Goal: Answer question/provide support

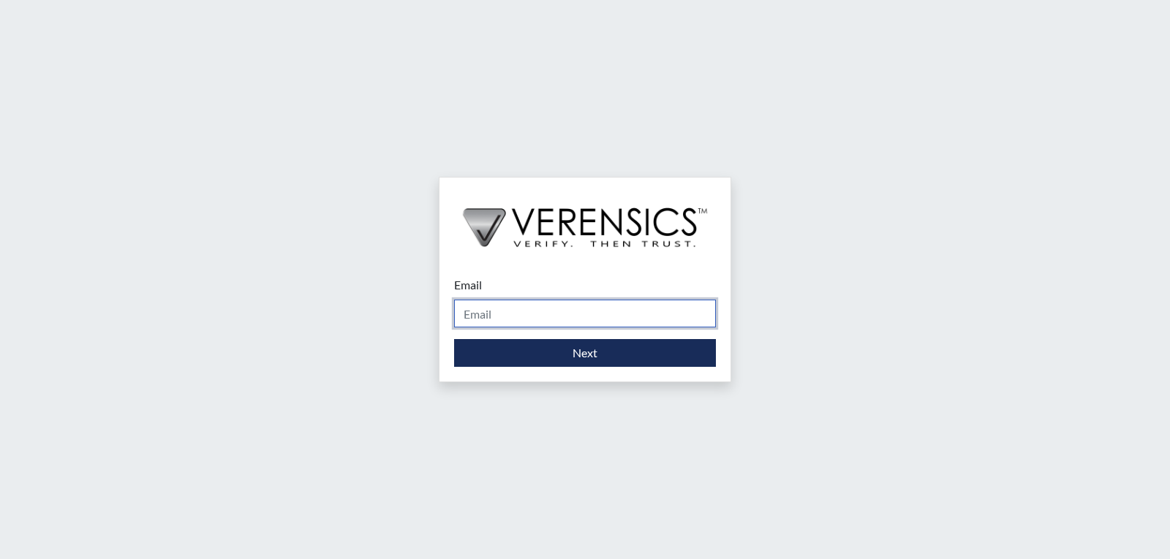
click at [551, 306] on input "Email" at bounding box center [585, 314] width 262 height 28
type input "Itna.scarver1@gdc.ga.gov"
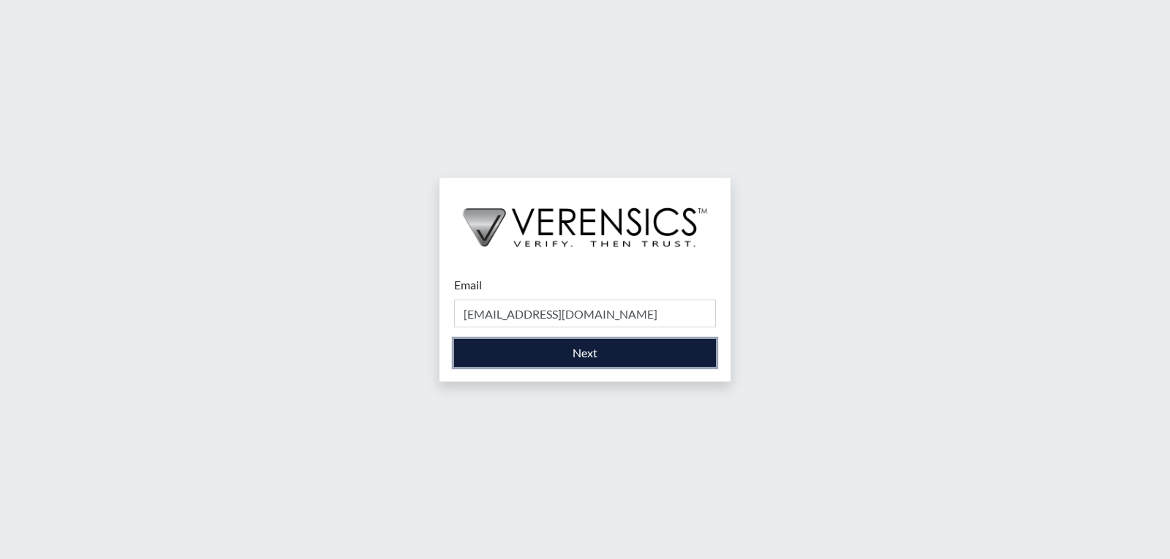
click at [582, 352] on button "Next" at bounding box center [585, 353] width 262 height 28
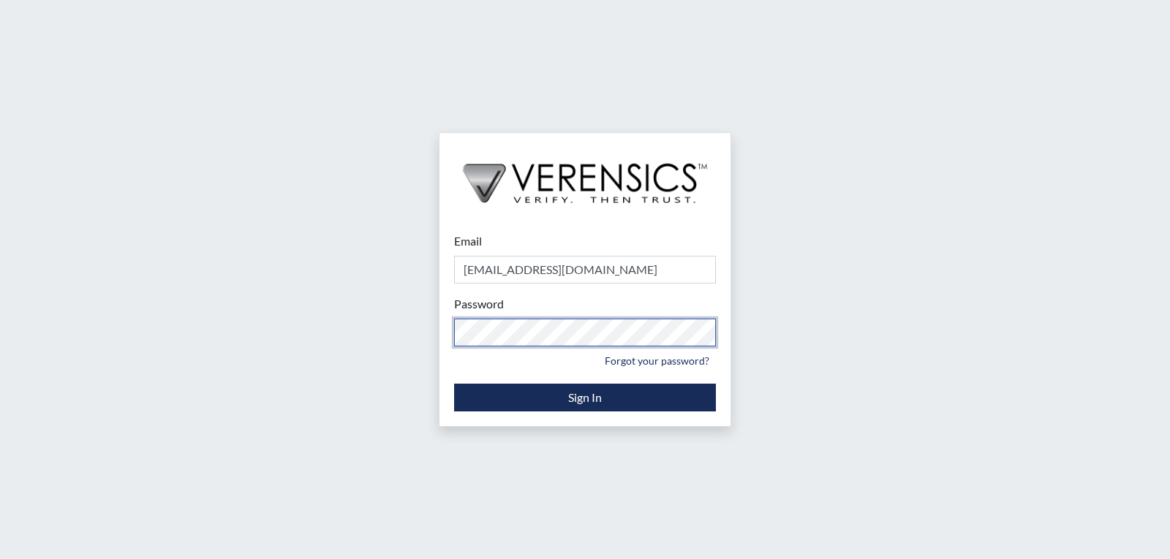
click at [274, 283] on div "Email Itna.scarver1@gdc.ga.gov Please provide your email address. Password Plea…" at bounding box center [585, 279] width 1170 height 559
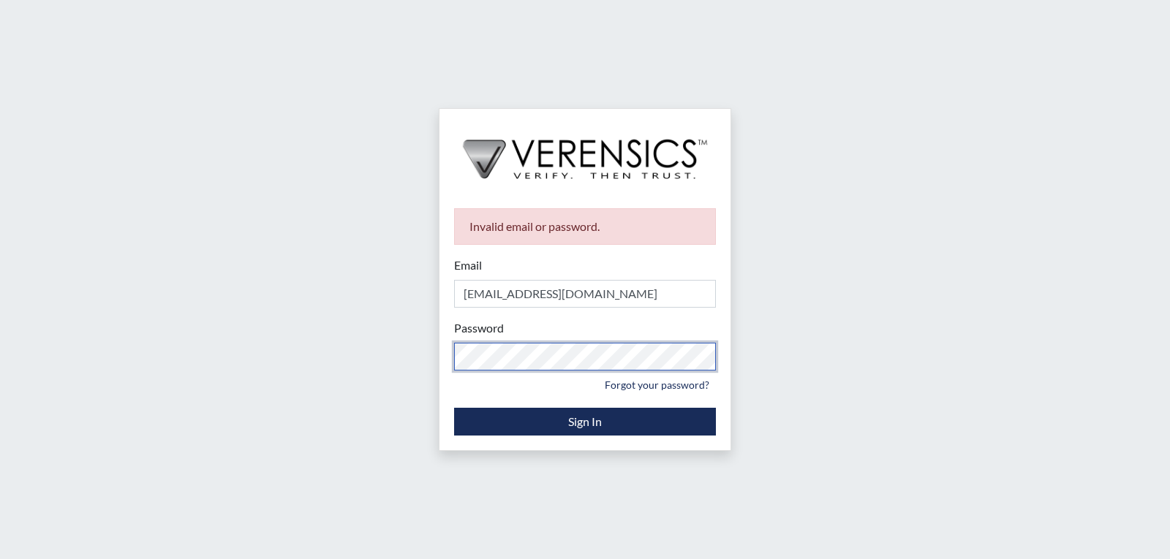
click at [292, 352] on div "Invalid email or password. Email Itna.scarver1@gdc.ga.gov Please provide your e…" at bounding box center [585, 279] width 1170 height 559
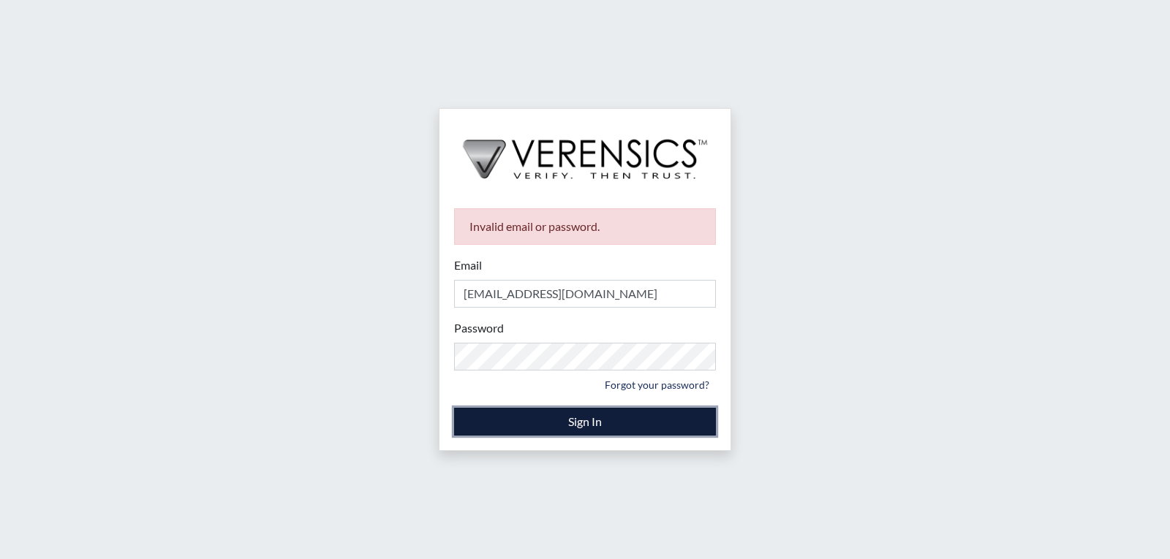
click at [570, 434] on button "Sign In" at bounding box center [585, 422] width 262 height 28
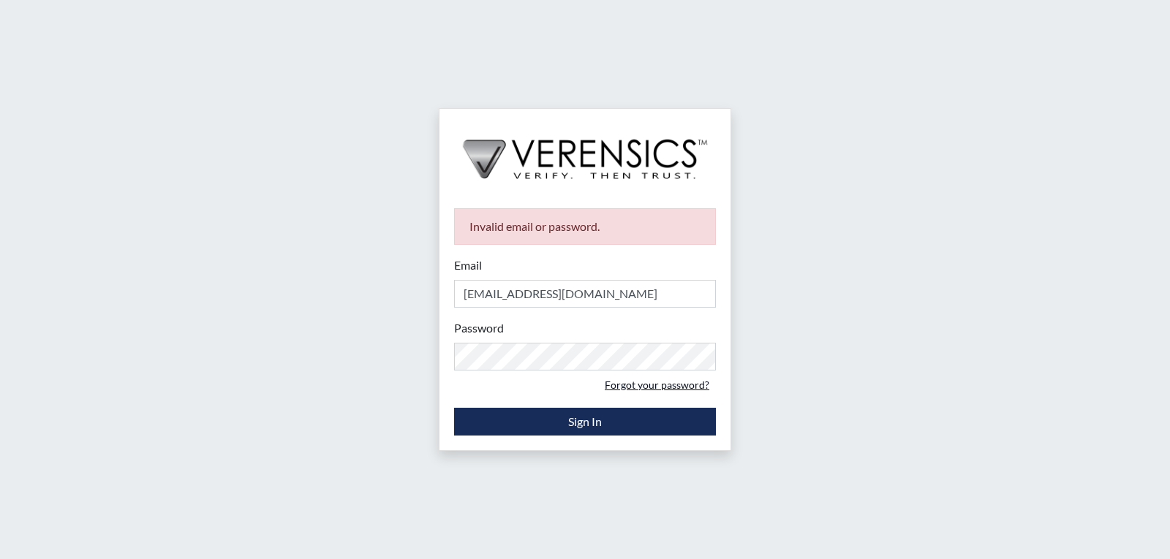
click at [659, 384] on link "Forgot your password?" at bounding box center [657, 385] width 118 height 23
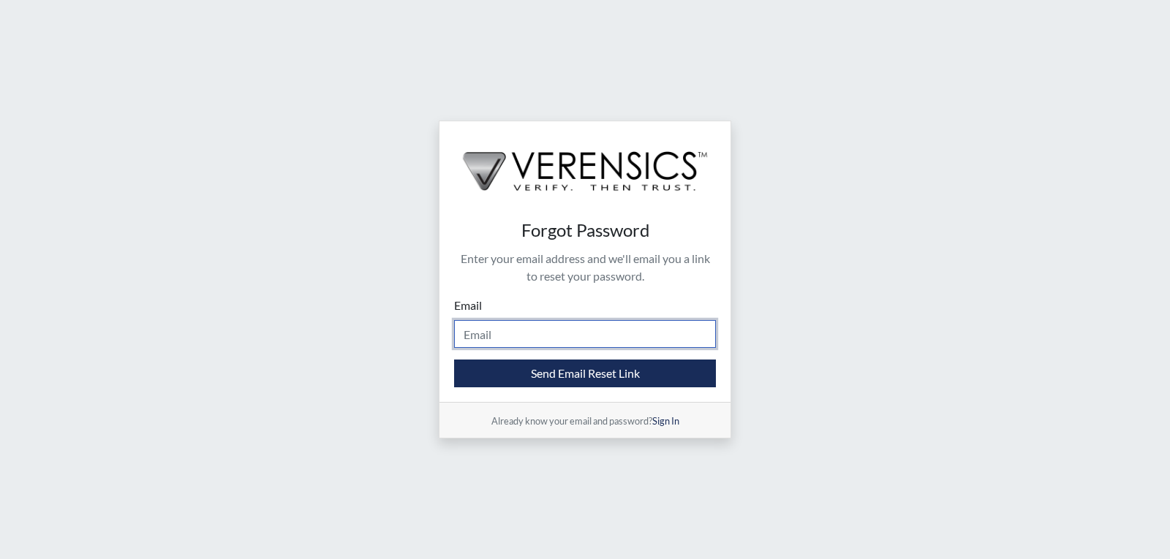
click at [548, 336] on input "Email" at bounding box center [585, 334] width 262 height 28
type input "Itna.scarver1@gdc.ga.gov"
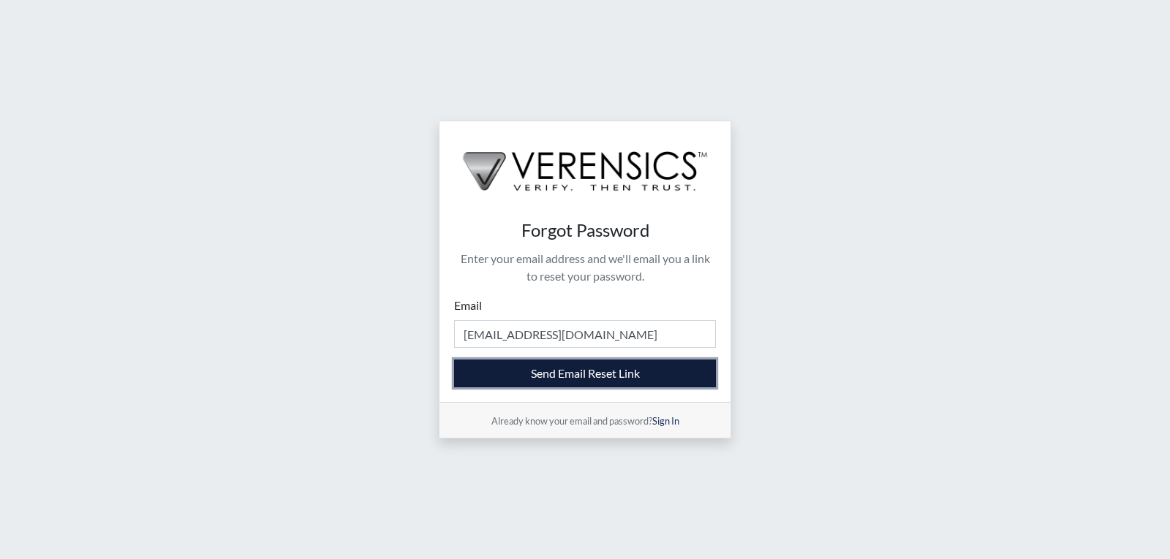
click at [581, 377] on button "Send Email Reset Link" at bounding box center [585, 374] width 262 height 28
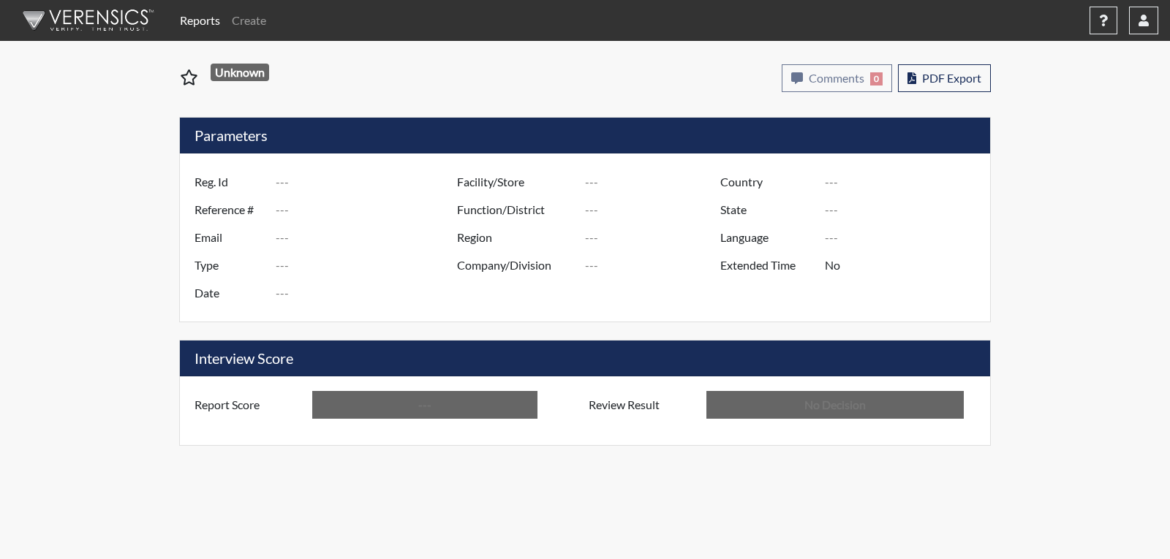
type input "jls8874"
type input "51462"
type input "---"
type input "Corrections Pre-Employment"
type input "[DATE]"
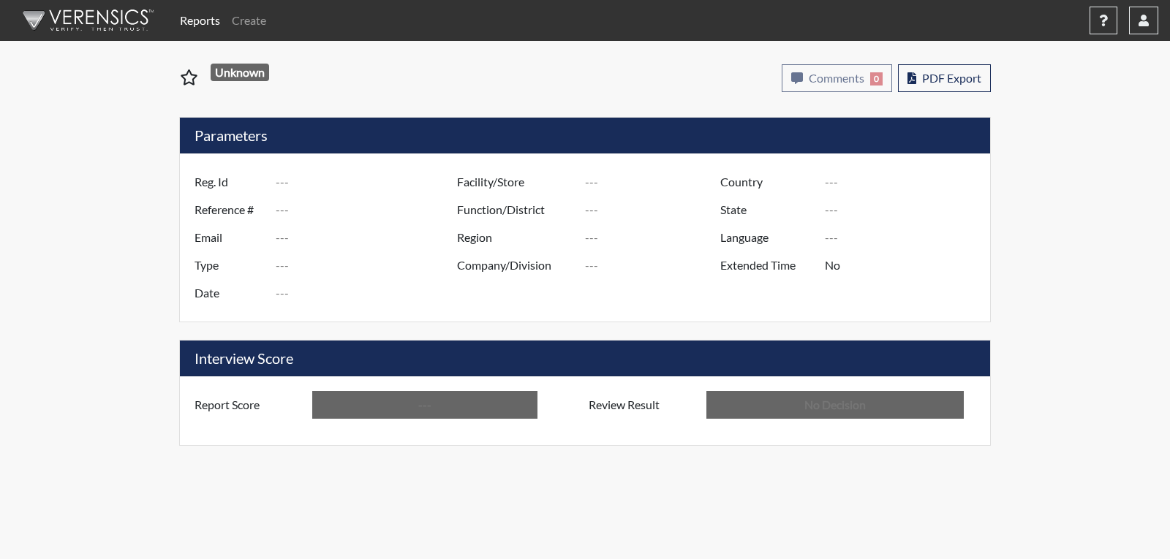
type input "[PERSON_NAME]"
type input "[GEOGRAPHIC_DATA]"
type input "[US_STATE]"
type input "English"
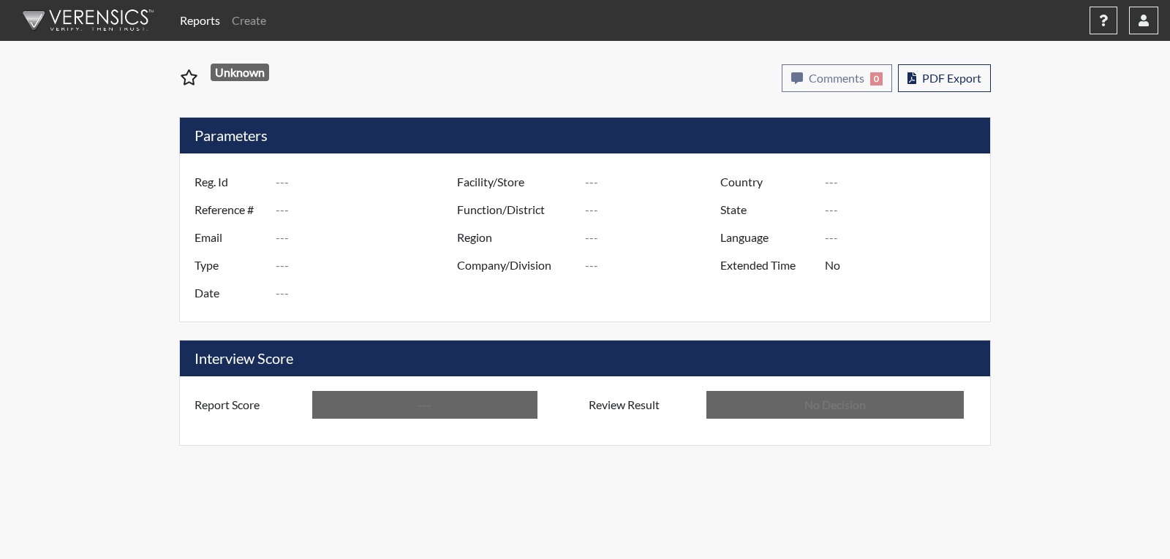
type input "Below Conditions"
type input "In Review"
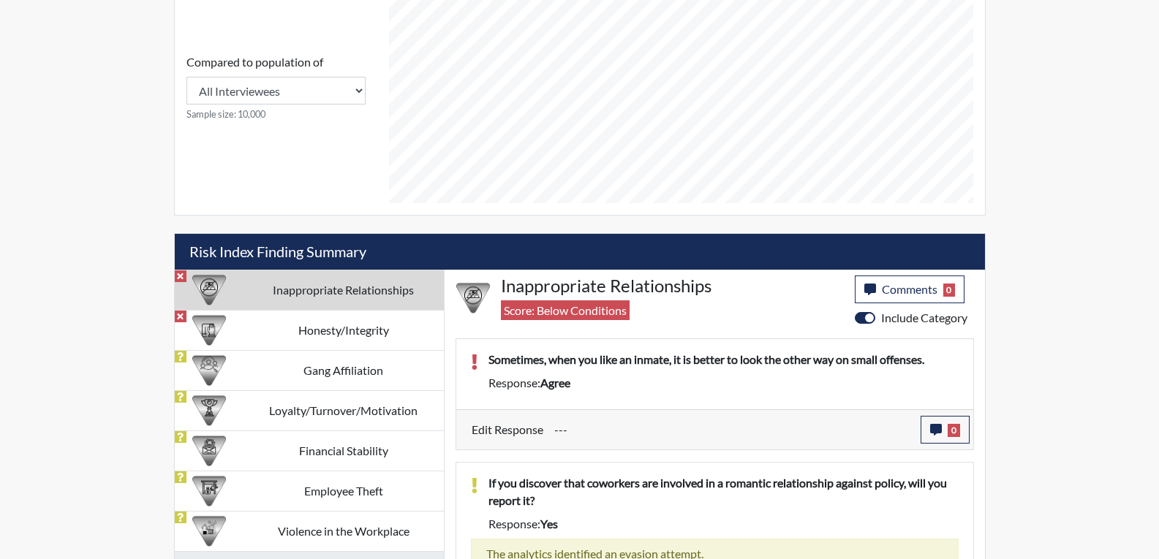
scroll to position [715, 0]
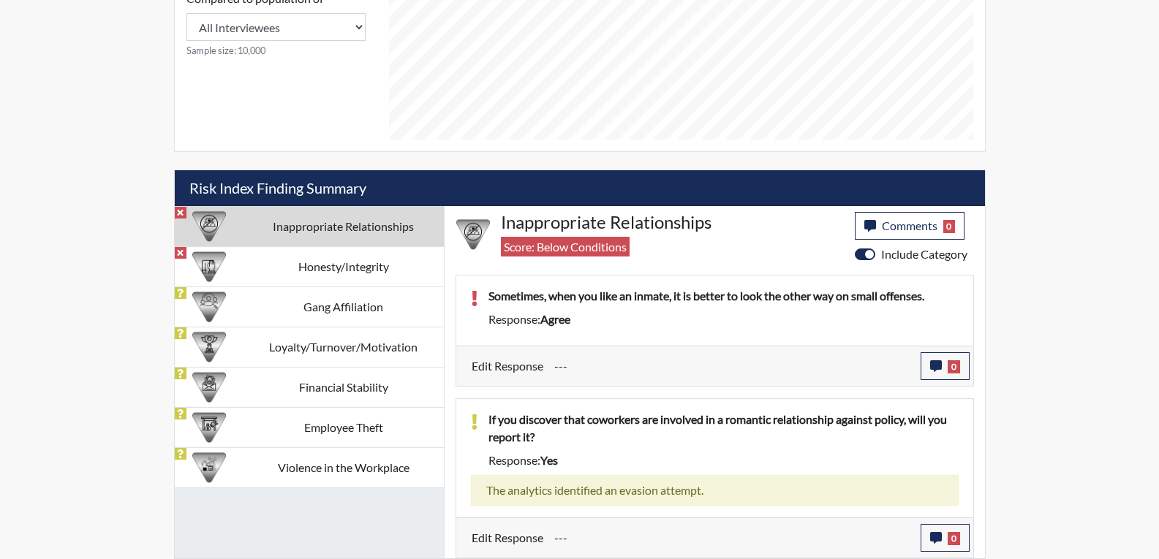
click at [314, 233] on td "Inappropriate Relationships" at bounding box center [343, 226] width 200 height 40
click at [756, 358] on input "---" at bounding box center [731, 366] width 355 height 28
click at [943, 365] on button "0" at bounding box center [945, 366] width 49 height 28
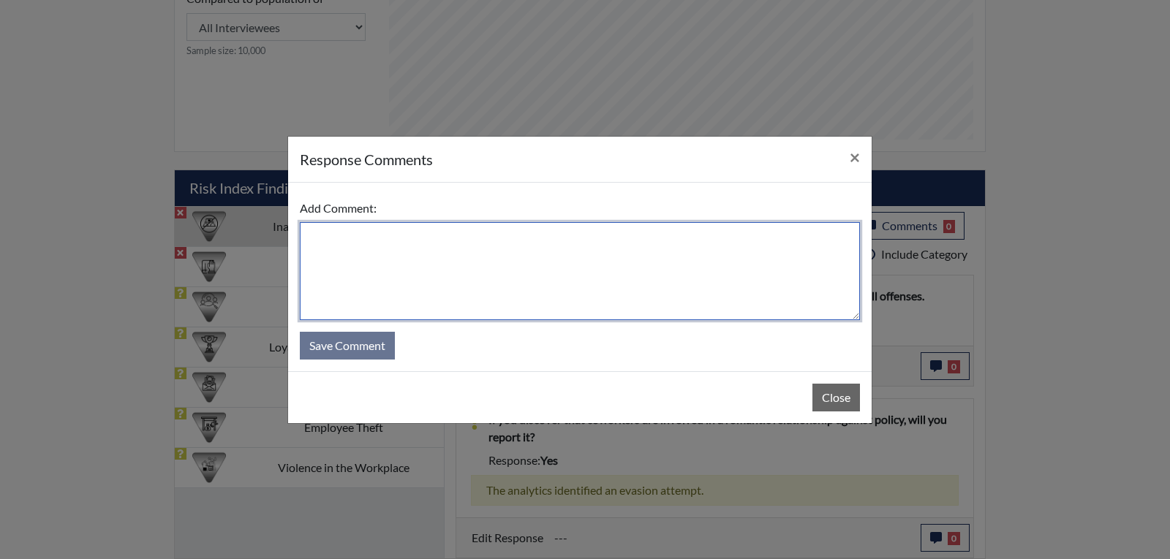
click at [400, 249] on textarea at bounding box center [580, 271] width 560 height 98
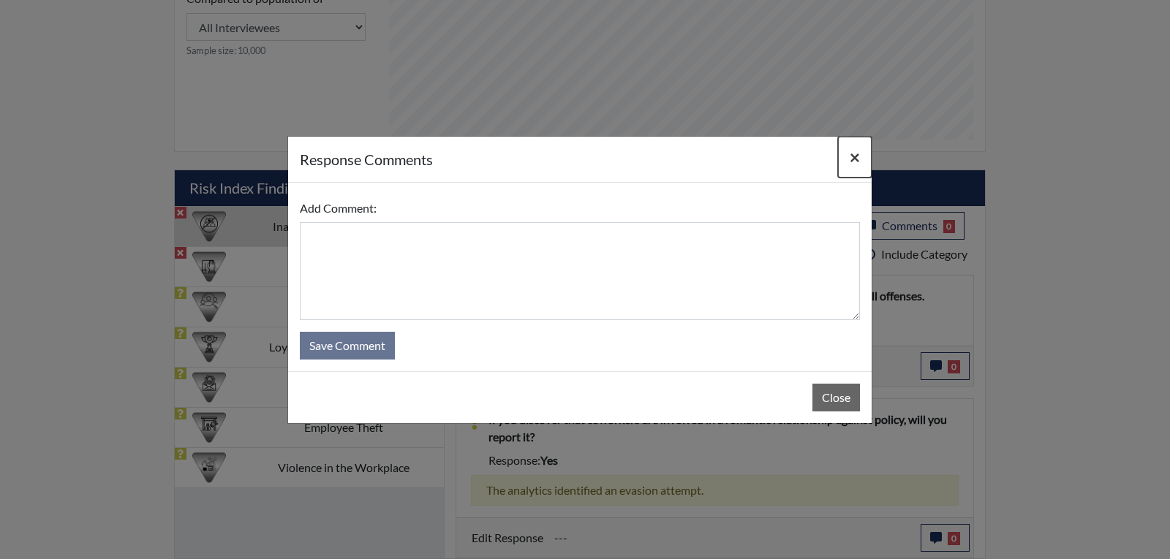
click at [856, 155] on span "×" at bounding box center [855, 156] width 10 height 21
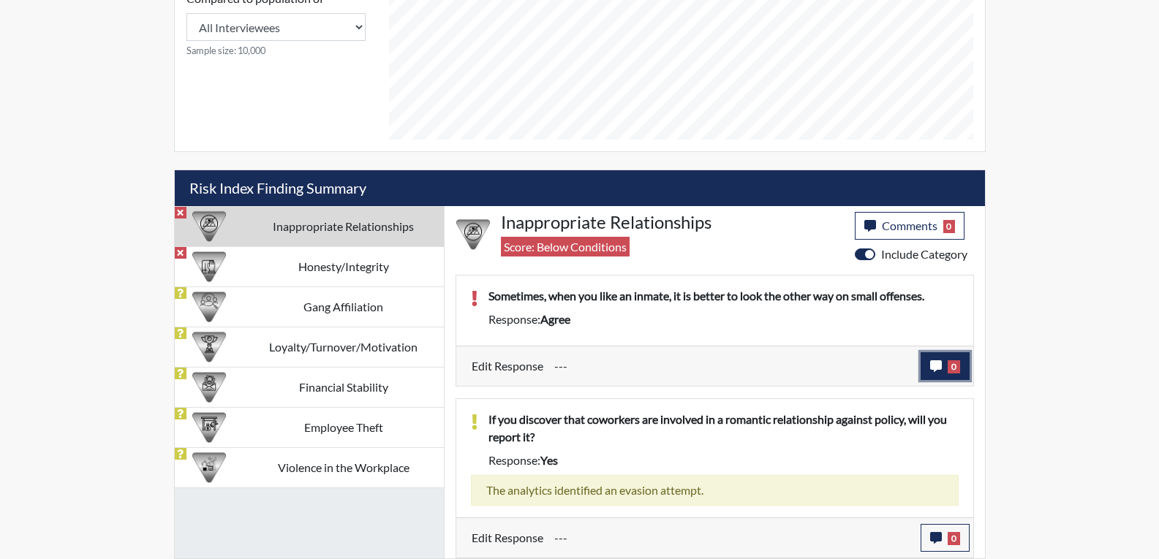
click at [952, 374] on button "0" at bounding box center [945, 366] width 49 height 28
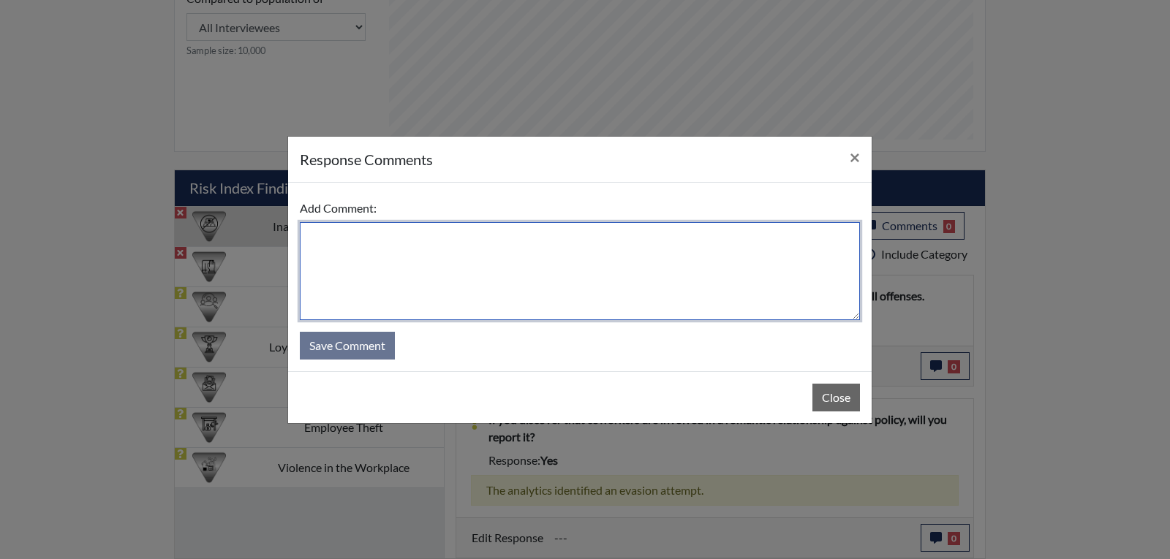
click at [605, 268] on textarea at bounding box center [580, 271] width 560 height 98
type textarea "E"
type textarea "Applicant stated that she disagree it is never okay to like an inmate"
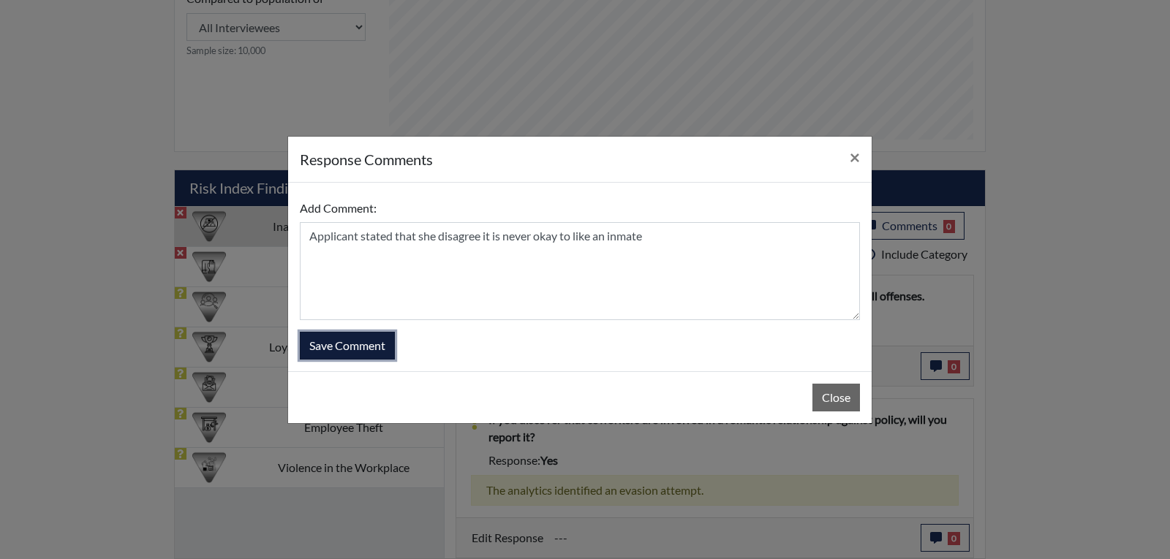
click at [382, 342] on button "Save Comment" at bounding box center [347, 346] width 95 height 28
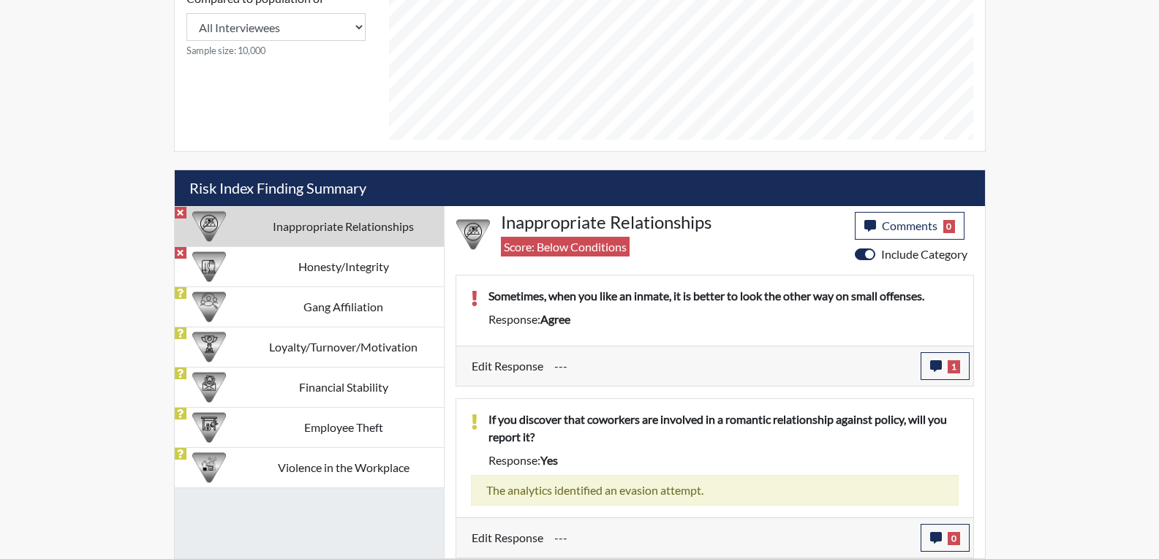
scroll to position [243, 608]
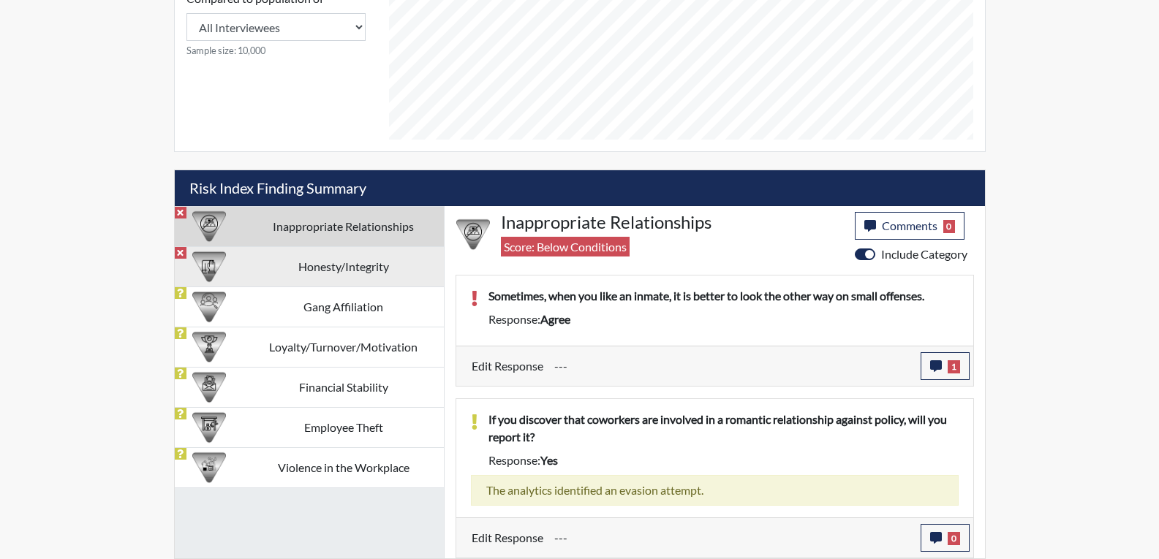
click at [317, 263] on td "Honesty/Integrity" at bounding box center [343, 266] width 200 height 40
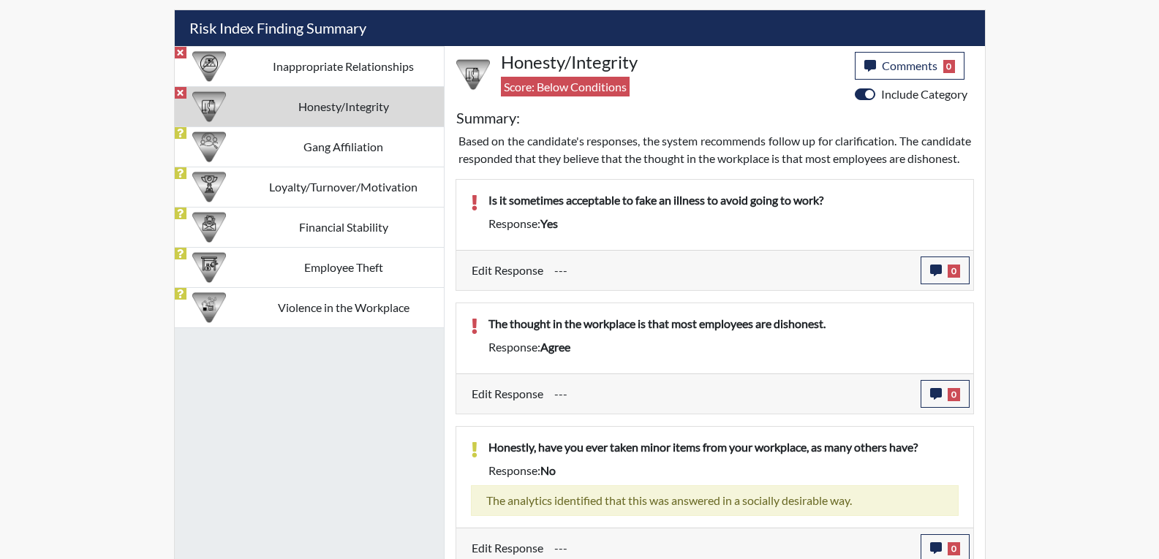
scroll to position [861, 0]
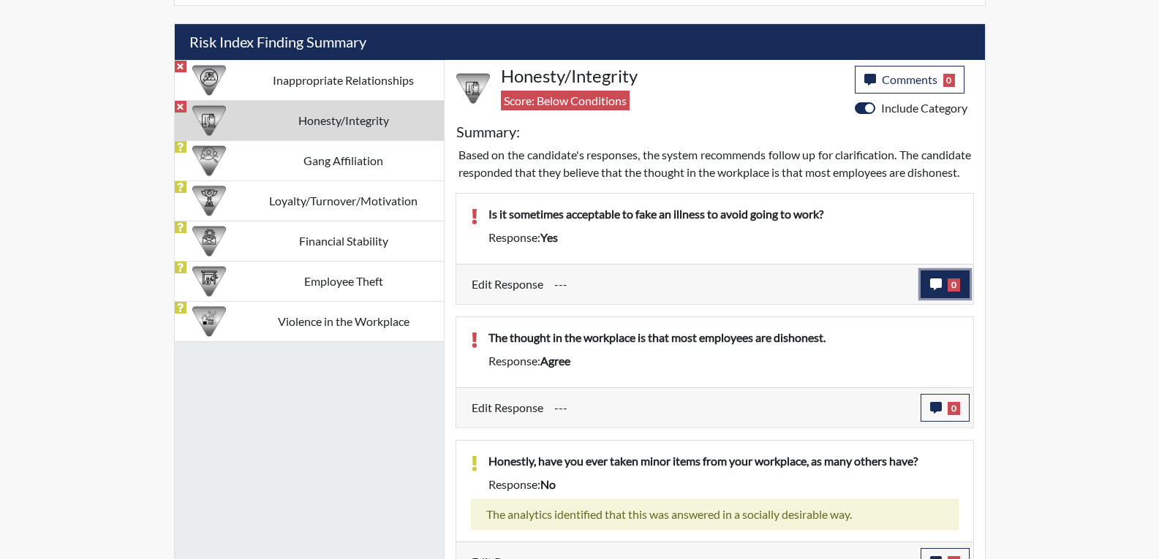
click at [940, 290] on button "0" at bounding box center [945, 285] width 49 height 28
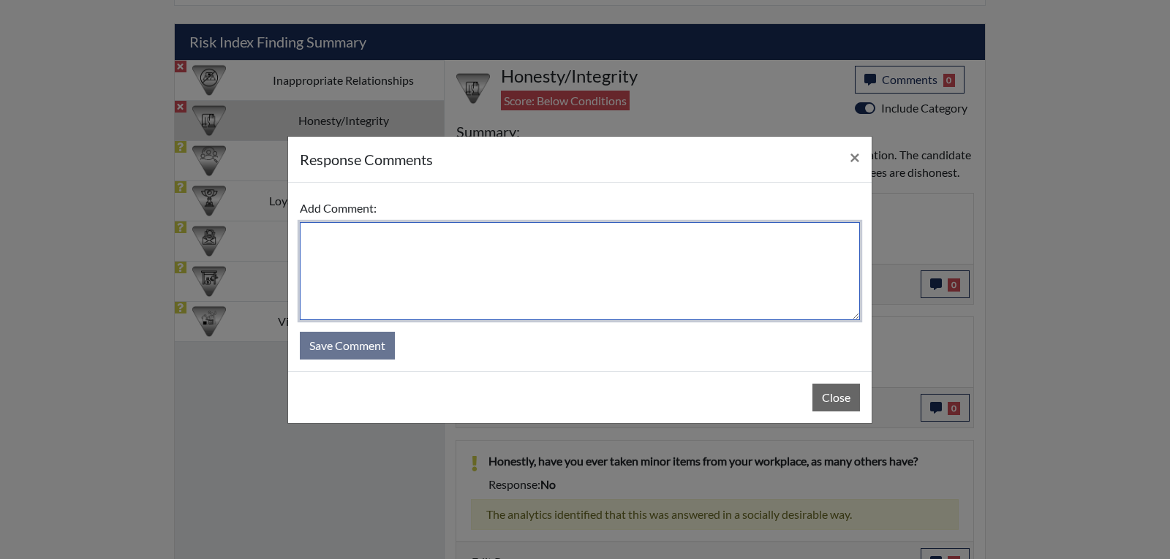
click at [432, 257] on textarea at bounding box center [580, 271] width 560 height 98
type textarea "S"
type textarea "Applicant stated no it is not okay to fake an illness"
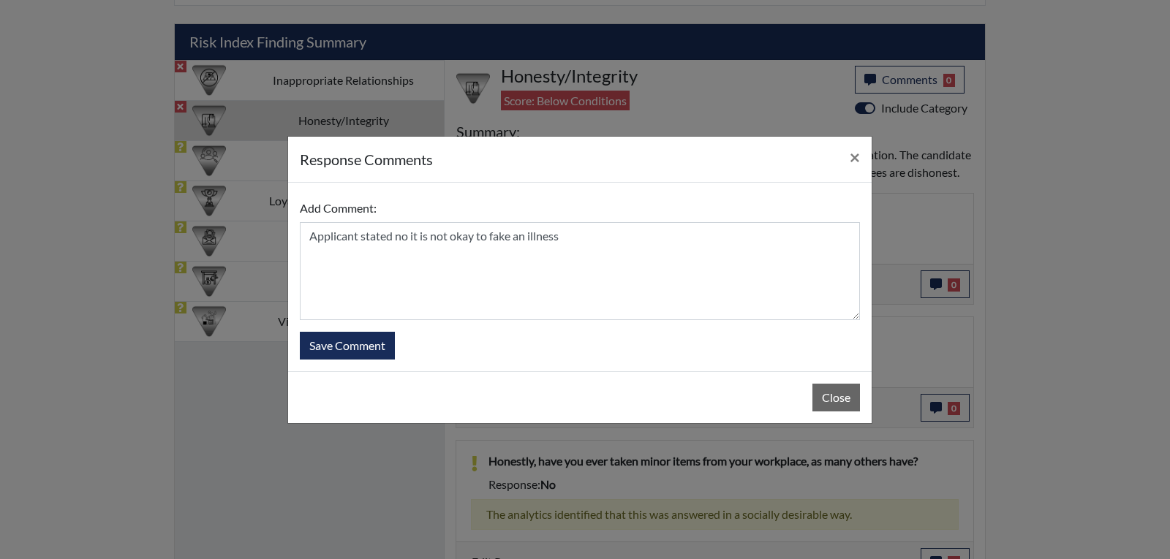
click at [382, 329] on form "Add Comment: Applicant stated no it is not okay to fake an illness Save Comment" at bounding box center [580, 277] width 560 height 165
click at [386, 342] on button "Save Comment" at bounding box center [347, 346] width 95 height 28
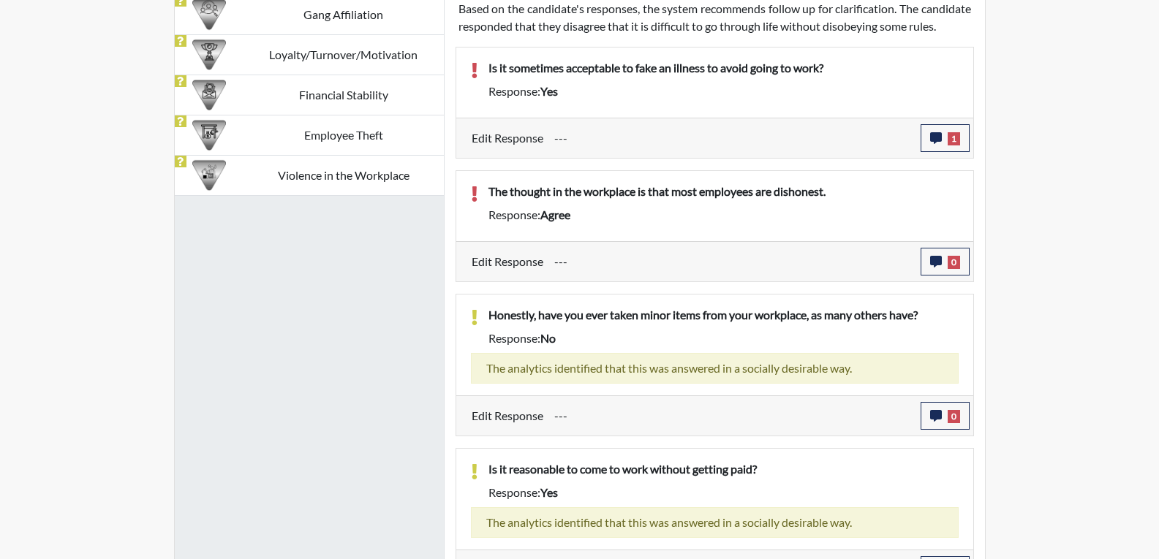
scroll to position [243, 608]
click at [943, 276] on button "0" at bounding box center [945, 262] width 49 height 28
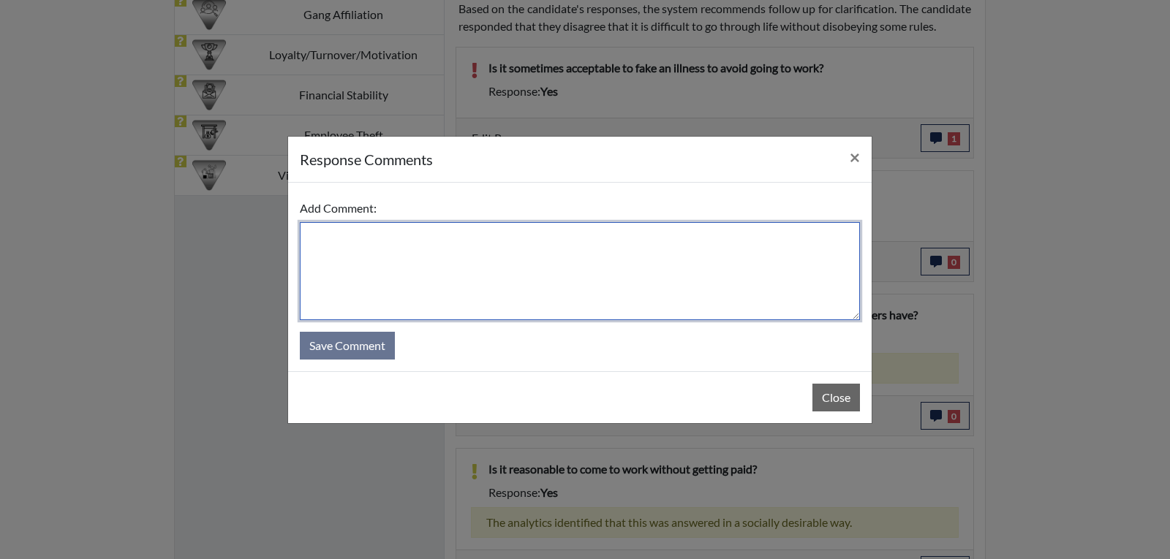
click at [378, 235] on textarea at bounding box center [580, 271] width 560 height 98
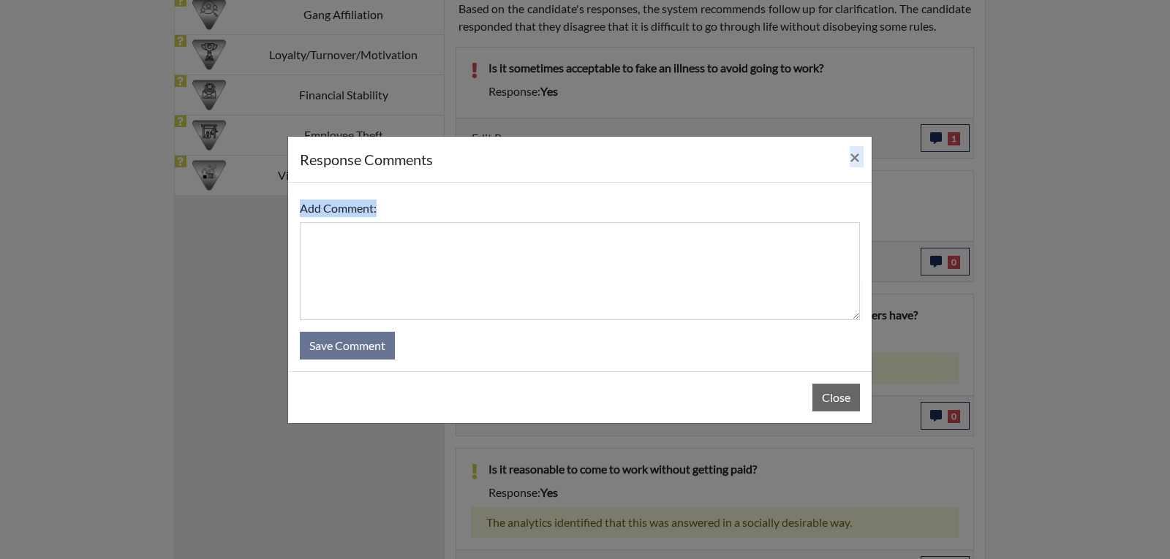
drag, startPoint x: 502, startPoint y: 174, endPoint x: 684, endPoint y: 209, distance: 185.4
click at [500, 328] on div "response Comments × Add Comment: Save Comment Close" at bounding box center [579, 280] width 585 height 288
drag, startPoint x: 845, startPoint y: 152, endPoint x: 845, endPoint y: 164, distance: 11.7
click at [845, 153] on button "×" at bounding box center [855, 157] width 34 height 41
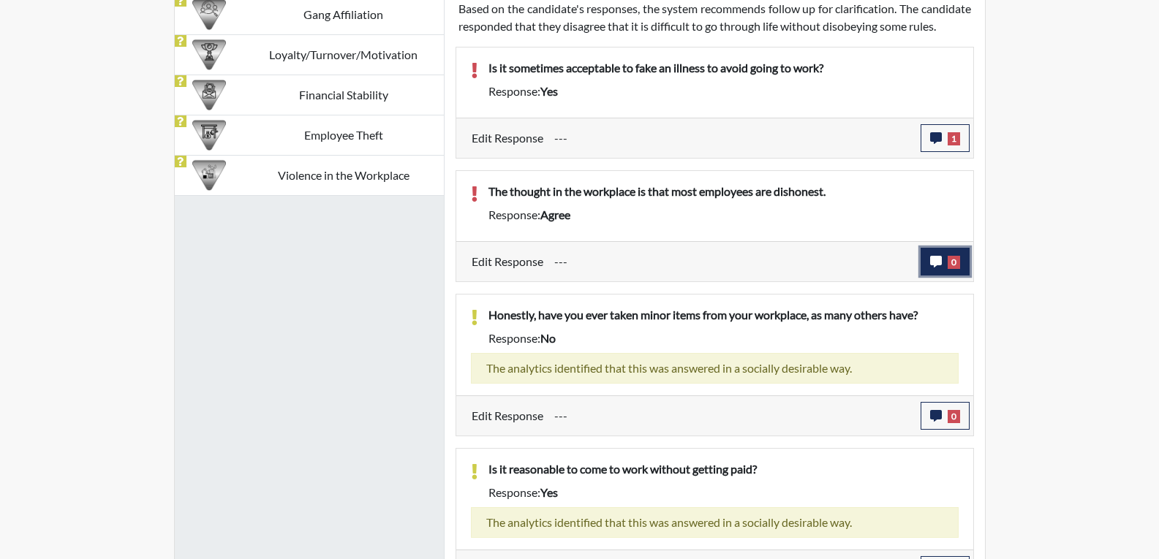
click at [935, 268] on icon "button" at bounding box center [936, 262] width 12 height 12
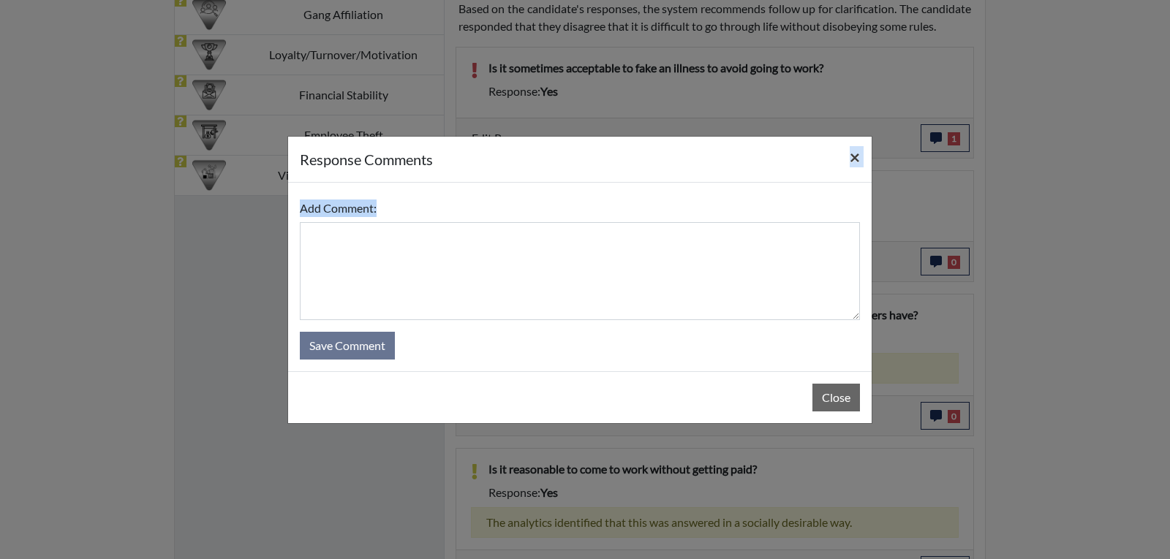
click at [851, 162] on span "×" at bounding box center [855, 156] width 10 height 21
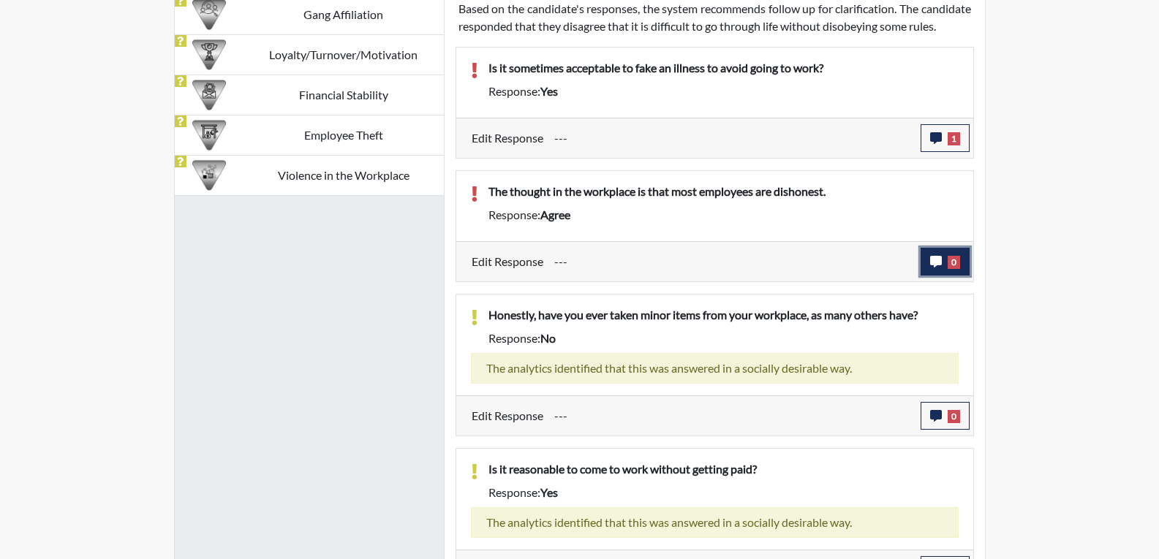
click at [944, 276] on button "0" at bounding box center [945, 262] width 49 height 28
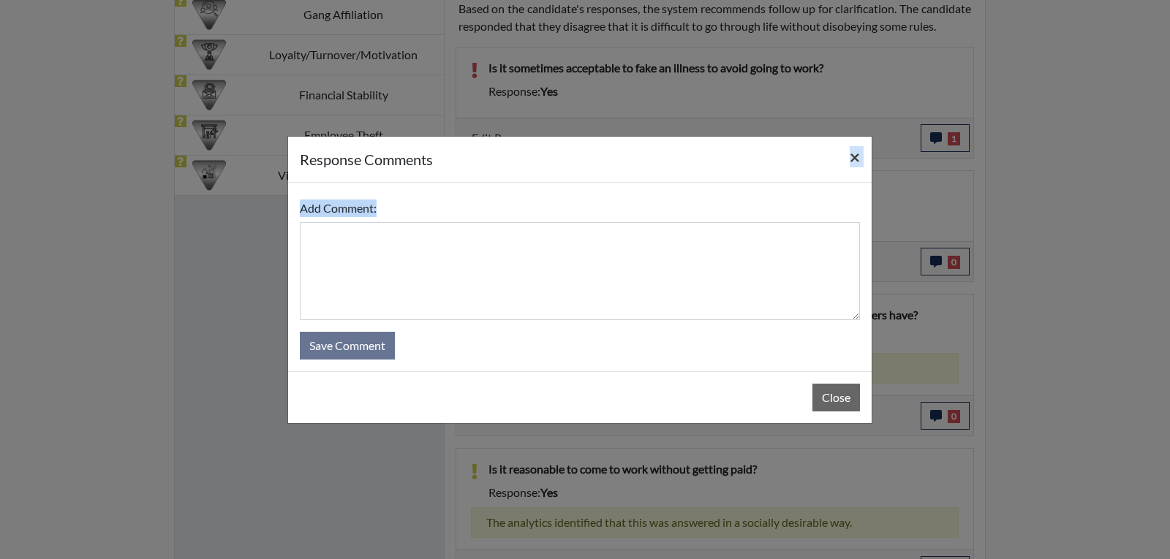
click at [859, 158] on span "×" at bounding box center [855, 156] width 10 height 21
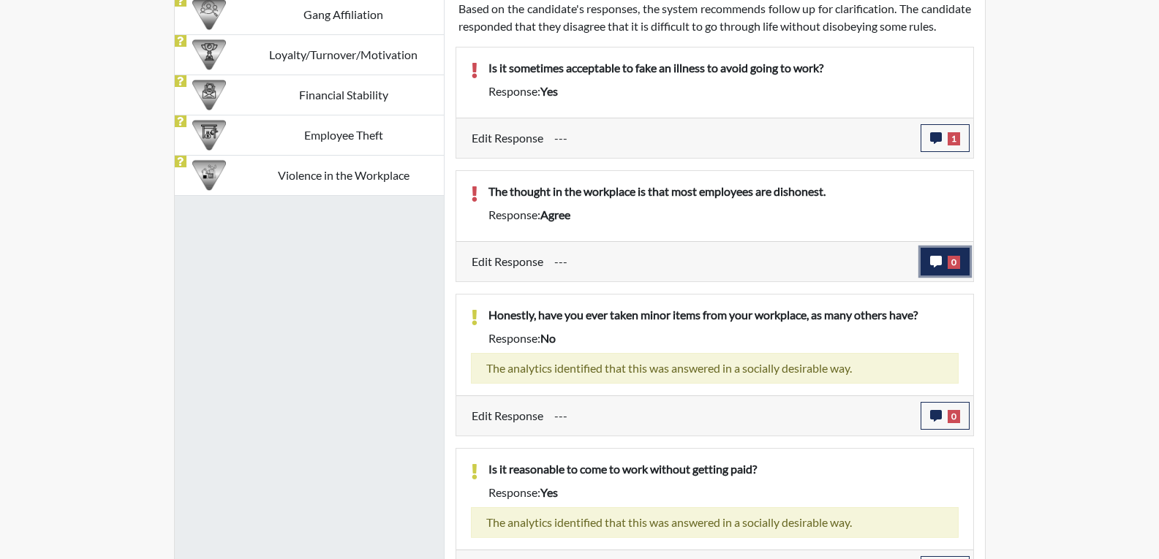
click at [937, 268] on icon "button" at bounding box center [936, 262] width 12 height 12
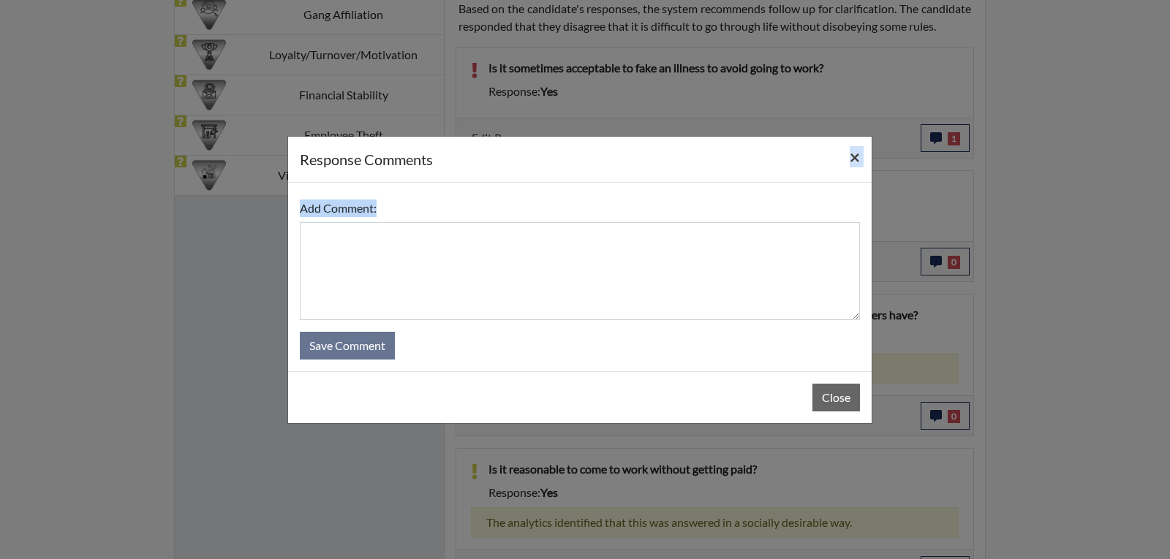
click at [866, 149] on button "×" at bounding box center [855, 157] width 34 height 41
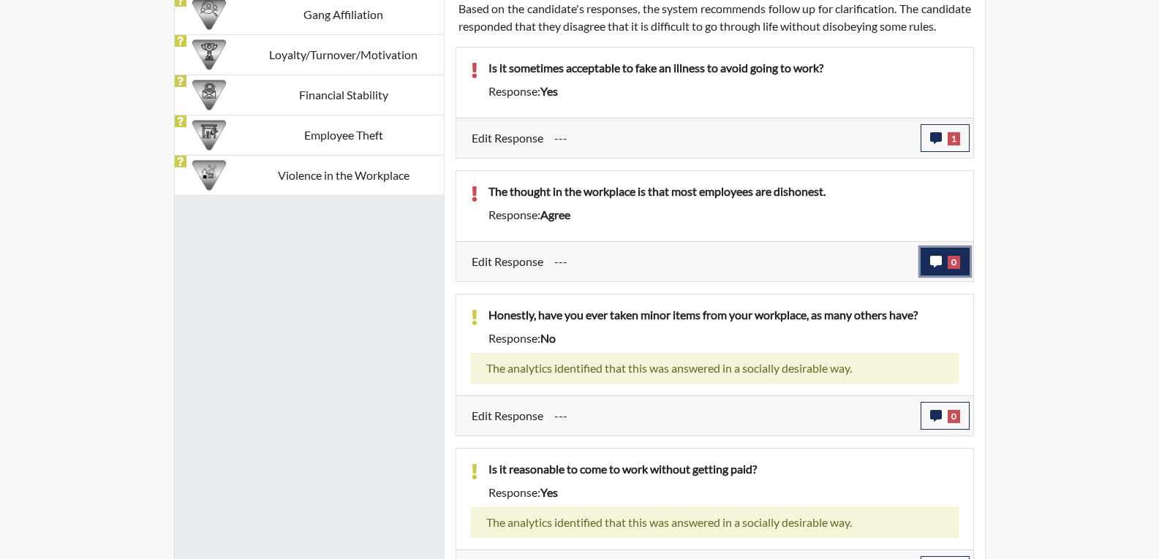
click at [935, 276] on button "0" at bounding box center [945, 262] width 49 height 28
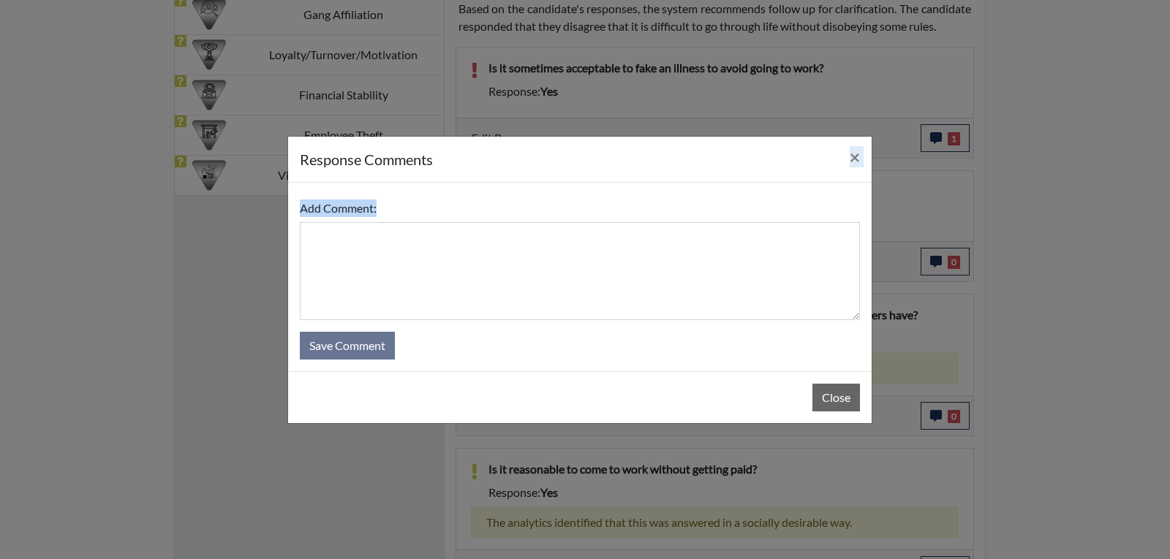
click at [679, 254] on textarea at bounding box center [580, 271] width 560 height 98
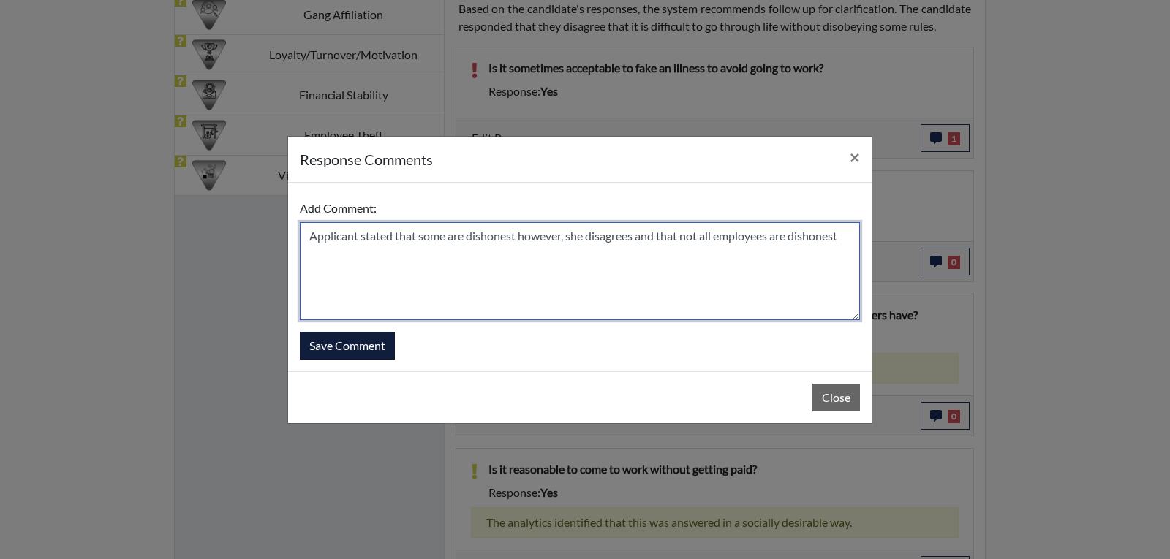
type textarea "Applicant stated that some are dishonest however, she disagrees and that not al…"
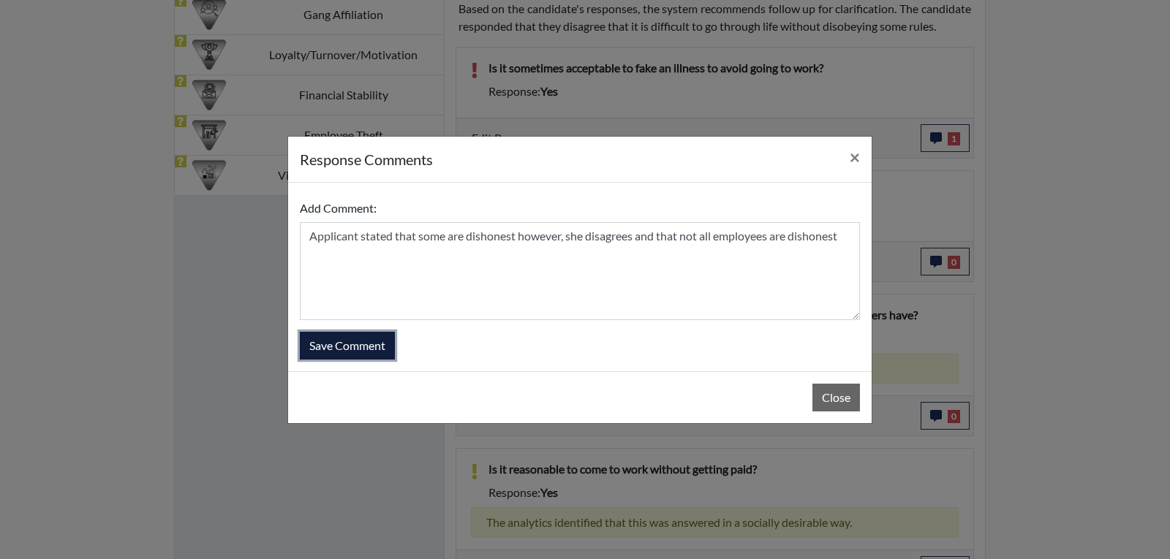
click at [358, 349] on button "Save Comment" at bounding box center [347, 346] width 95 height 28
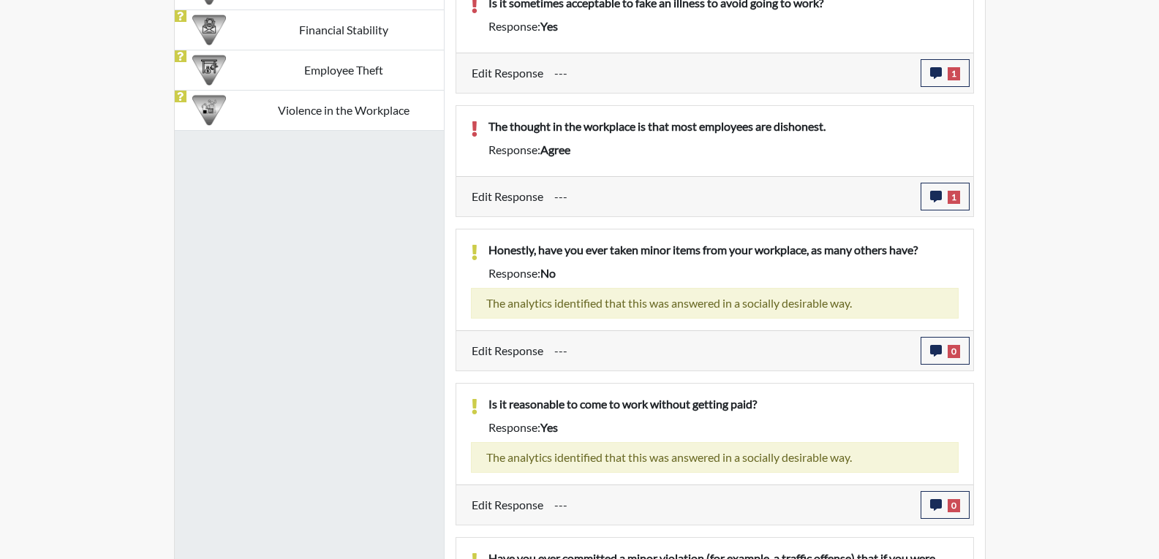
scroll to position [1154, 0]
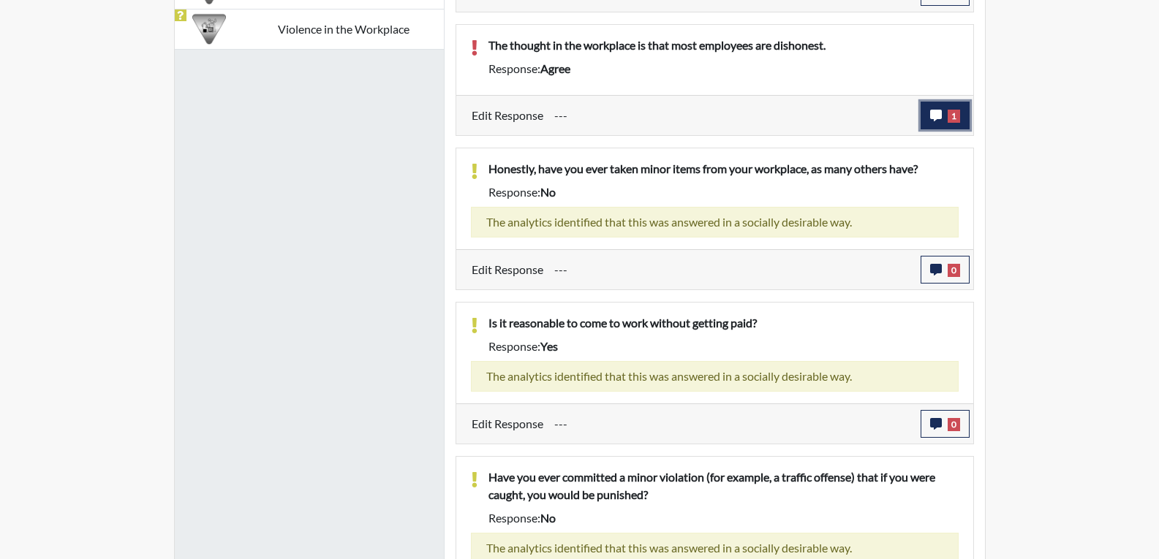
click at [947, 129] on button "1" at bounding box center [945, 116] width 49 height 28
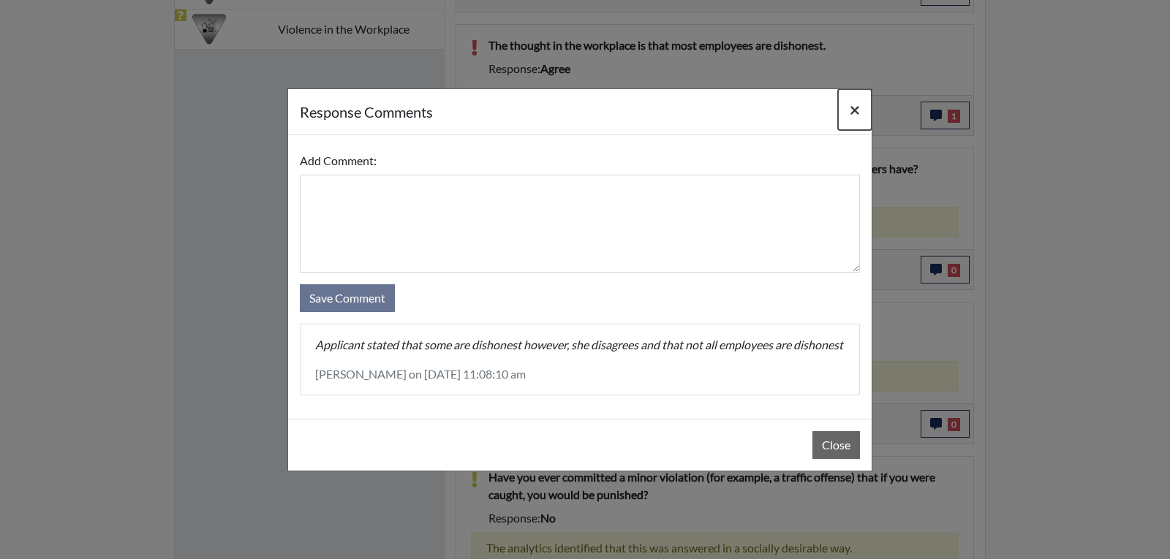
click at [861, 90] on button "×" at bounding box center [855, 109] width 34 height 41
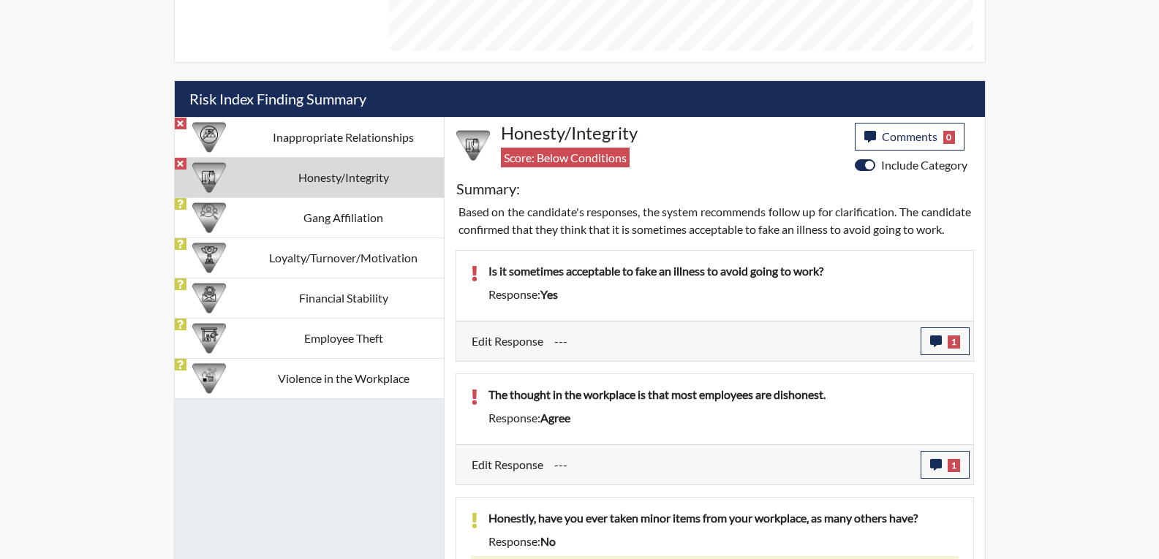
scroll to position [788, 0]
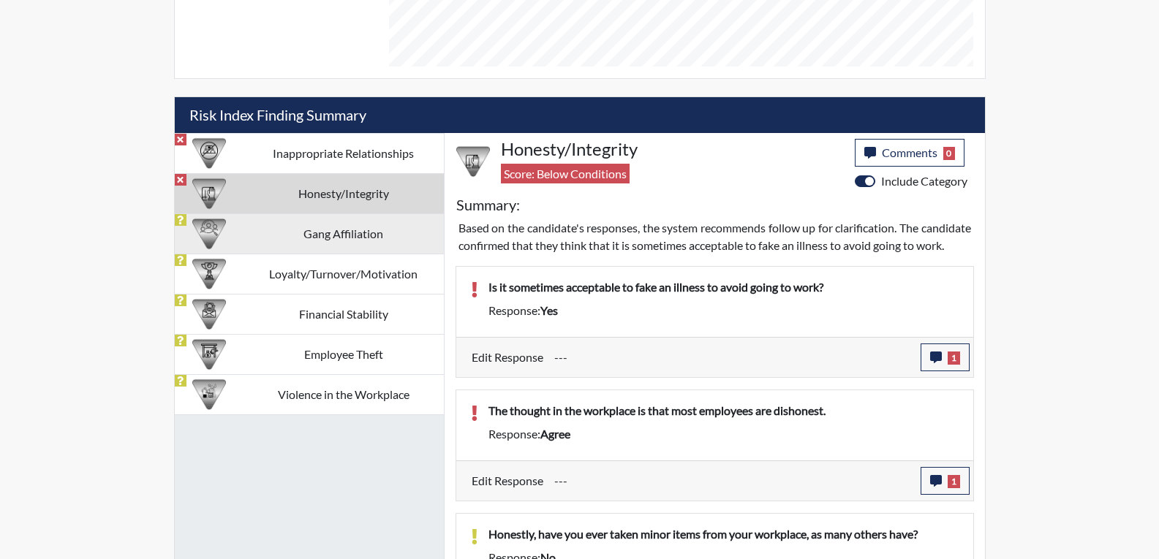
click at [355, 246] on td "Gang Affiliation" at bounding box center [343, 234] width 200 height 40
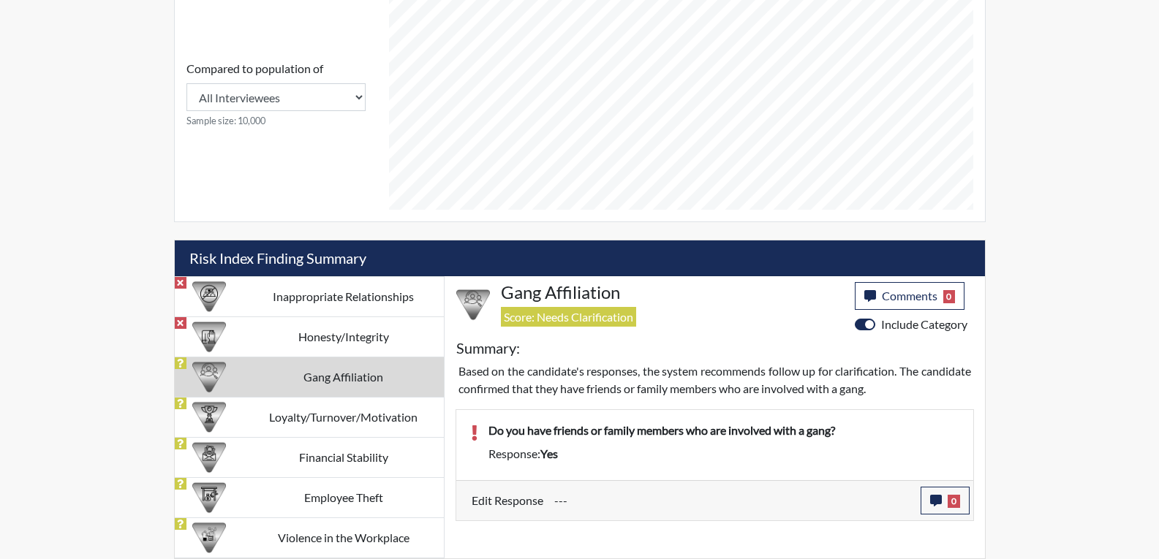
scroll to position [645, 0]
click at [945, 504] on button "0" at bounding box center [945, 501] width 49 height 28
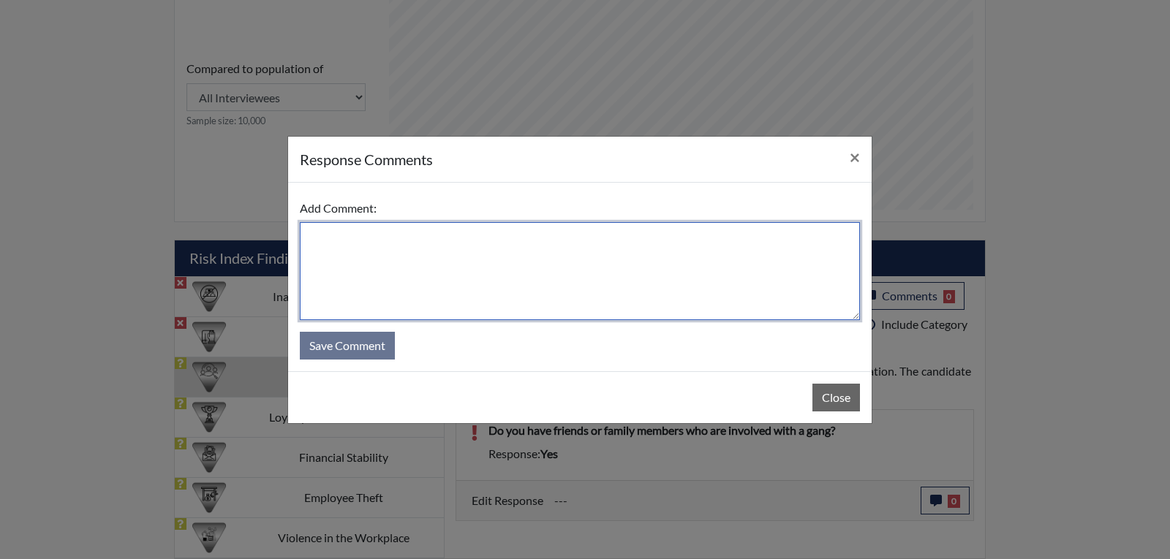
click at [595, 265] on textarea at bounding box center [580, 271] width 560 height 98
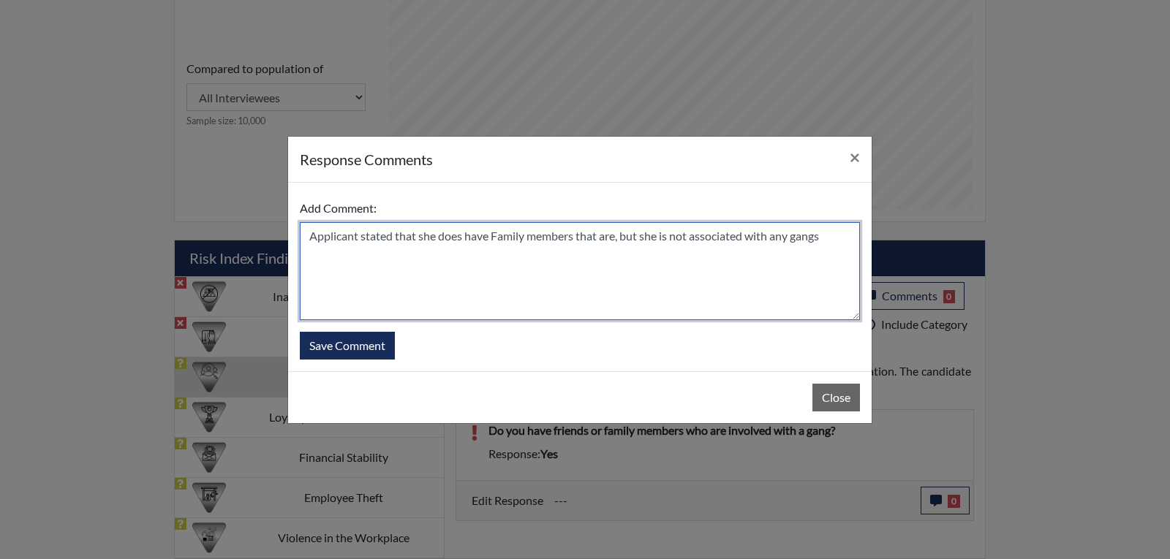
type textarea "Applicant stated that she does have Family members that are, but she is not ass…"
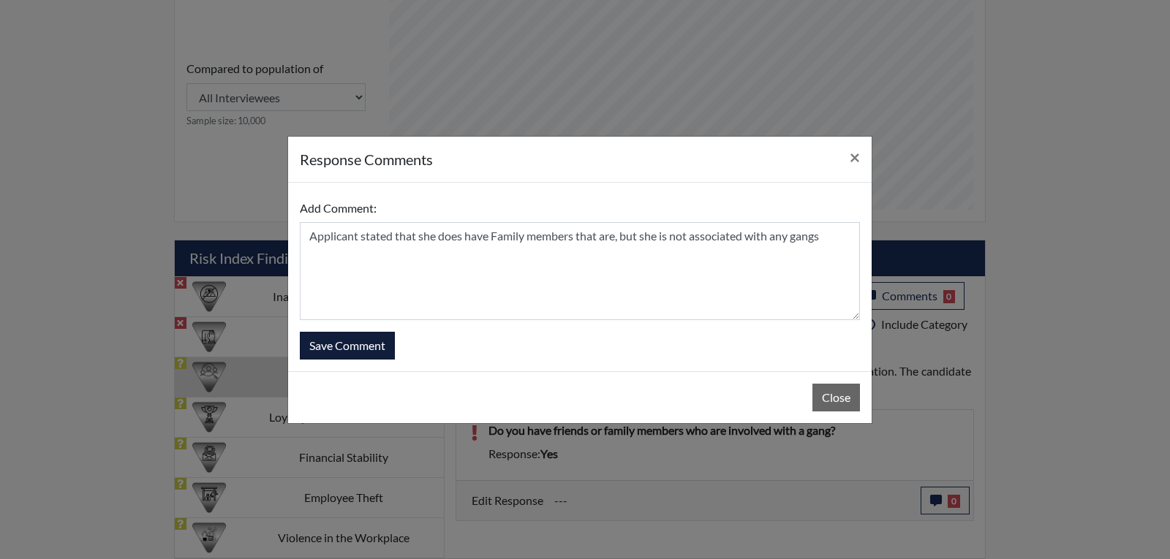
drag, startPoint x: 317, startPoint y: 367, endPoint x: 335, endPoint y: 359, distance: 19.3
click at [318, 370] on div "Add Comment: Applicant stated that she does have Family members that are, but s…" at bounding box center [580, 277] width 584 height 189
drag, startPoint x: 336, startPoint y: 358, endPoint x: 362, endPoint y: 354, distance: 26.0
click at [336, 357] on button "Save Comment" at bounding box center [347, 346] width 95 height 28
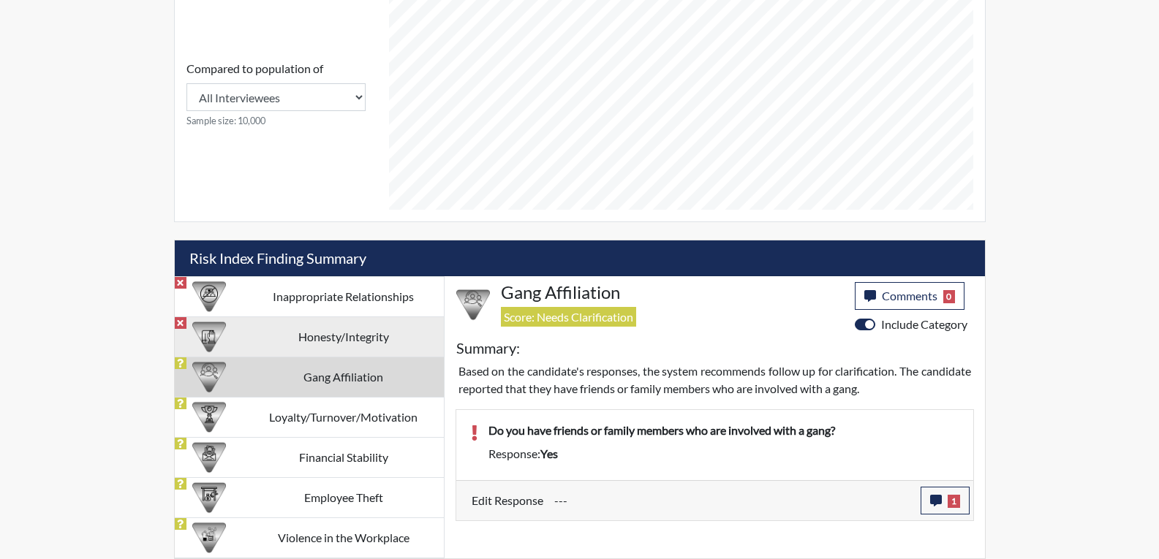
click at [352, 339] on td "Honesty/Integrity" at bounding box center [343, 337] width 200 height 40
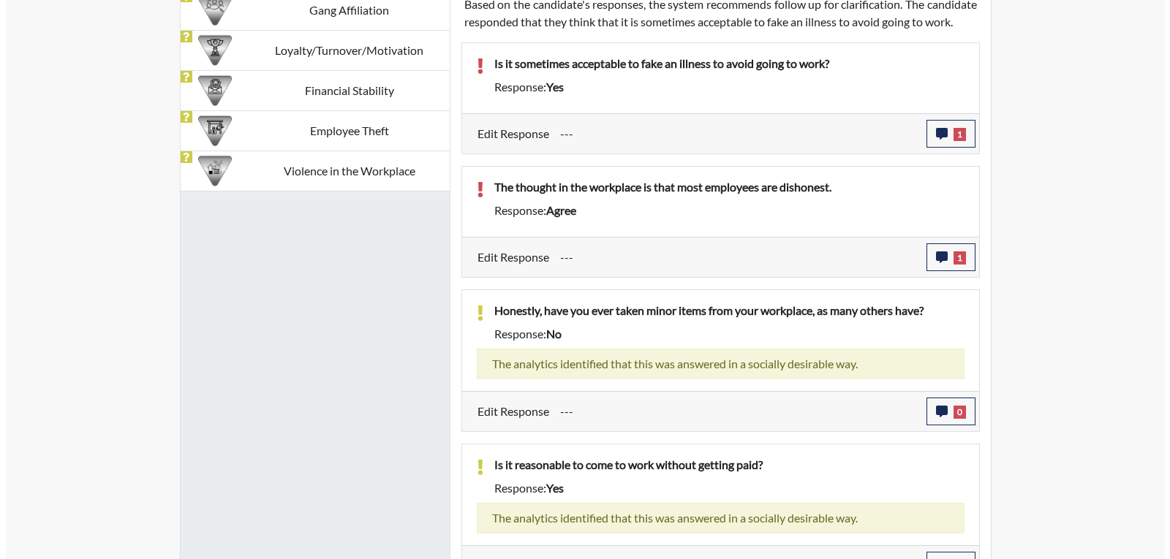
scroll to position [1157, 0]
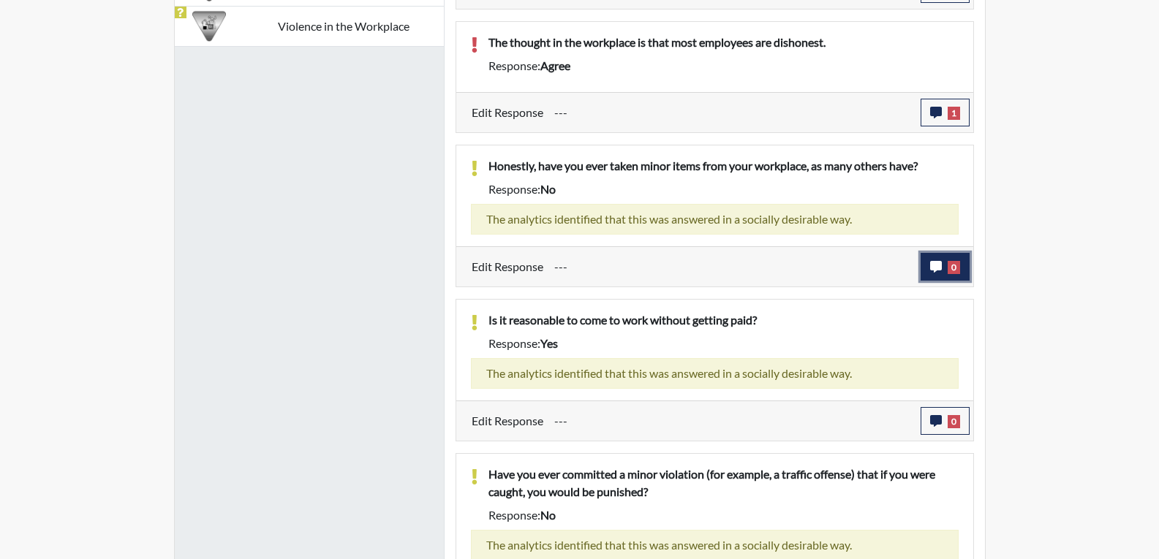
click at [943, 280] on button "0" at bounding box center [945, 267] width 49 height 28
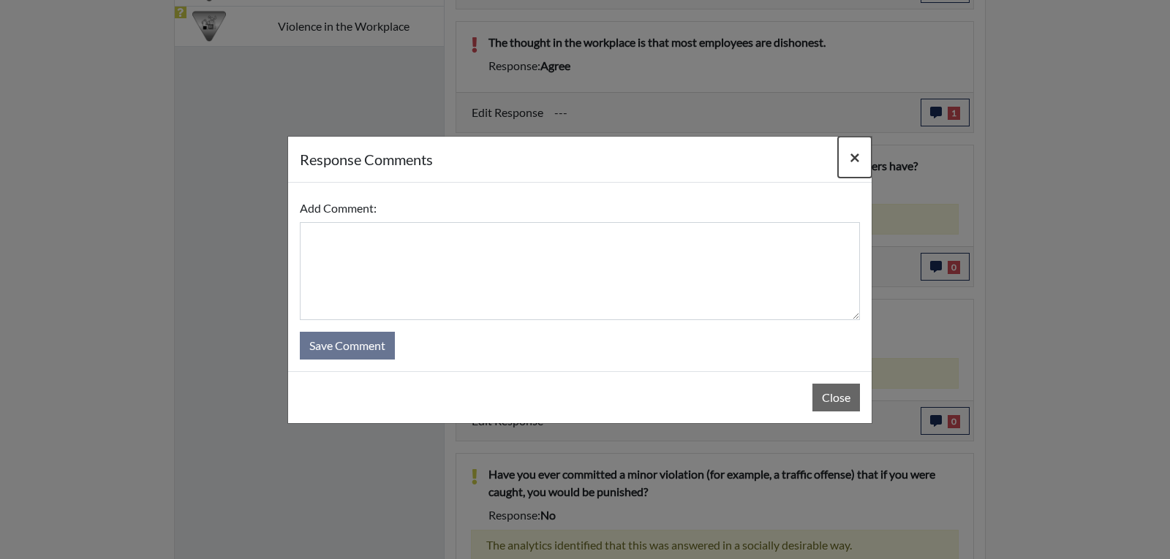
click at [847, 165] on button "×" at bounding box center [855, 157] width 34 height 41
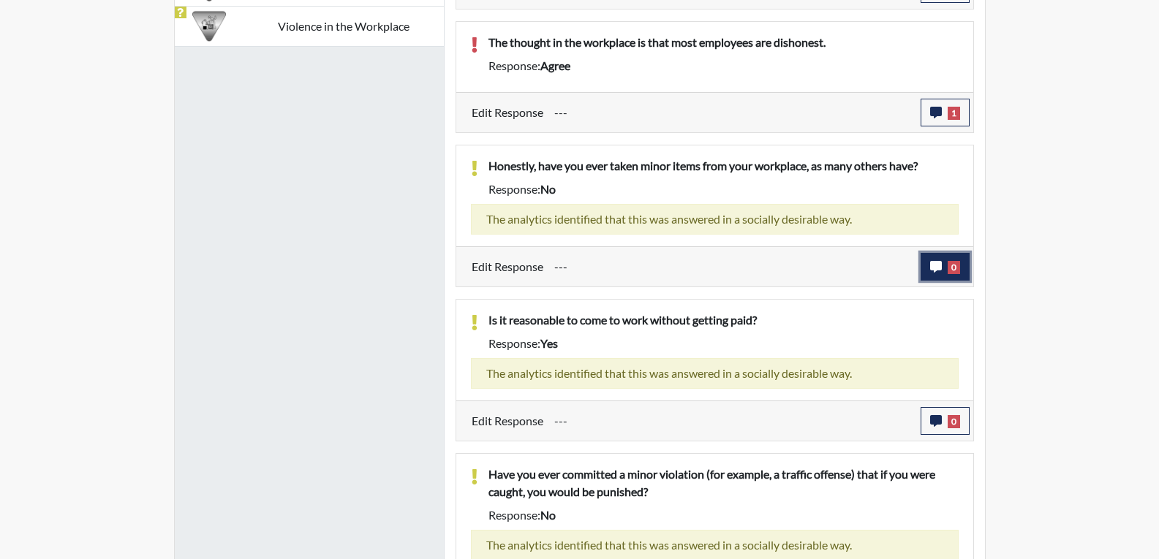
click at [949, 277] on button "0" at bounding box center [945, 267] width 49 height 28
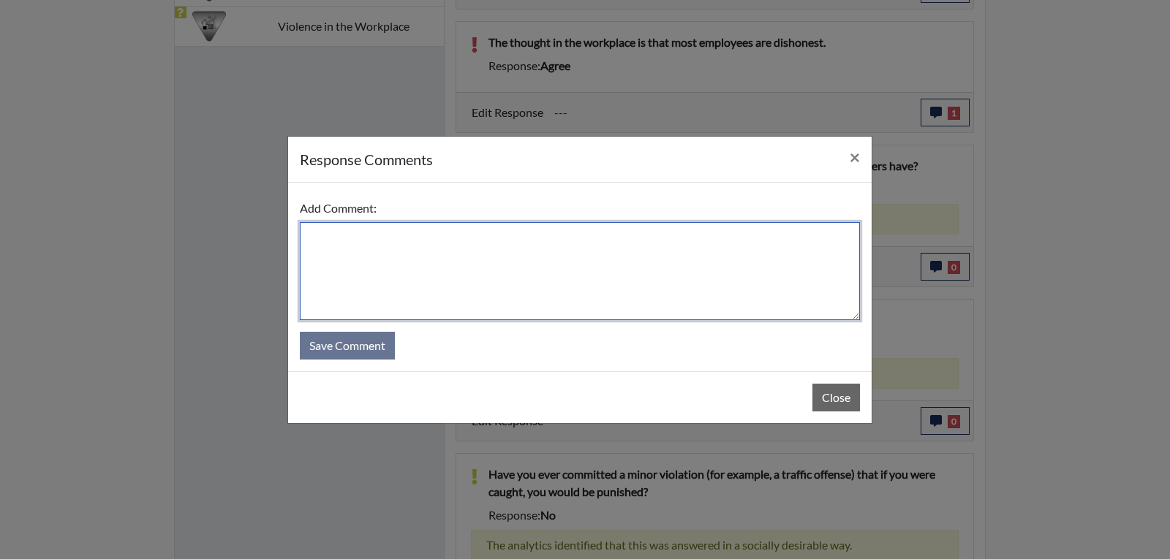
click at [532, 279] on textarea at bounding box center [580, 271] width 560 height 98
click at [457, 282] on textarea at bounding box center [580, 271] width 560 height 98
type textarea "Applicant stated no"
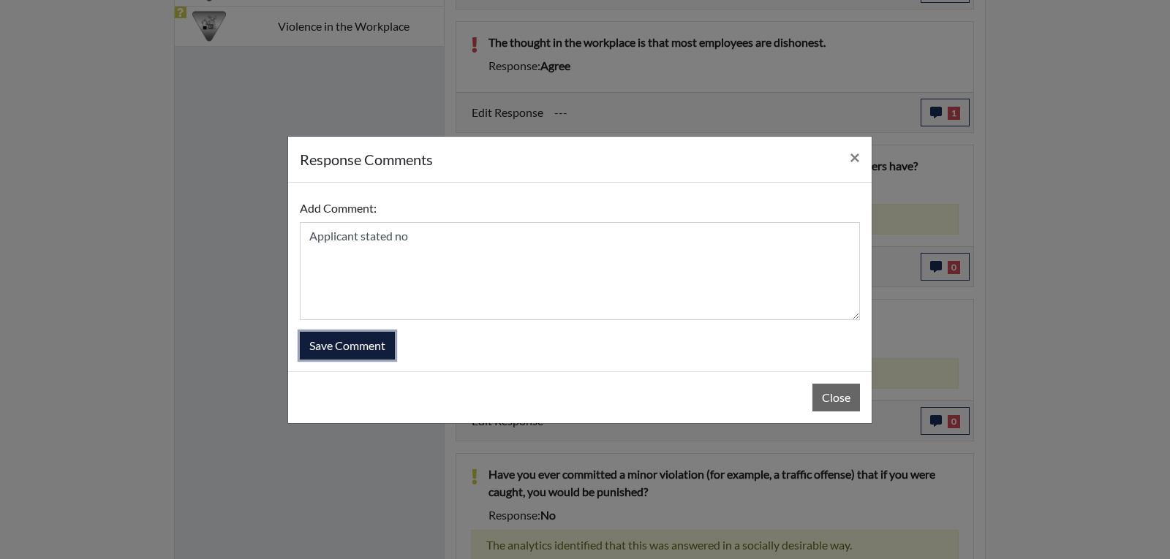
drag, startPoint x: 339, startPoint y: 350, endPoint x: 363, endPoint y: 353, distance: 24.4
click at [340, 350] on button "Save Comment" at bounding box center [347, 346] width 95 height 28
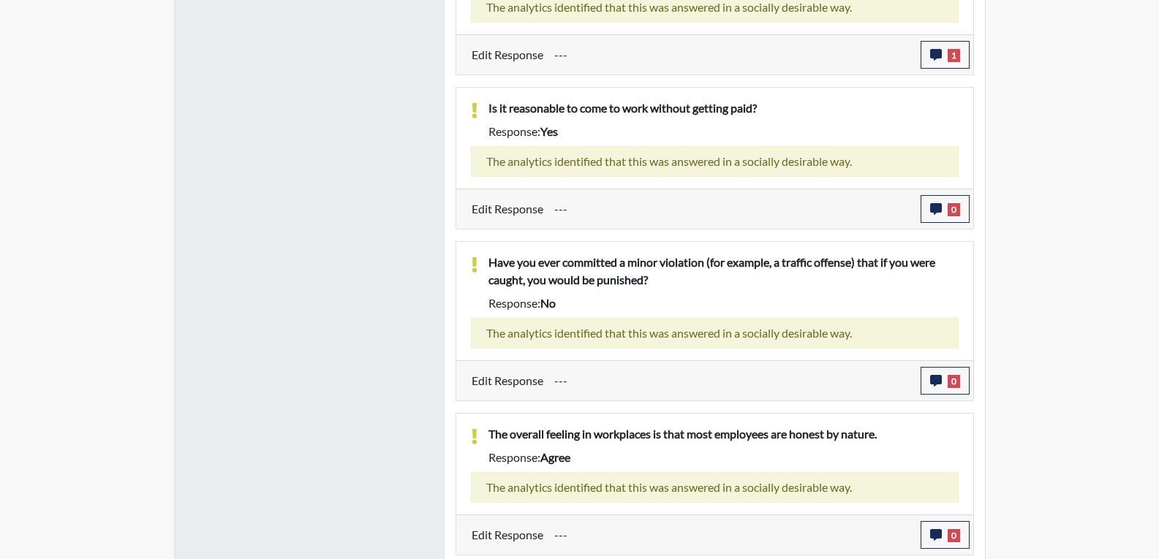
scroll to position [1507, 0]
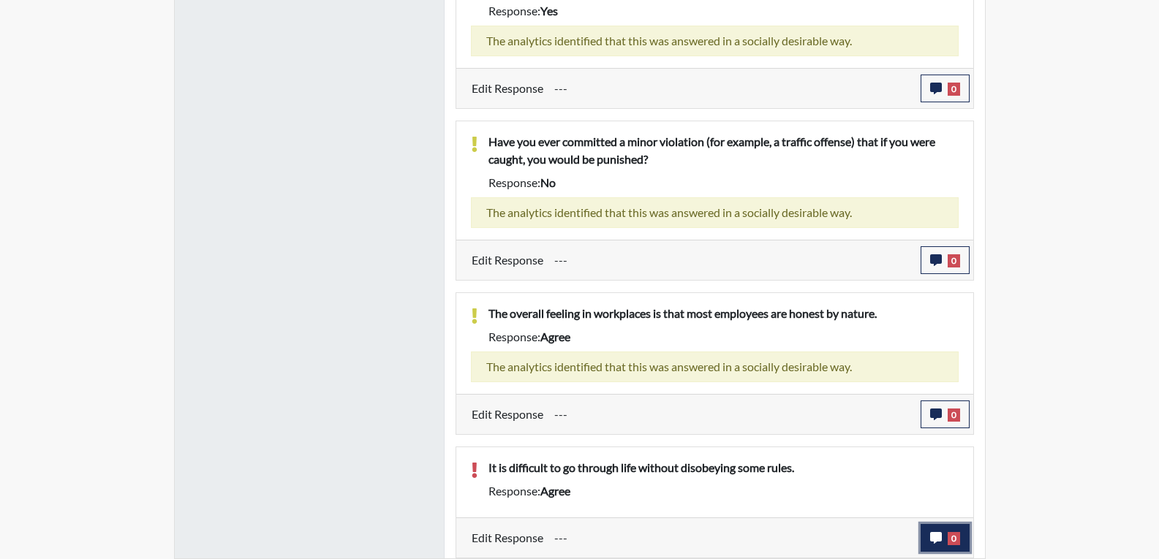
click at [935, 540] on icon "button" at bounding box center [936, 538] width 12 height 12
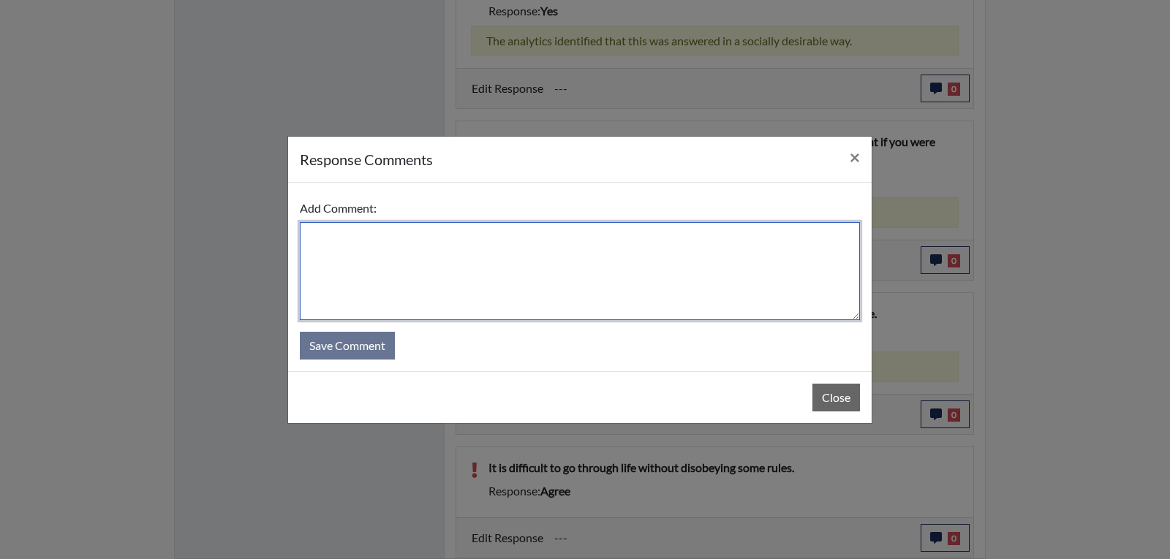
click at [391, 253] on textarea at bounding box center [580, 271] width 560 height 98
drag, startPoint x: 491, startPoint y: 251, endPoint x: 381, endPoint y: 245, distance: 109.8
click at [381, 245] on textarea "Applicant stated that she so" at bounding box center [580, 271] width 560 height 98
type textarea "Applicant stated she disagrees"
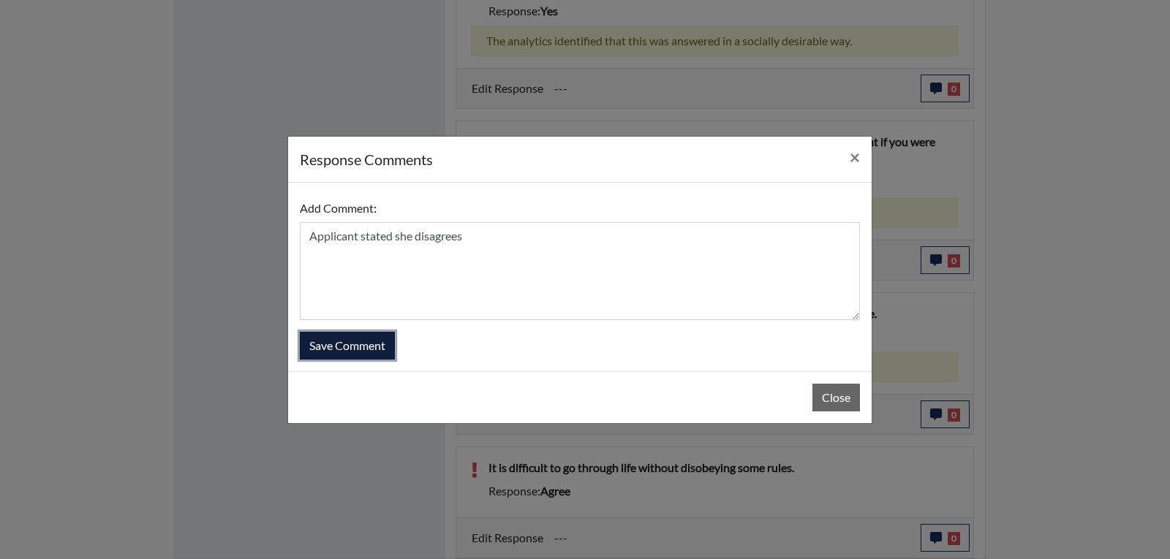
click at [346, 343] on button "Save Comment" at bounding box center [347, 346] width 95 height 28
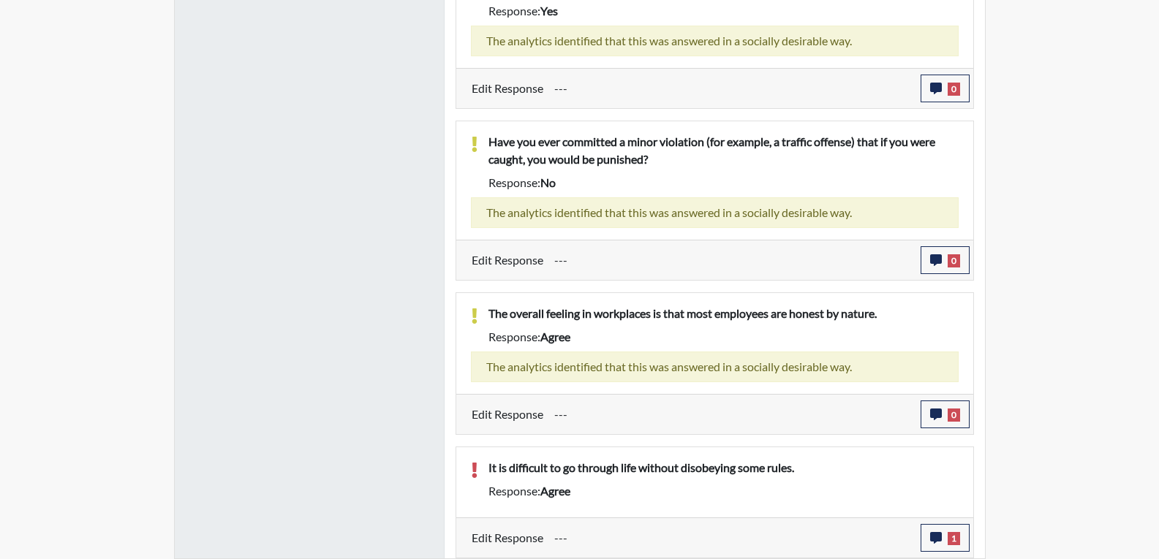
scroll to position [243, 608]
drag, startPoint x: 878, startPoint y: 464, endPoint x: 869, endPoint y: 469, distance: 10.2
click at [877, 465] on p "It is difficult to go through life without disobeying some rules." at bounding box center [723, 468] width 470 height 18
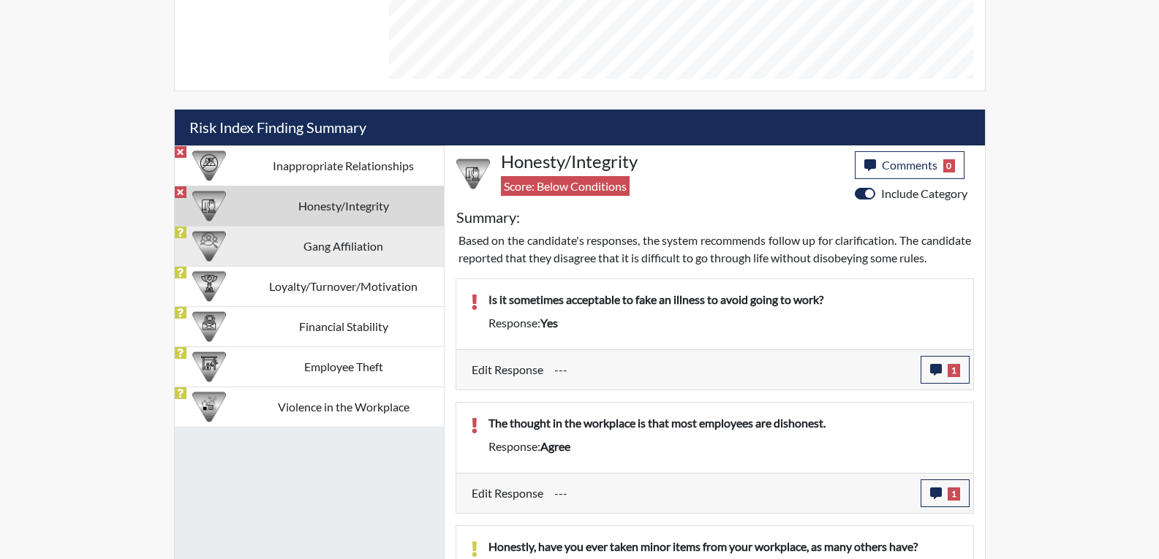
click at [358, 253] on td "Gang Affiliation" at bounding box center [343, 246] width 200 height 40
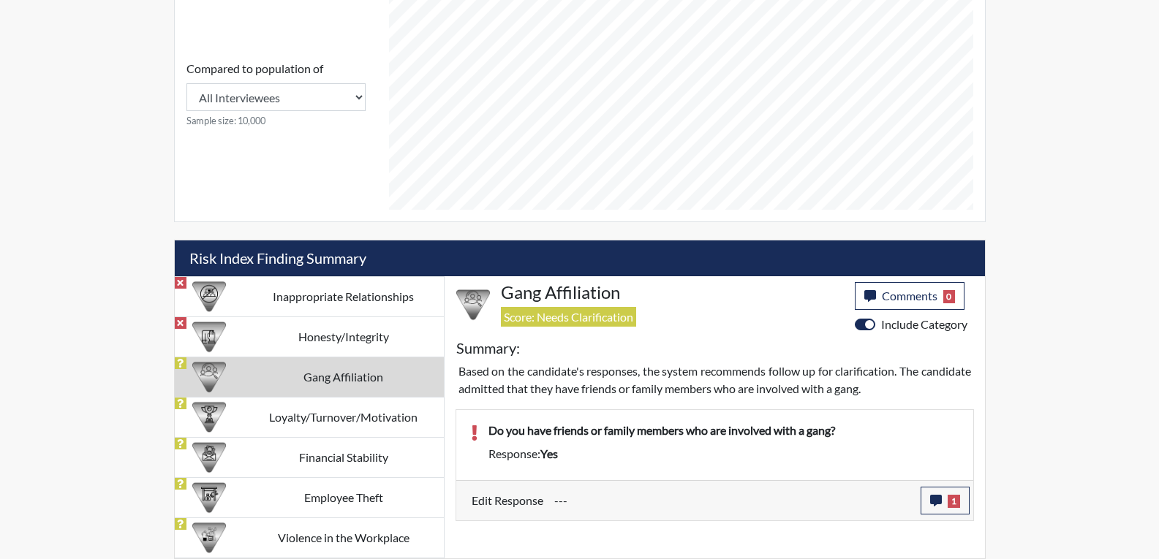
click at [345, 372] on td "Gang Affiliation" at bounding box center [343, 377] width 200 height 40
click at [364, 415] on td "Loyalty/Turnover/Motivation" at bounding box center [343, 417] width 200 height 40
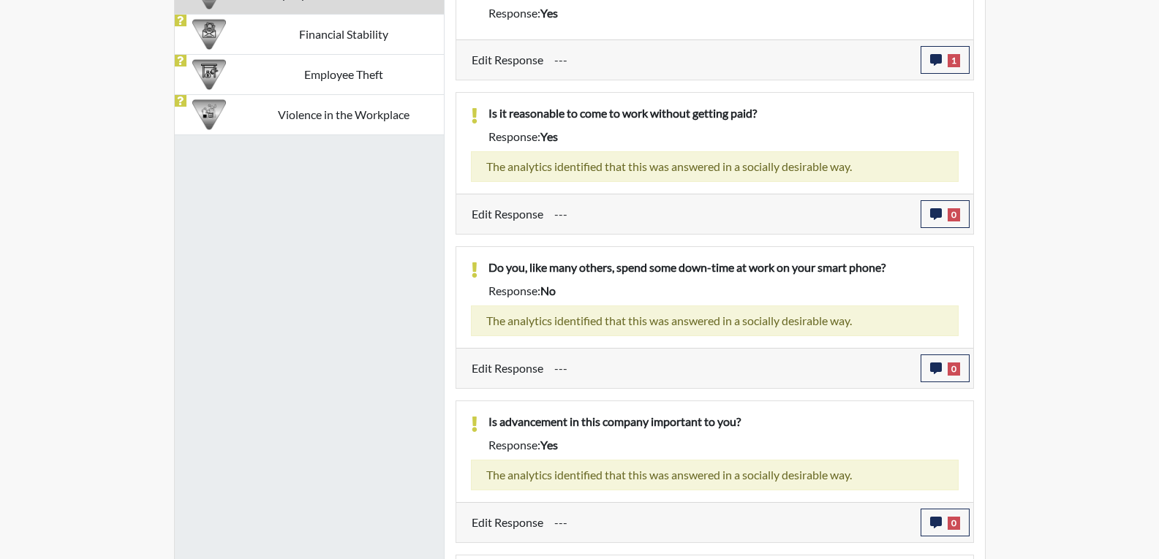
scroll to position [995, 0]
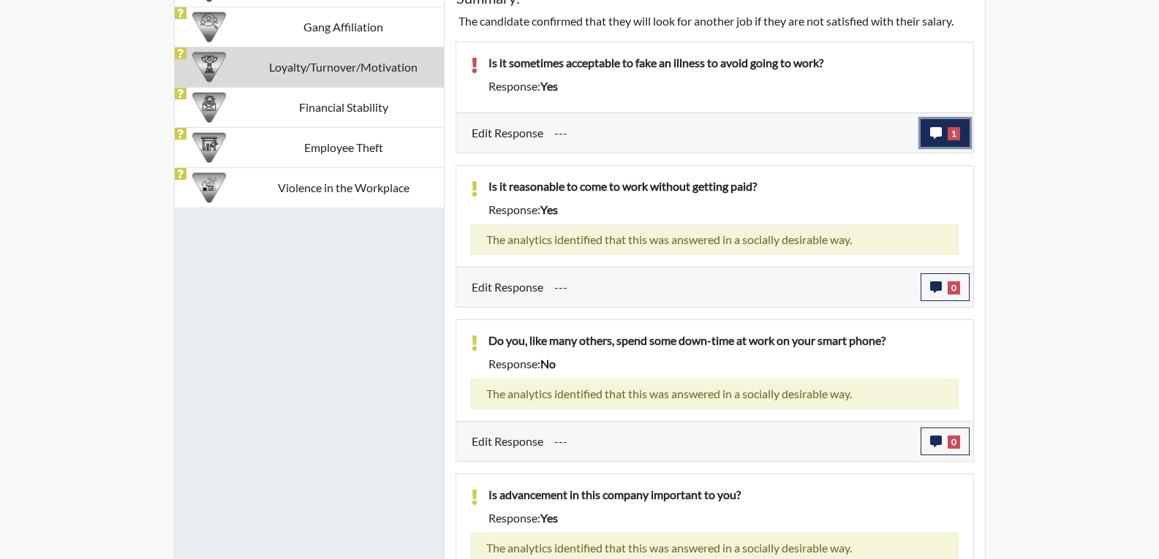
click at [954, 137] on span "1" at bounding box center [954, 133] width 12 height 13
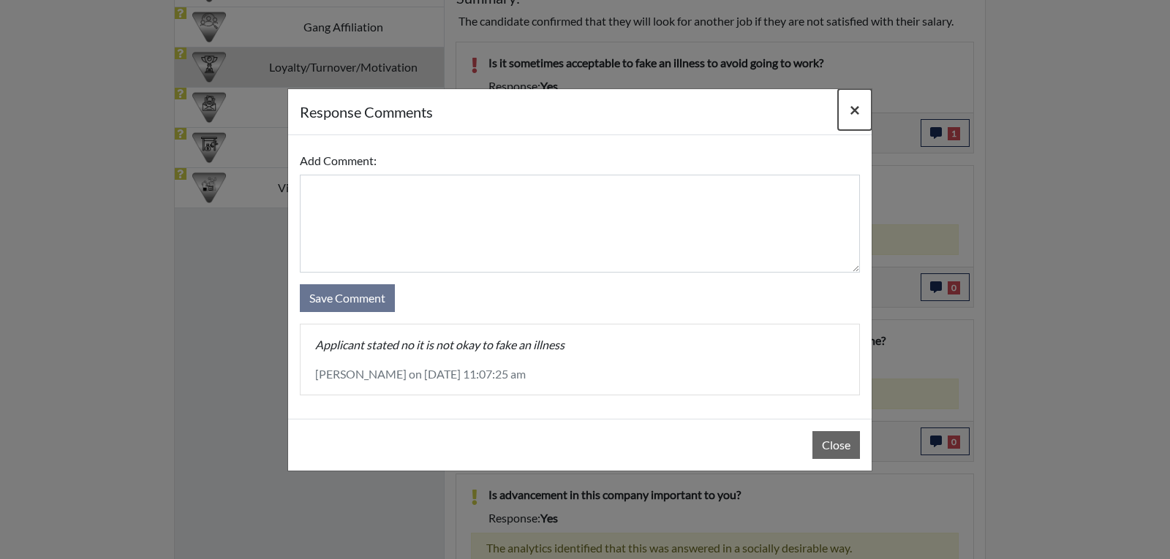
click at [847, 107] on button "×" at bounding box center [855, 109] width 34 height 41
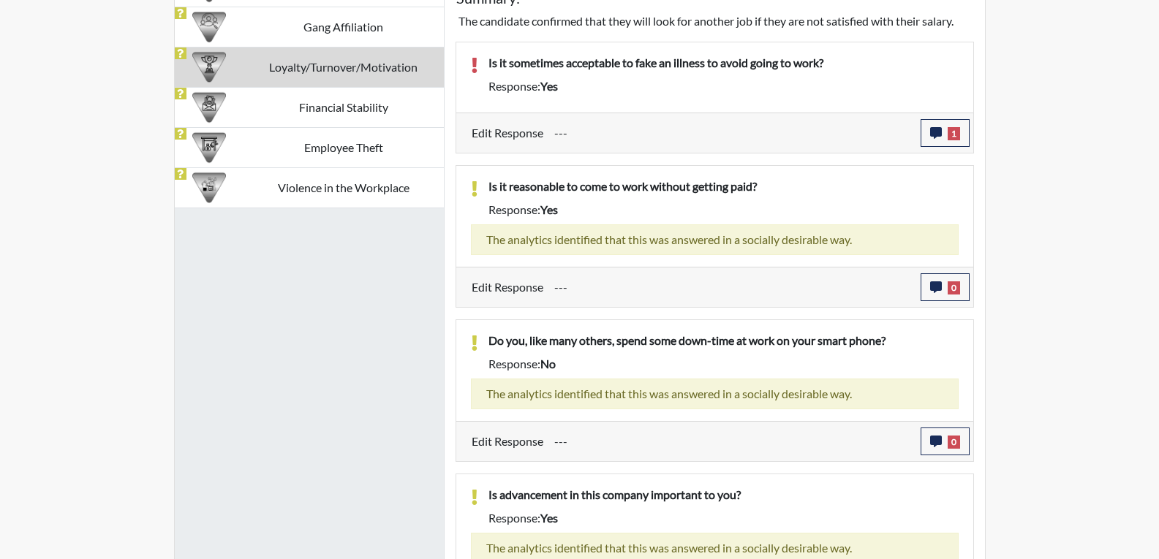
scroll to position [1177, 0]
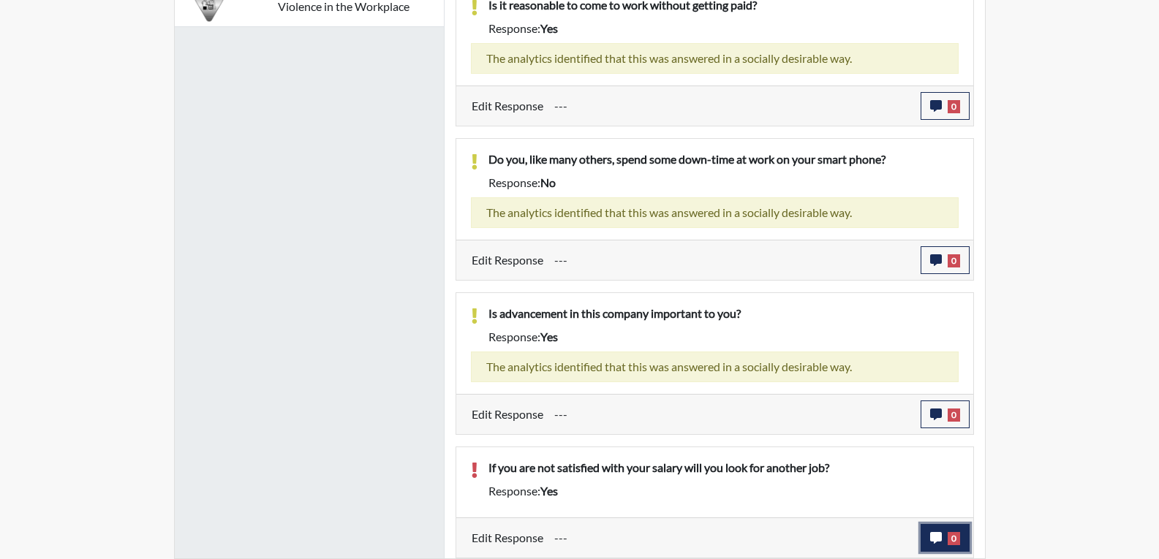
click at [931, 533] on icon "button" at bounding box center [936, 538] width 12 height 12
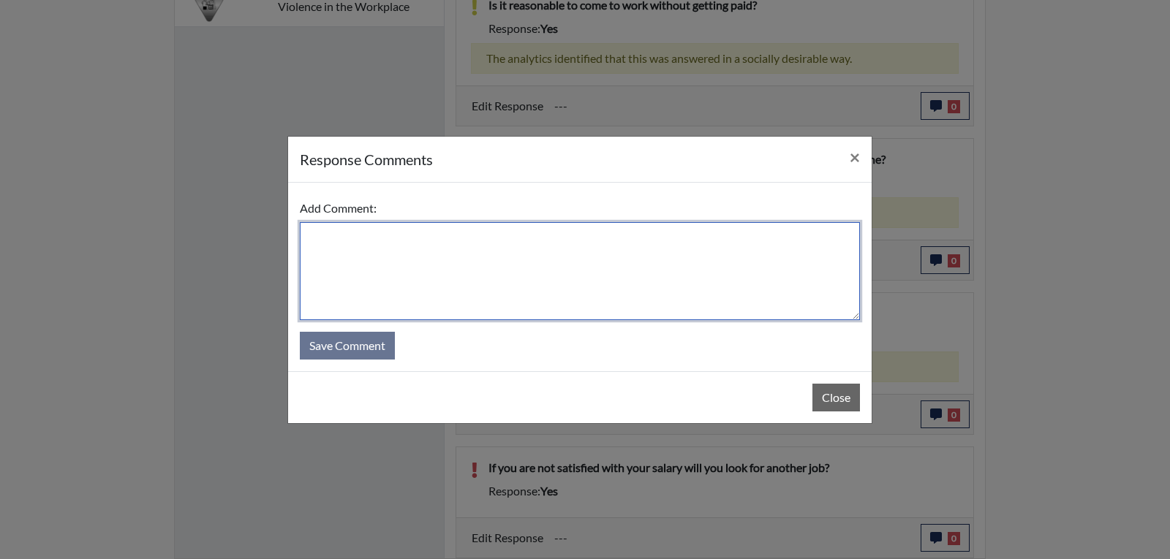
click at [454, 265] on textarea at bounding box center [580, 271] width 560 height 98
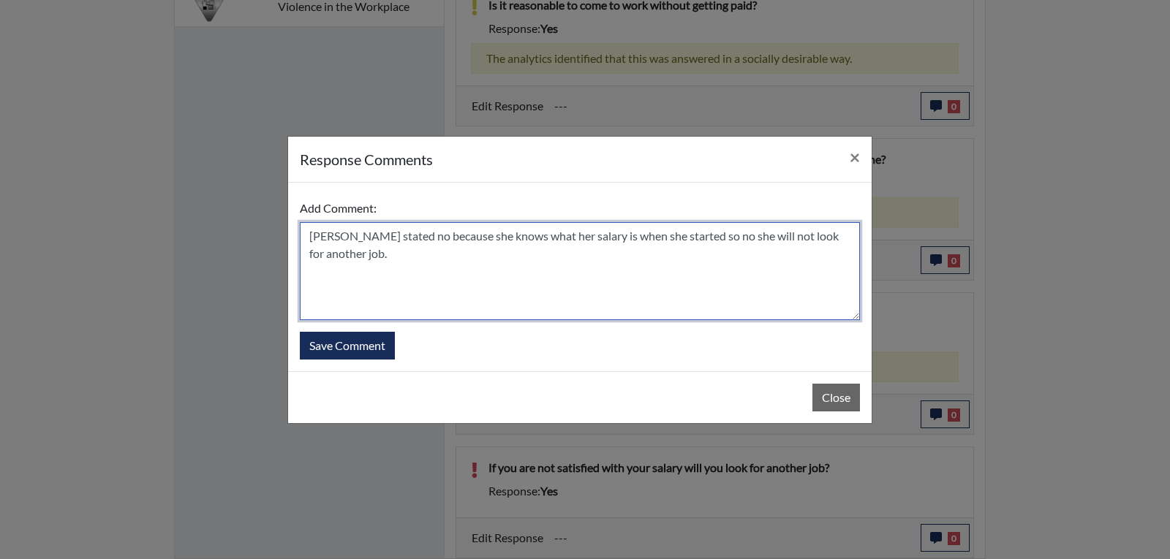
click at [398, 234] on textarea "[PERSON_NAME] stated no because she knows what her salary is when she started s…" at bounding box center [580, 271] width 560 height 98
click at [594, 233] on textarea "[PERSON_NAME] stated she answered incorrectly she stated no because she knows w…" at bounding box center [580, 271] width 560 height 98
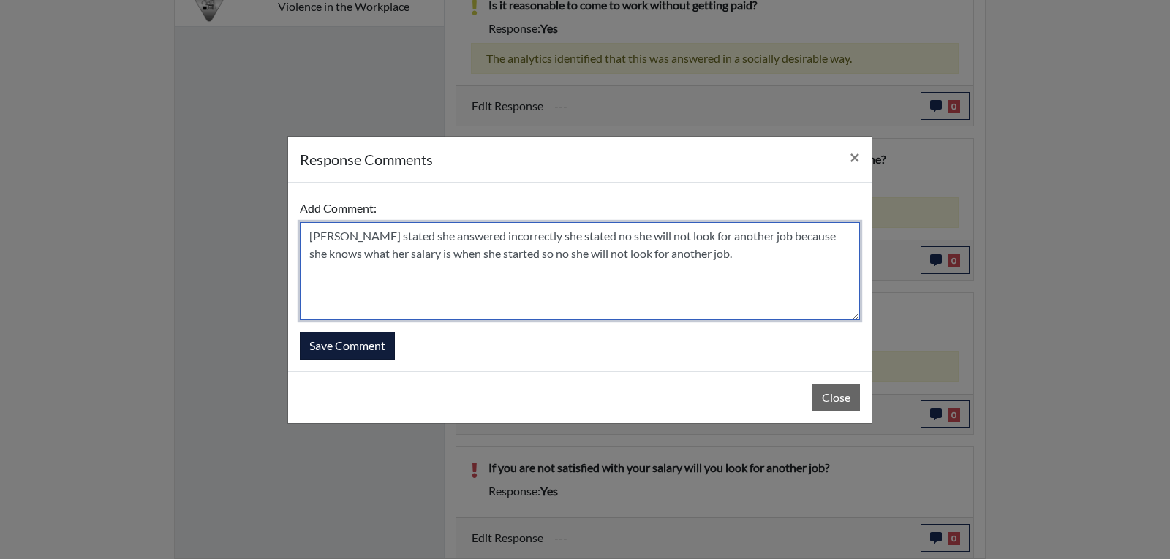
type textarea "[PERSON_NAME] stated she answered incorrectly she stated no she will not look f…"
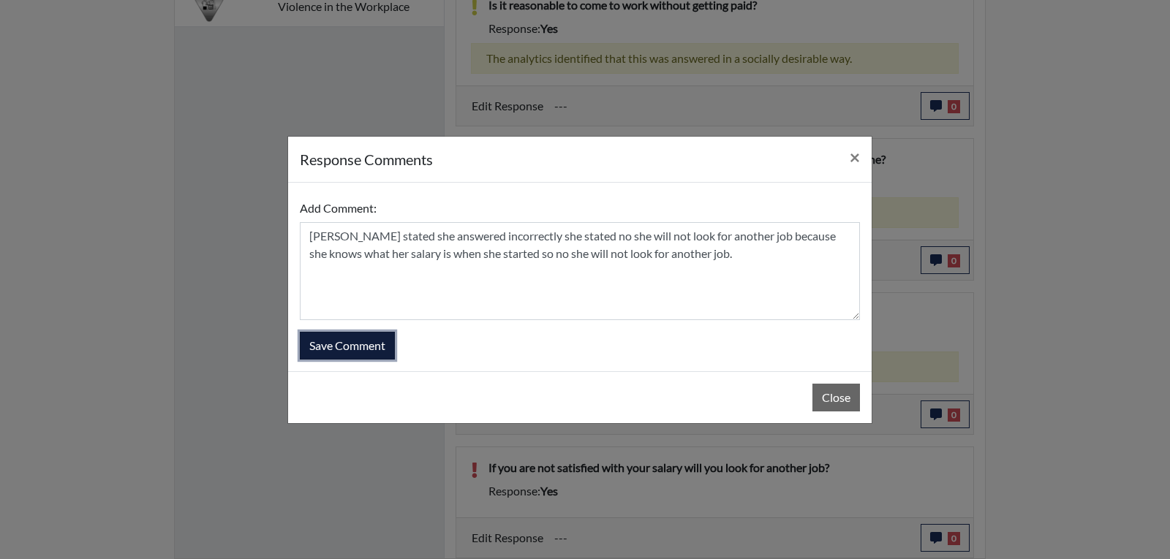
click at [366, 343] on button "Save Comment" at bounding box center [347, 346] width 95 height 28
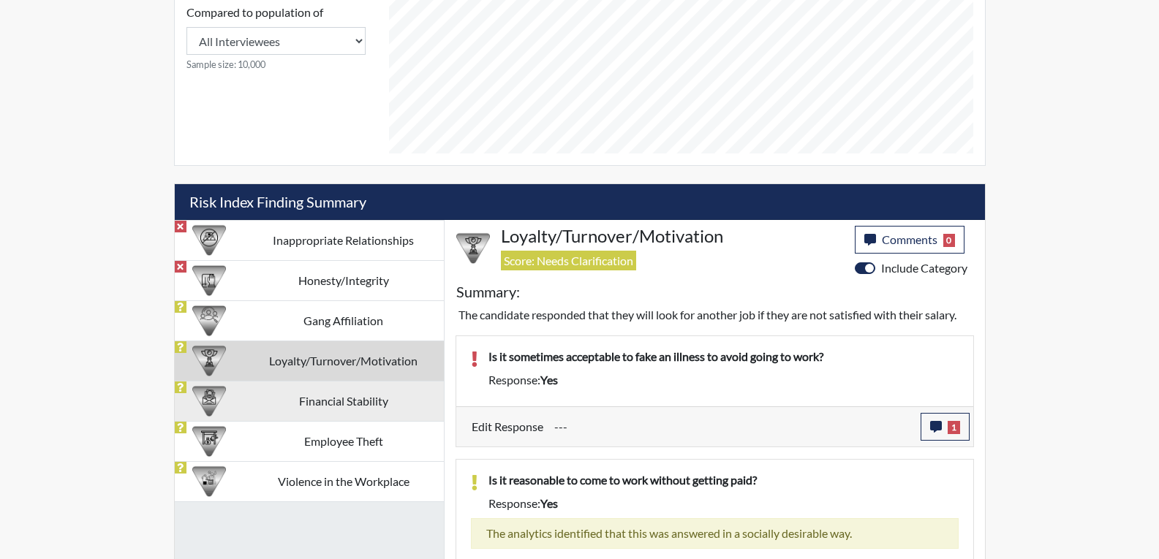
scroll to position [738, 0]
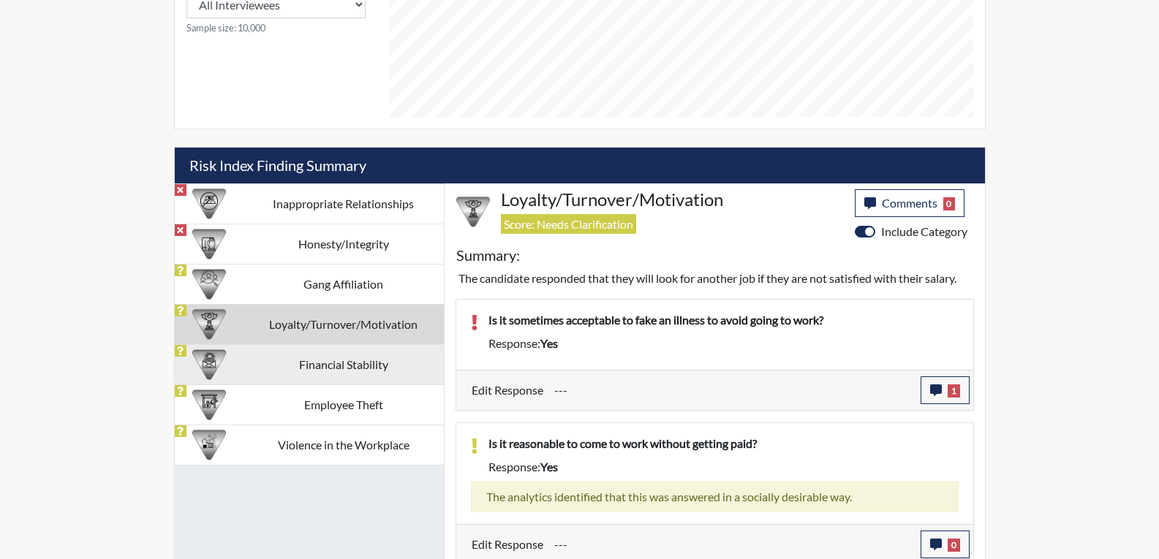
click at [325, 361] on td "Financial Stability" at bounding box center [343, 364] width 200 height 40
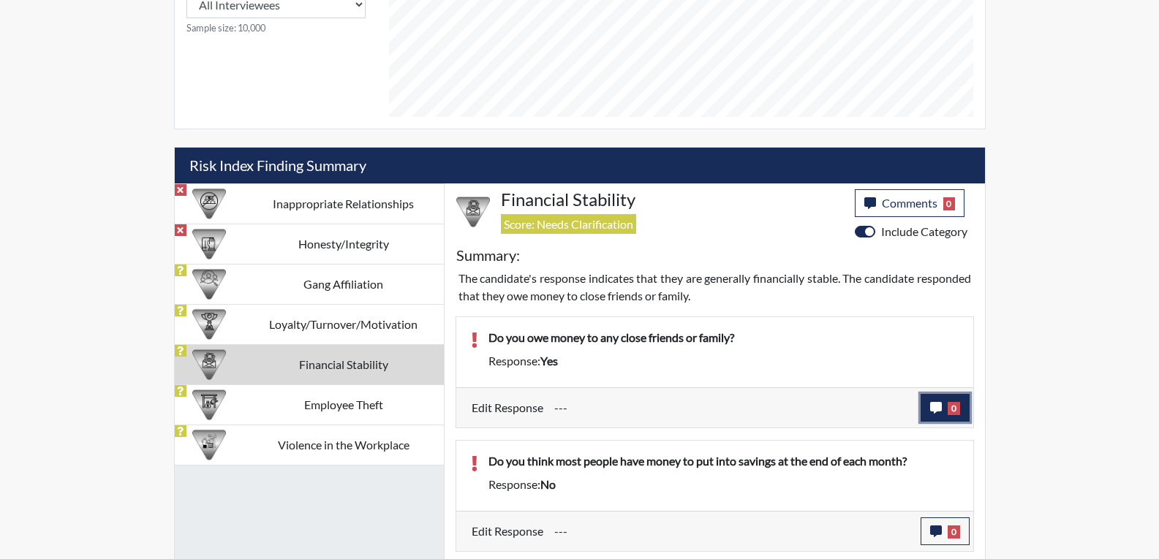
click at [926, 418] on button "0" at bounding box center [945, 408] width 49 height 28
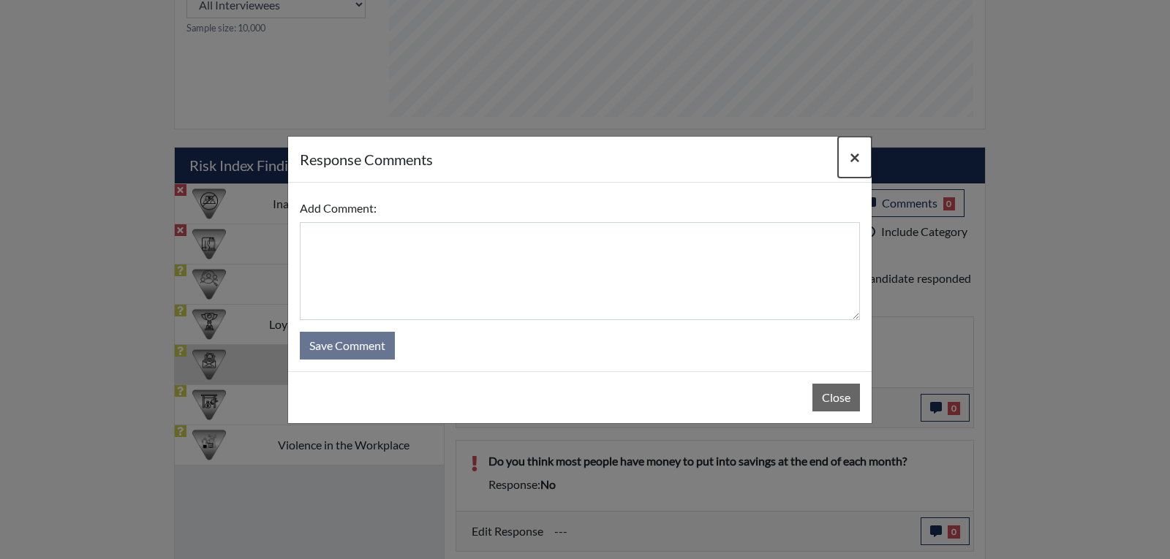
click at [861, 151] on button "×" at bounding box center [855, 157] width 34 height 41
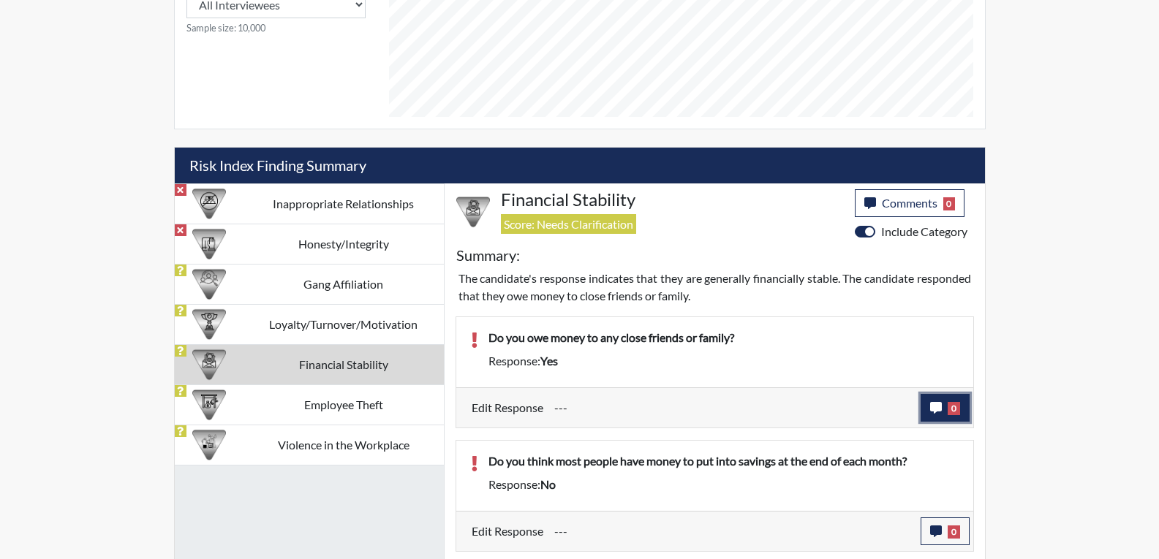
click at [933, 400] on button "0" at bounding box center [945, 408] width 49 height 28
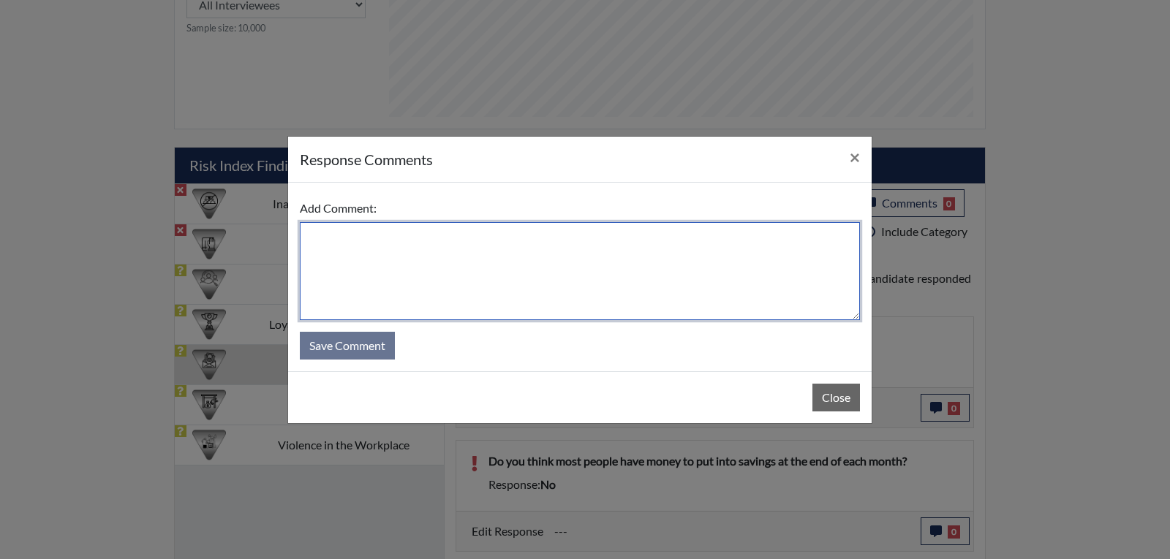
click at [409, 265] on textarea at bounding box center [580, 271] width 560 height 98
type textarea "Applicant stated that she do, because she just had a baby"
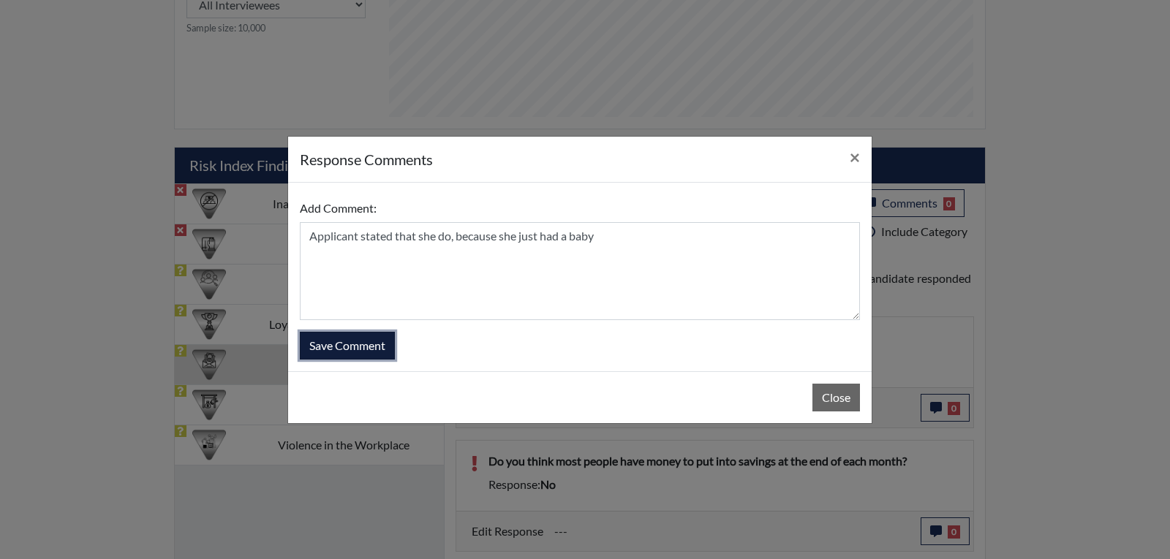
click at [369, 338] on button "Save Comment" at bounding box center [347, 346] width 95 height 28
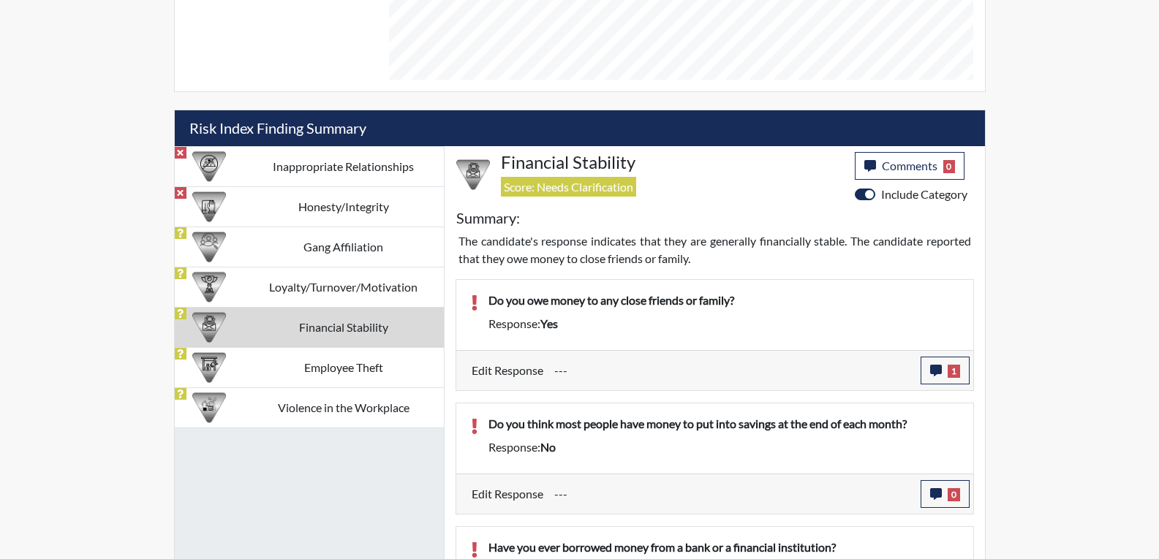
scroll to position [811, 0]
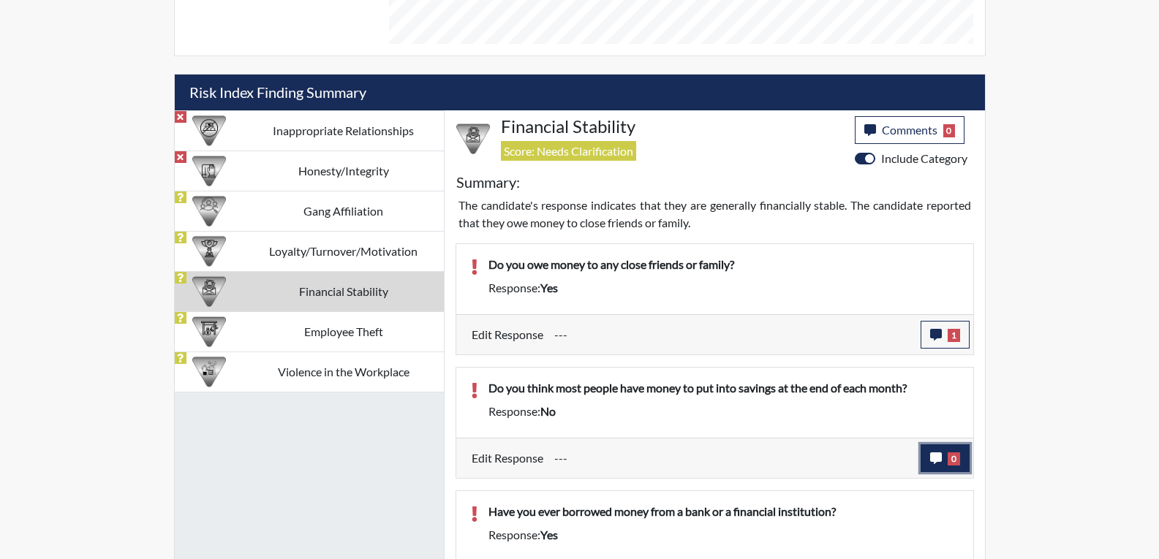
click at [940, 463] on icon "button" at bounding box center [936, 459] width 12 height 12
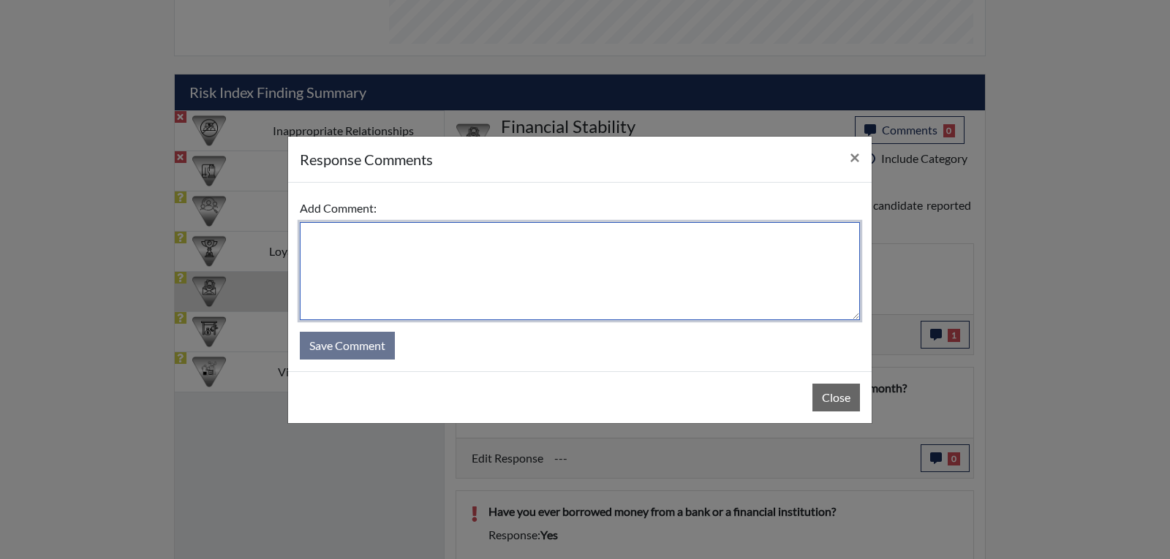
click at [436, 268] on textarea at bounding box center [580, 271] width 560 height 98
type textarea "Applicant stated that no"
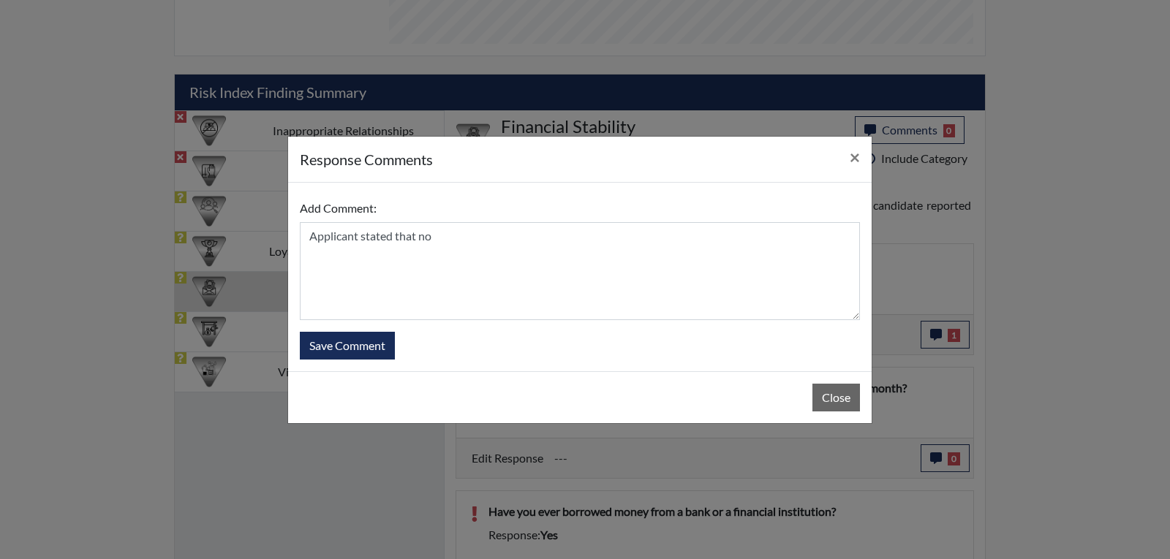
click at [837, 164] on div "response Comments ×" at bounding box center [580, 160] width 584 height 46
click at [850, 156] on span "×" at bounding box center [855, 156] width 10 height 21
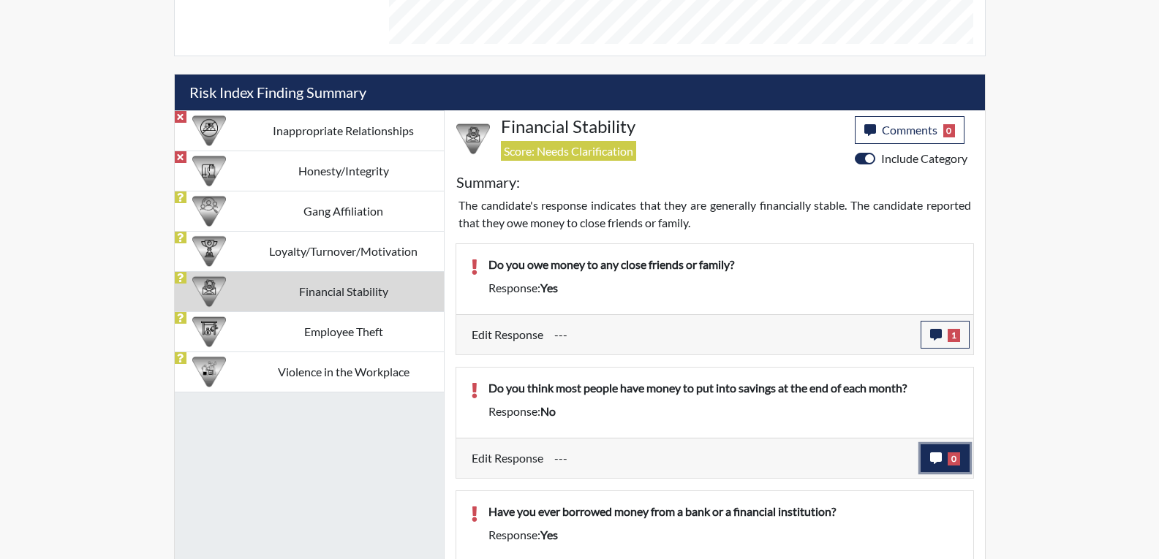
click at [942, 465] on button "0" at bounding box center [945, 459] width 49 height 28
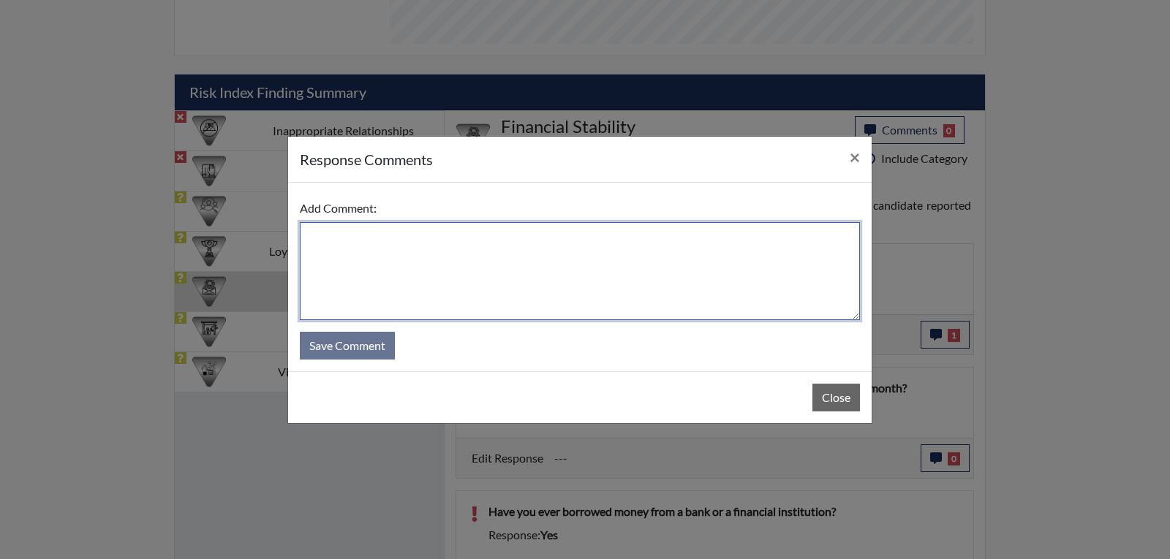
click at [514, 269] on textarea at bounding box center [580, 271] width 560 height 98
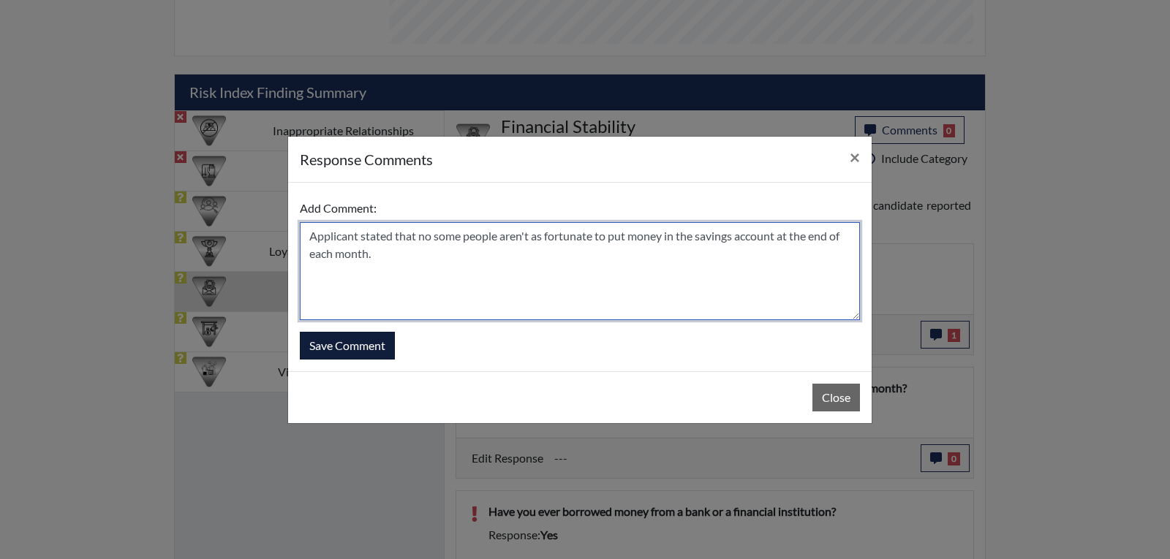
type textarea "Applicant stated that no some people aren't as fortunate to put money in the sa…"
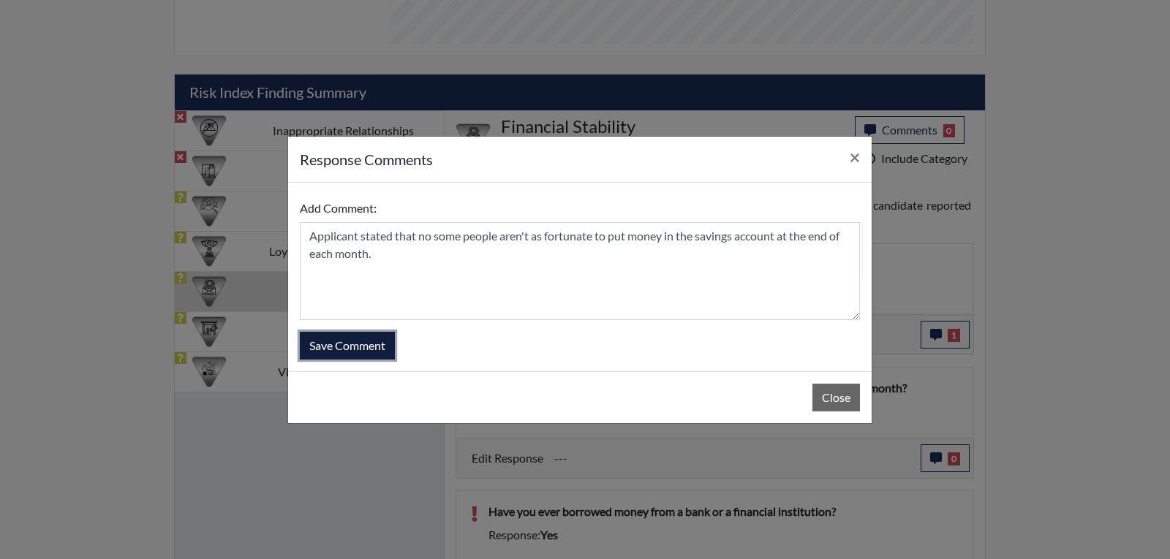
click at [363, 348] on button "Save Comment" at bounding box center [347, 346] width 95 height 28
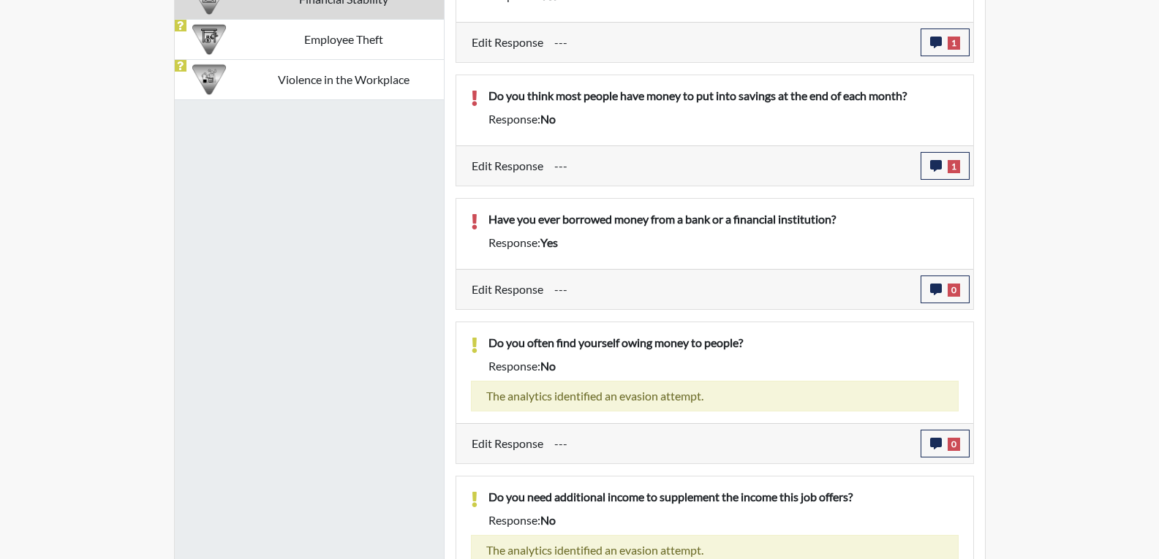
scroll to position [243, 608]
click at [937, 281] on button "0" at bounding box center [945, 290] width 49 height 28
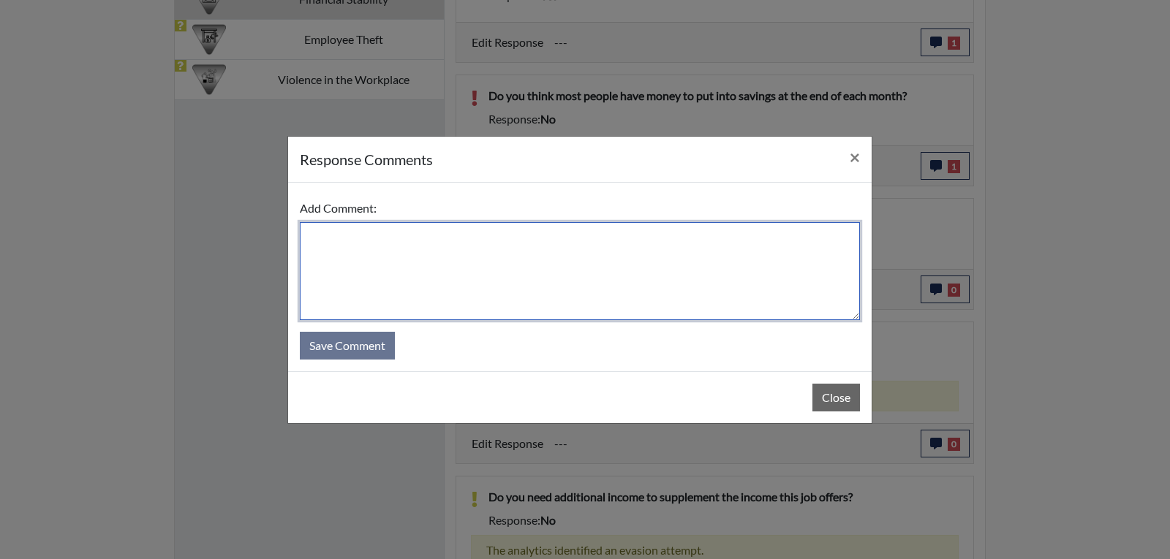
drag, startPoint x: 467, startPoint y: 243, endPoint x: 469, endPoint y: 263, distance: 19.1
click at [467, 244] on textarea at bounding box center [580, 271] width 560 height 98
type textarea "Applicant stated yes"
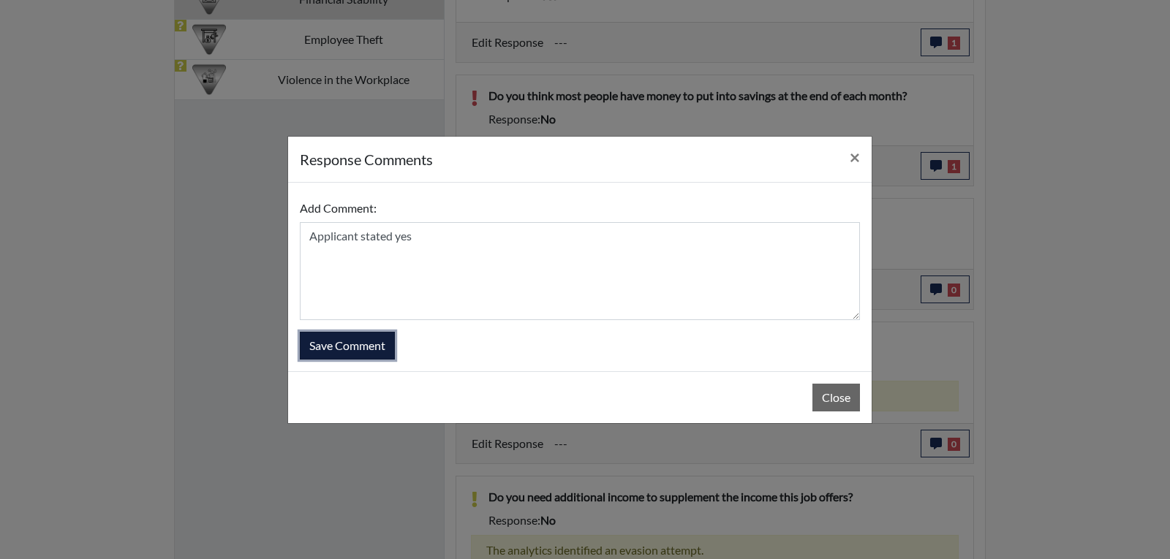
click at [369, 344] on button "Save Comment" at bounding box center [347, 346] width 95 height 28
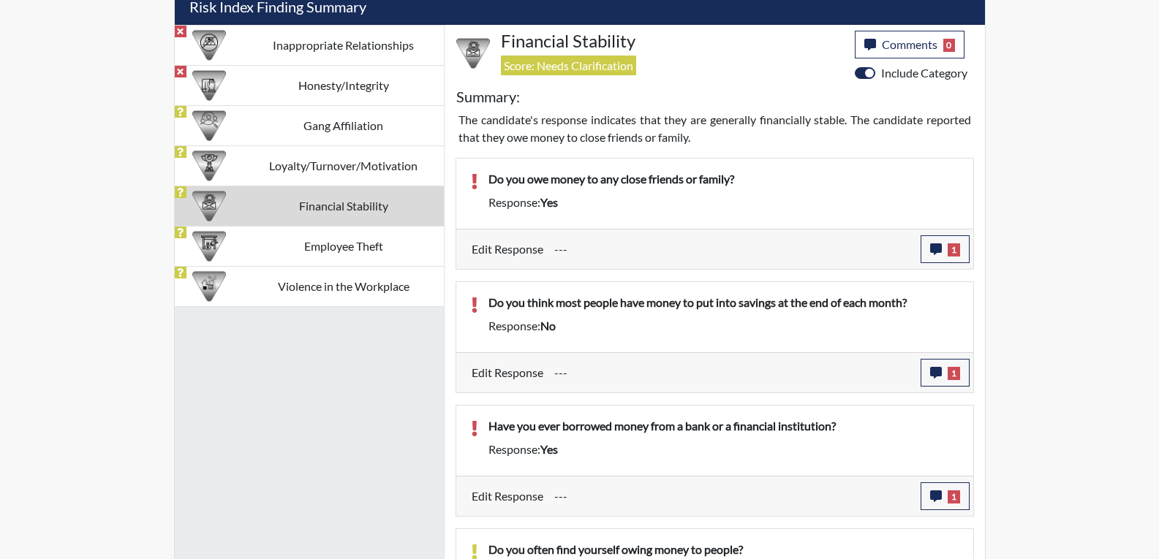
scroll to position [871, 0]
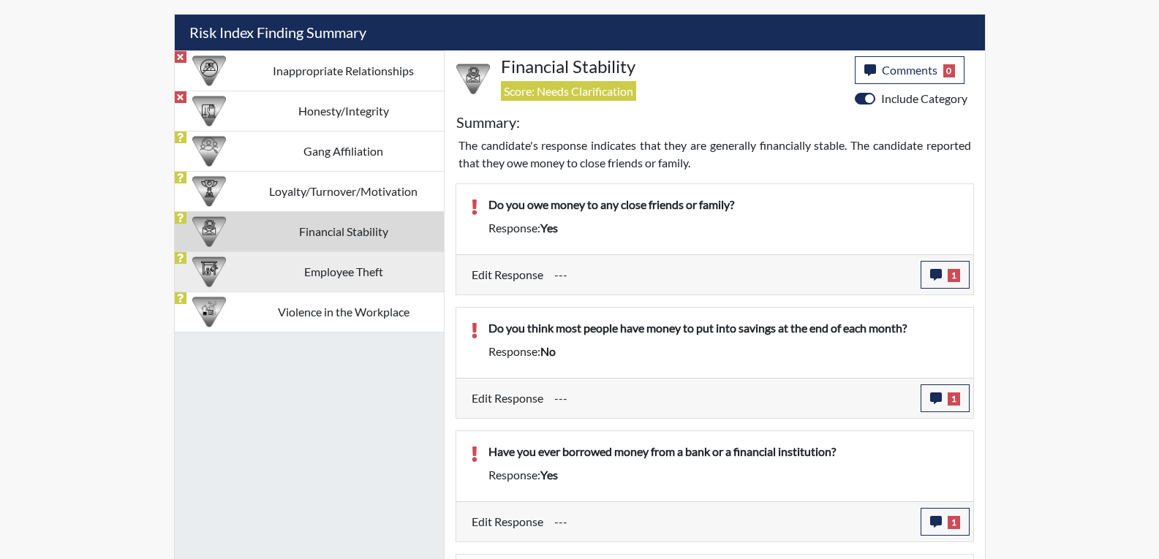
click at [295, 269] on td "Employee Theft" at bounding box center [343, 272] width 200 height 40
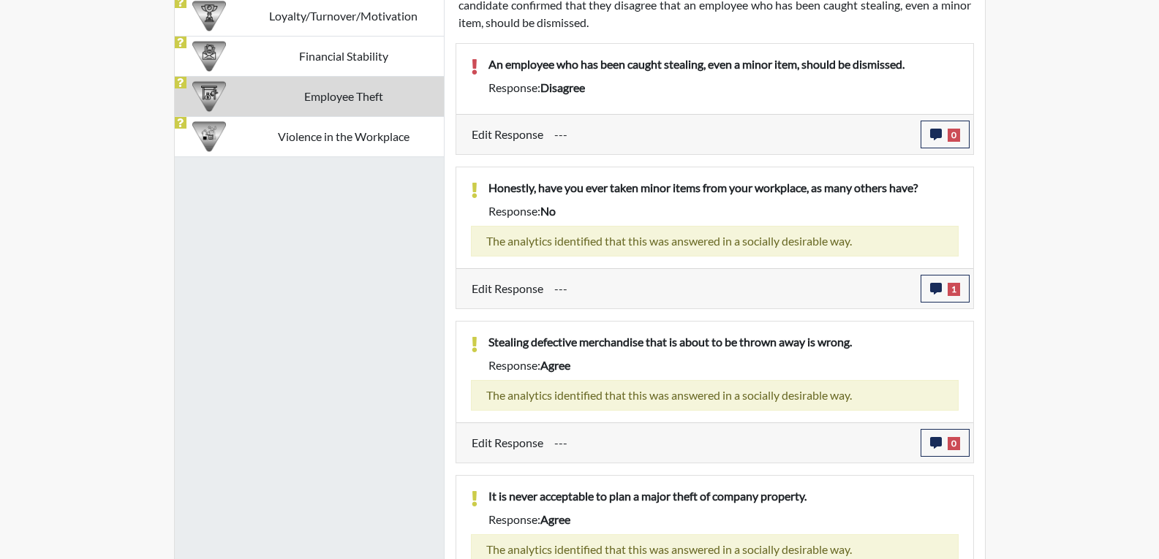
scroll to position [886, 0]
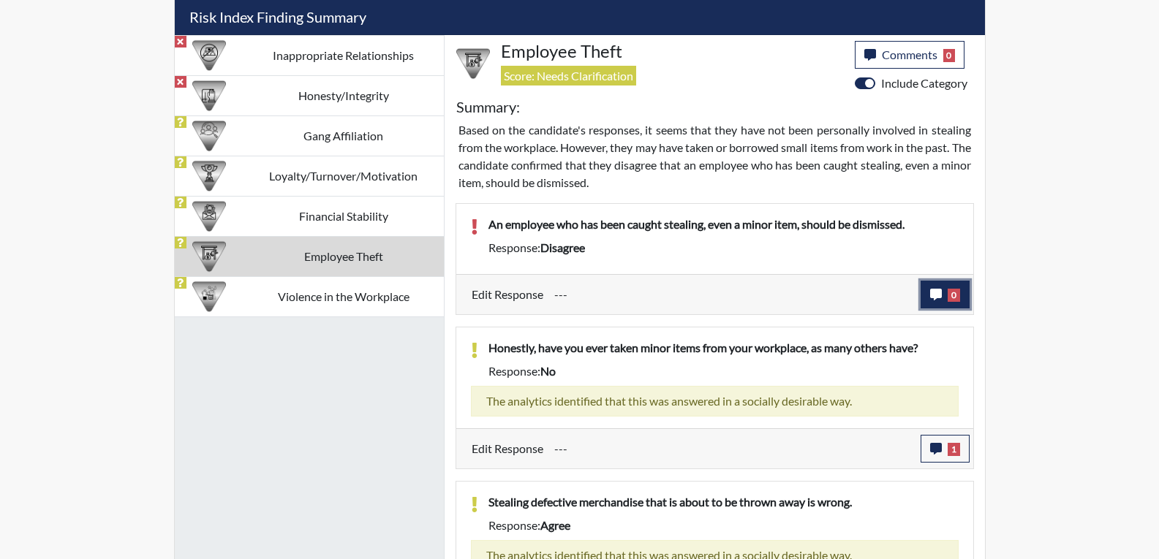
click at [946, 298] on button "0" at bounding box center [945, 295] width 49 height 28
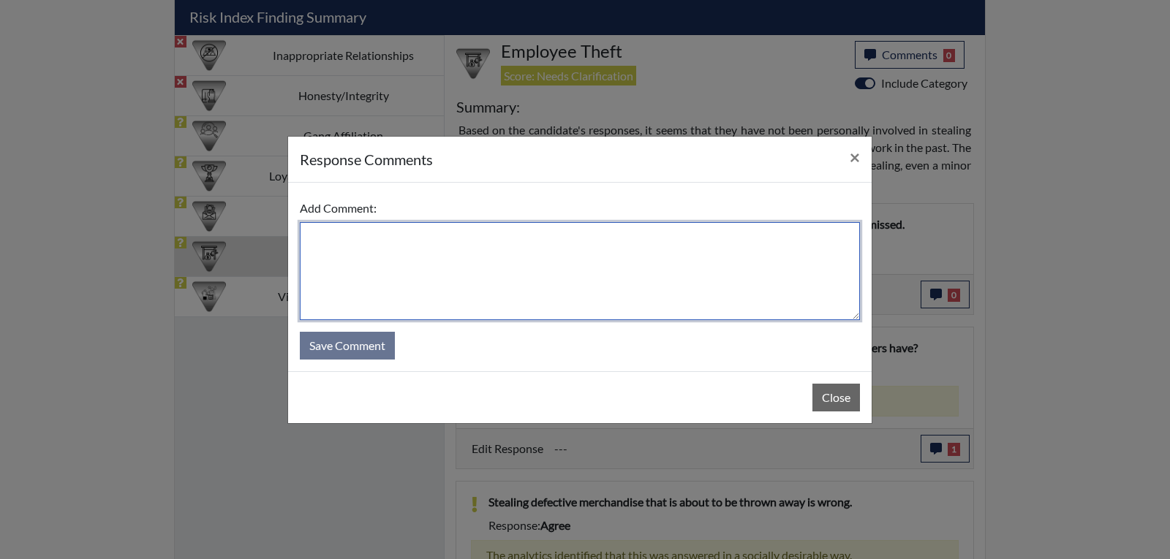
click at [443, 254] on textarea at bounding box center [580, 271] width 560 height 98
type textarea "Applicant stated that she answered that in error and sh"
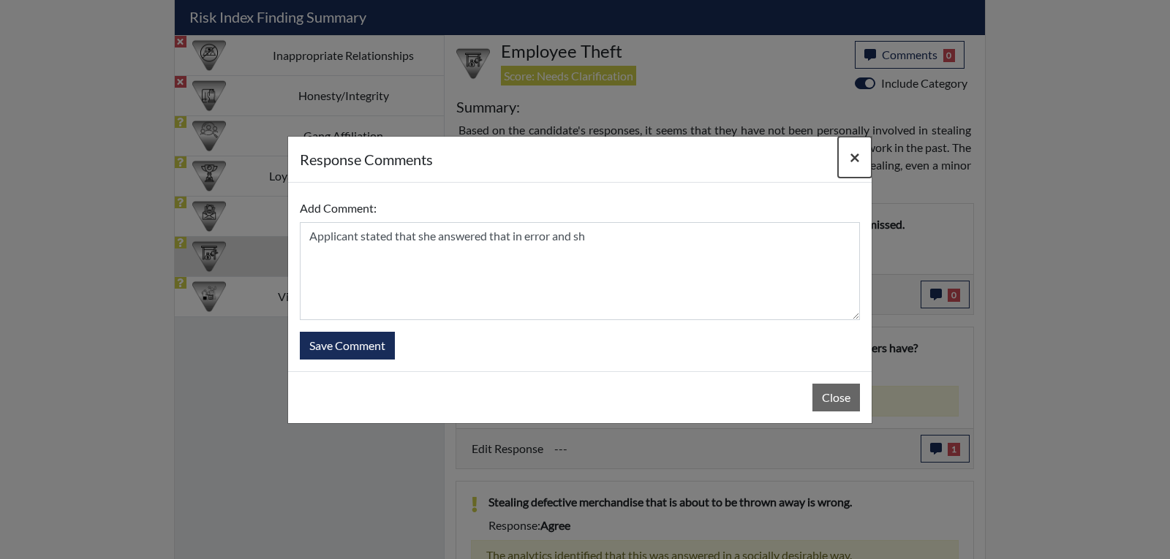
drag, startPoint x: 853, startPoint y: 156, endPoint x: 857, endPoint y: 198, distance: 41.8
click at [853, 156] on span "×" at bounding box center [855, 156] width 10 height 21
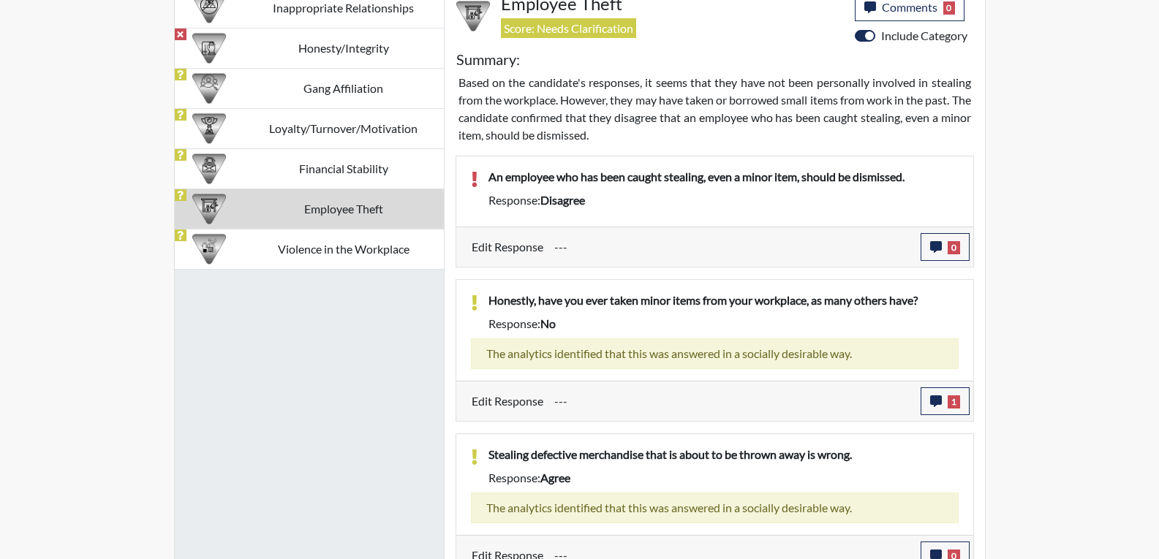
scroll to position [959, 0]
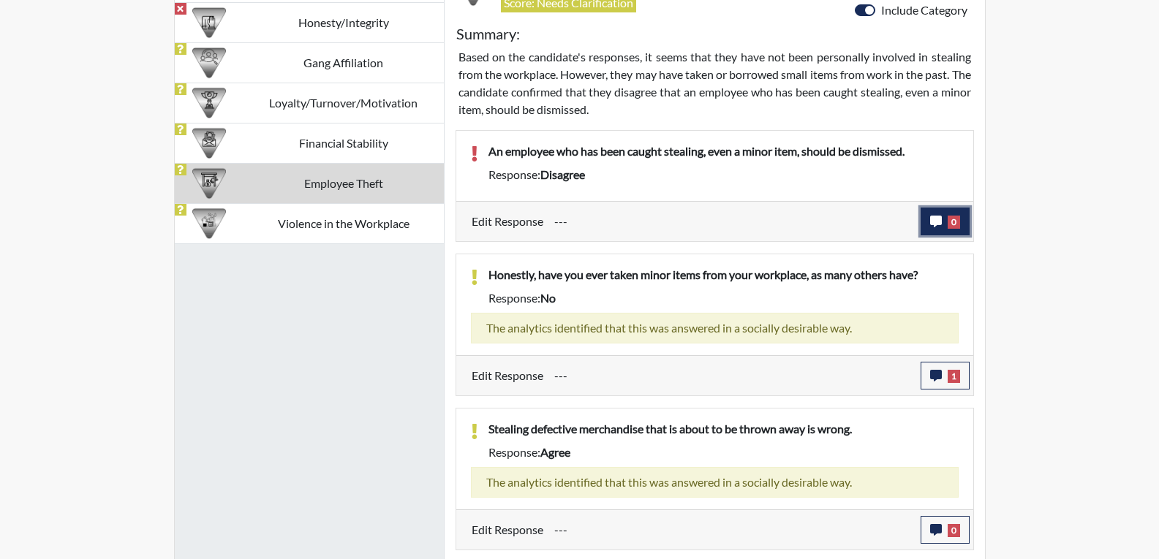
click at [948, 229] on button "0" at bounding box center [945, 222] width 49 height 28
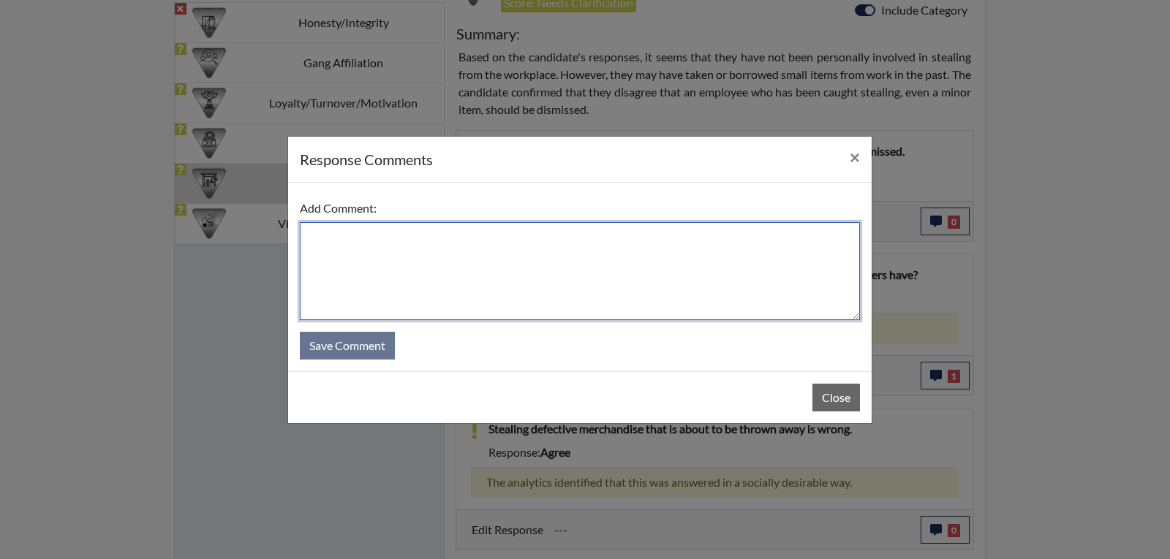
click at [393, 225] on textarea at bounding box center [580, 271] width 560 height 98
drag, startPoint x: 594, startPoint y: 237, endPoint x: 165, endPoint y: 249, distance: 430.1
click at [168, 249] on div "response Comments × Add Comment: Applicant stated she answered that in error an…" at bounding box center [585, 279] width 1170 height 559
type textarea "Applicant stated she answered that in error and that i"
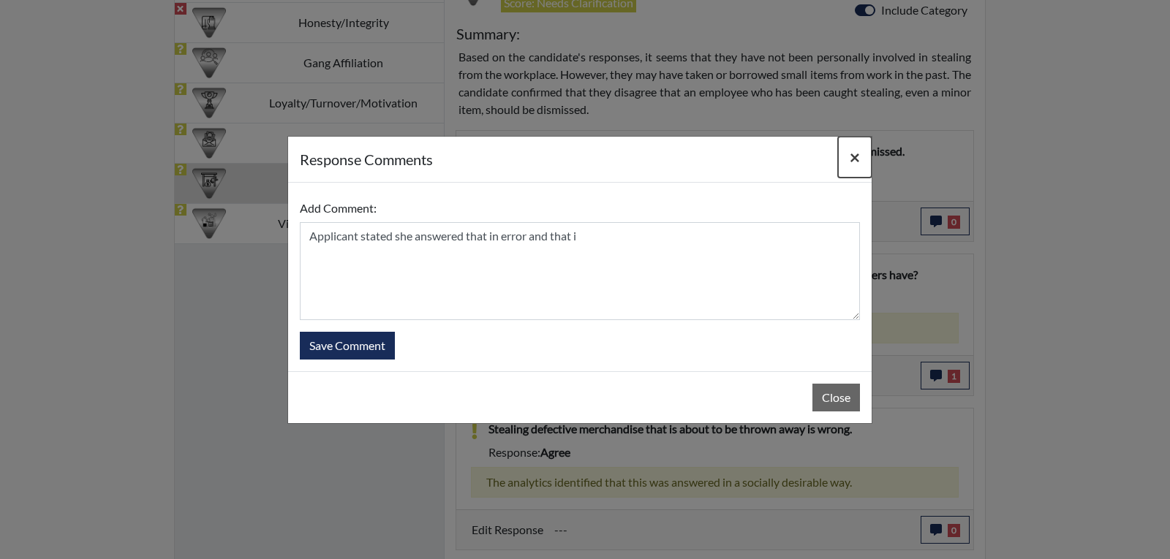
click at [850, 162] on span "×" at bounding box center [855, 156] width 10 height 21
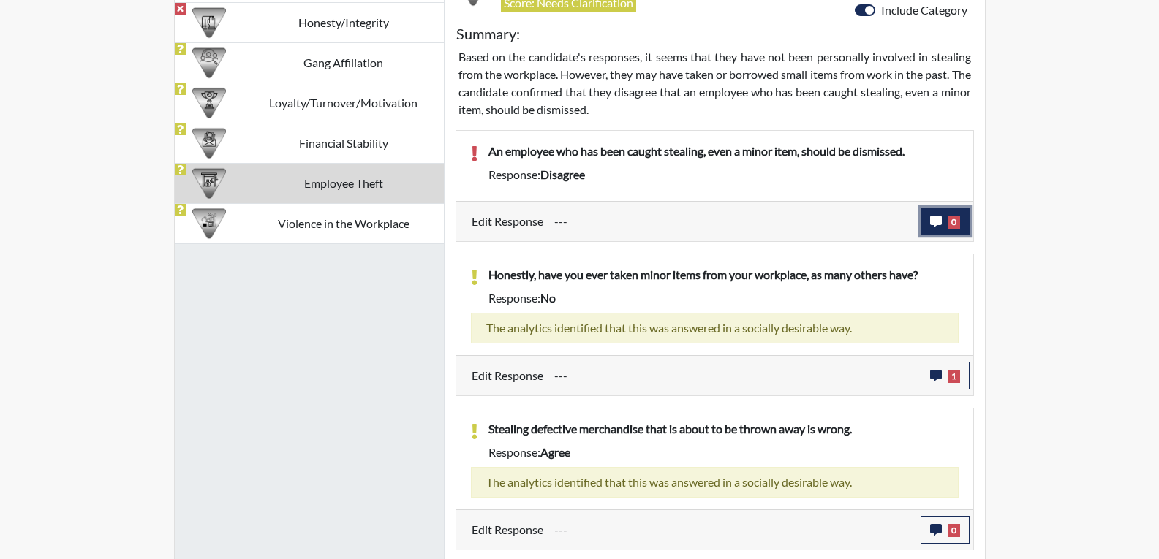
click at [937, 229] on button "0" at bounding box center [945, 222] width 49 height 28
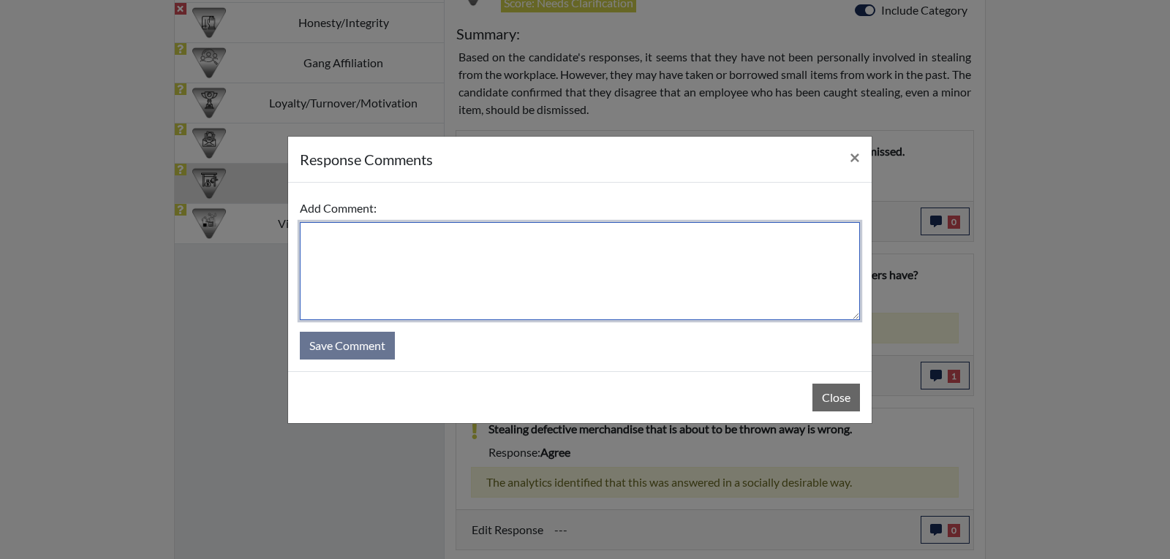
click at [437, 232] on textarea at bounding box center [580, 271] width 560 height 98
paste textarea "Applicant stated she answered that in error and that i"
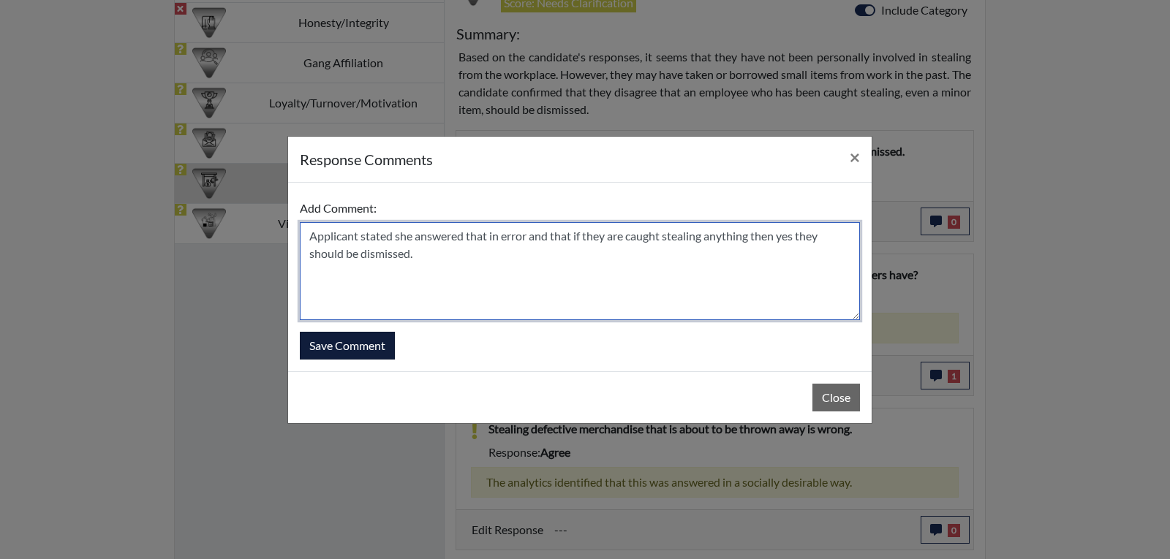
type textarea "Applicant stated she answered that in error and that if they are caught stealin…"
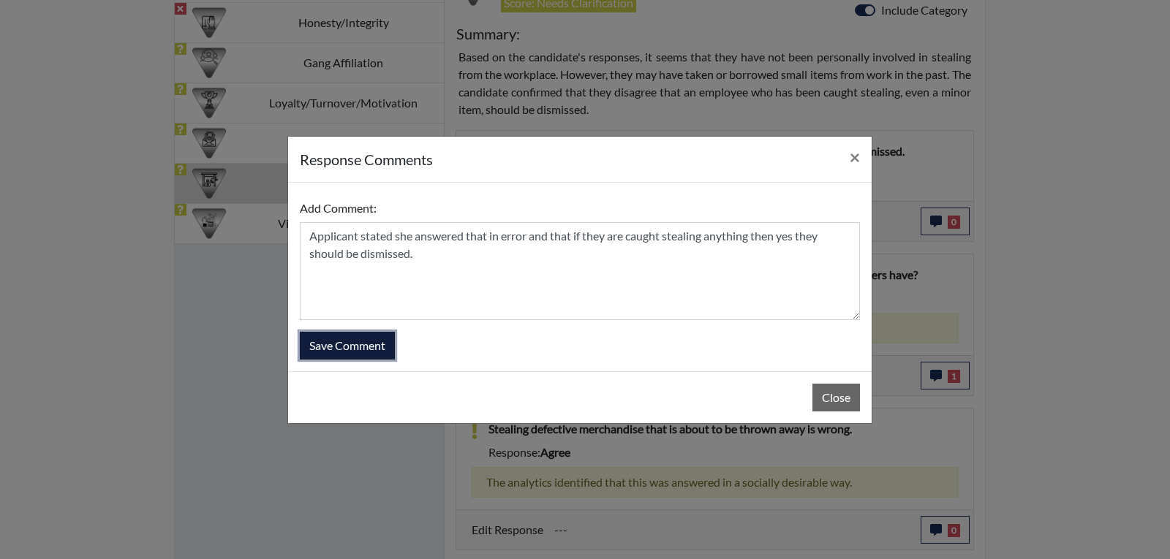
click at [374, 350] on button "Save Comment" at bounding box center [347, 346] width 95 height 28
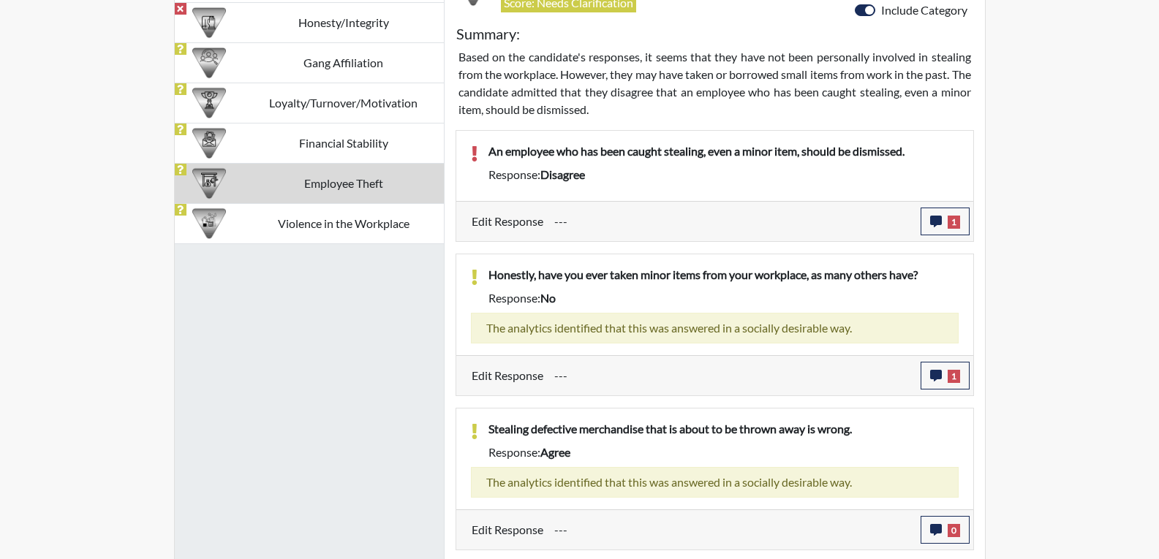
scroll to position [1106, 0]
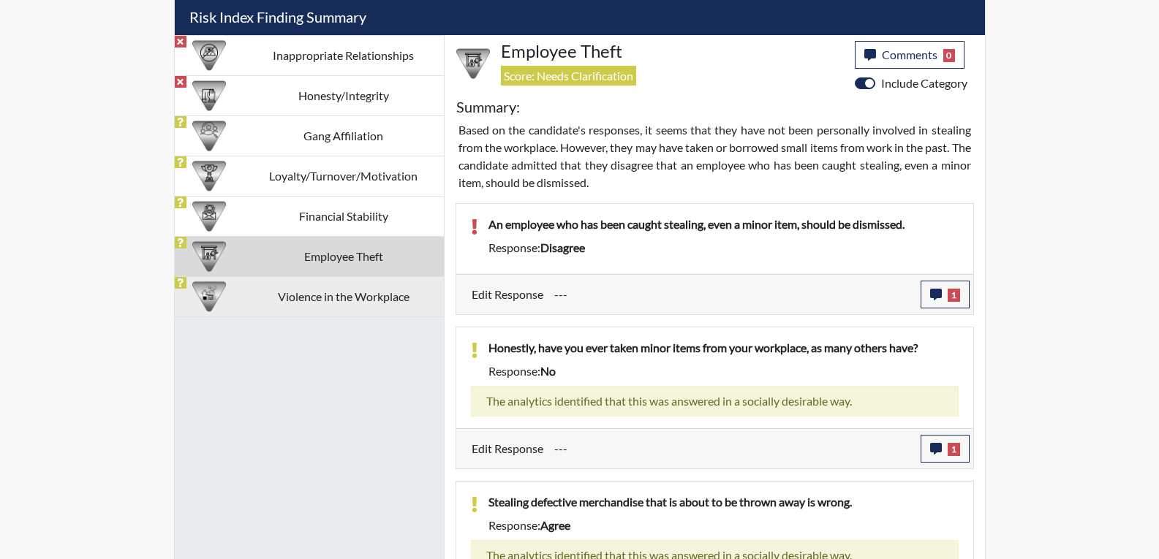
click at [352, 288] on td "Violence in the Workplace" at bounding box center [343, 296] width 200 height 40
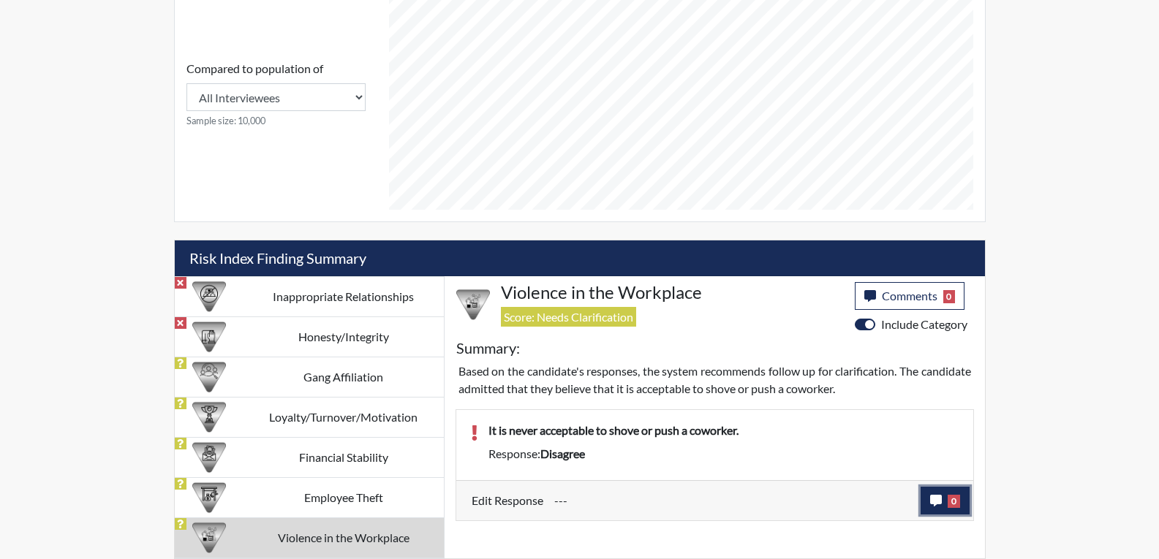
click at [931, 499] on icon "button" at bounding box center [936, 501] width 12 height 12
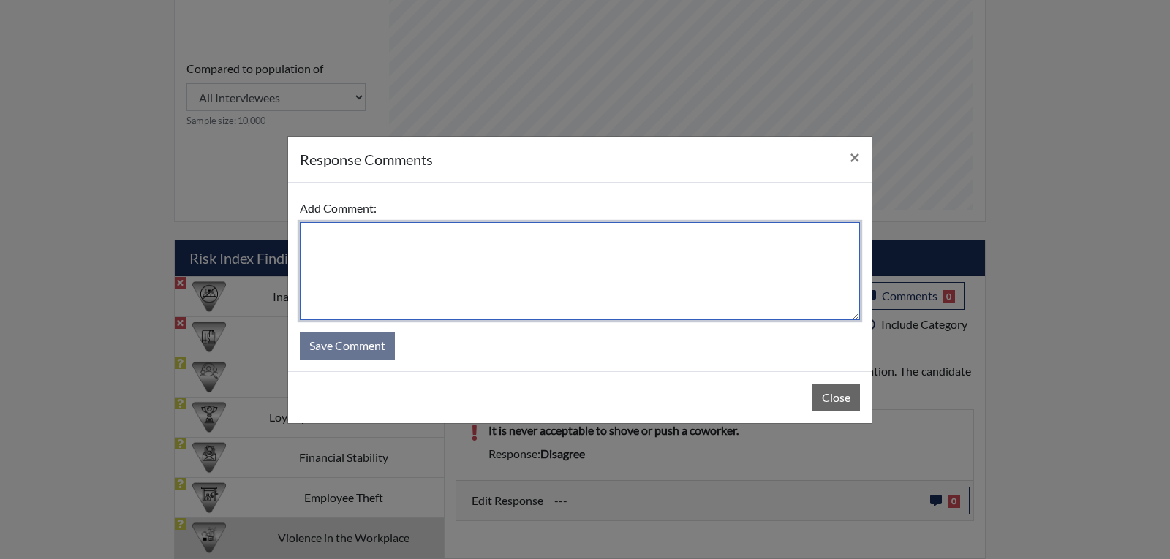
click at [518, 260] on textarea at bounding box center [580, 271] width 560 height 98
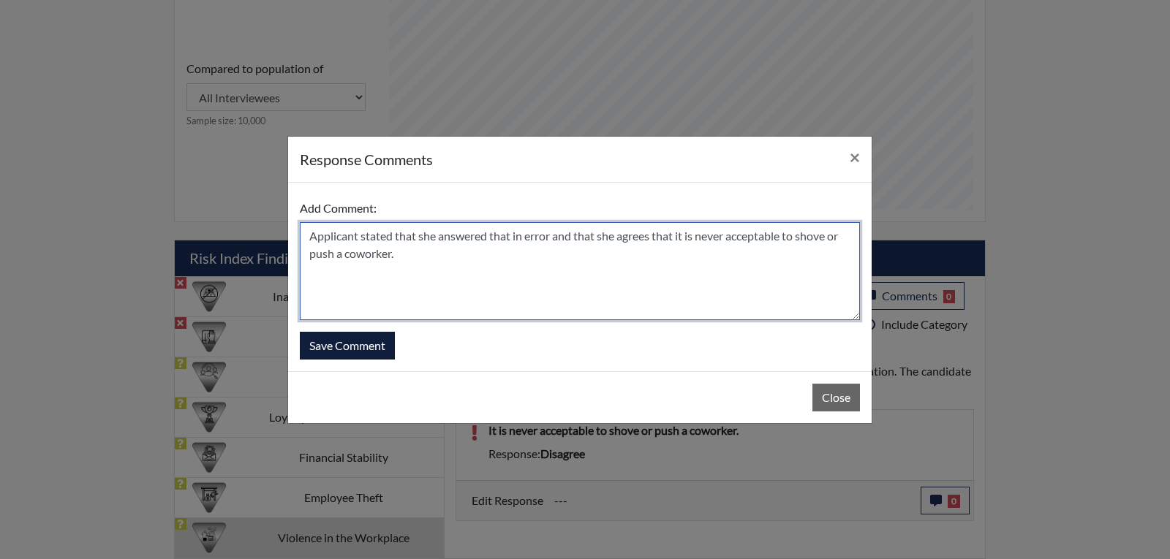
type textarea "Applicant stated that she answered that in error and that she agrees that it is…"
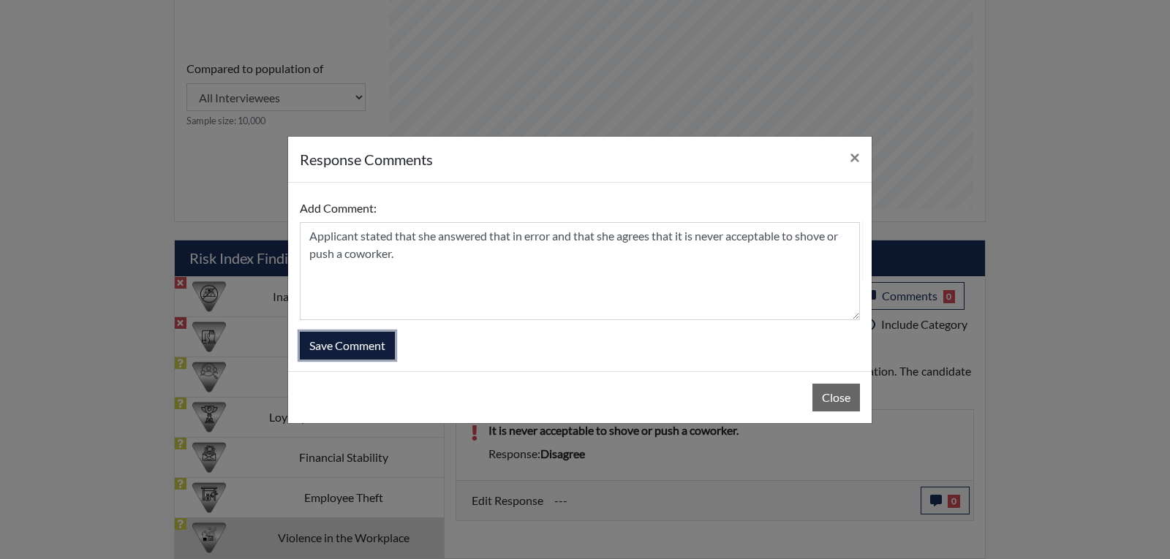
click at [370, 345] on button "Save Comment" at bounding box center [347, 346] width 95 height 28
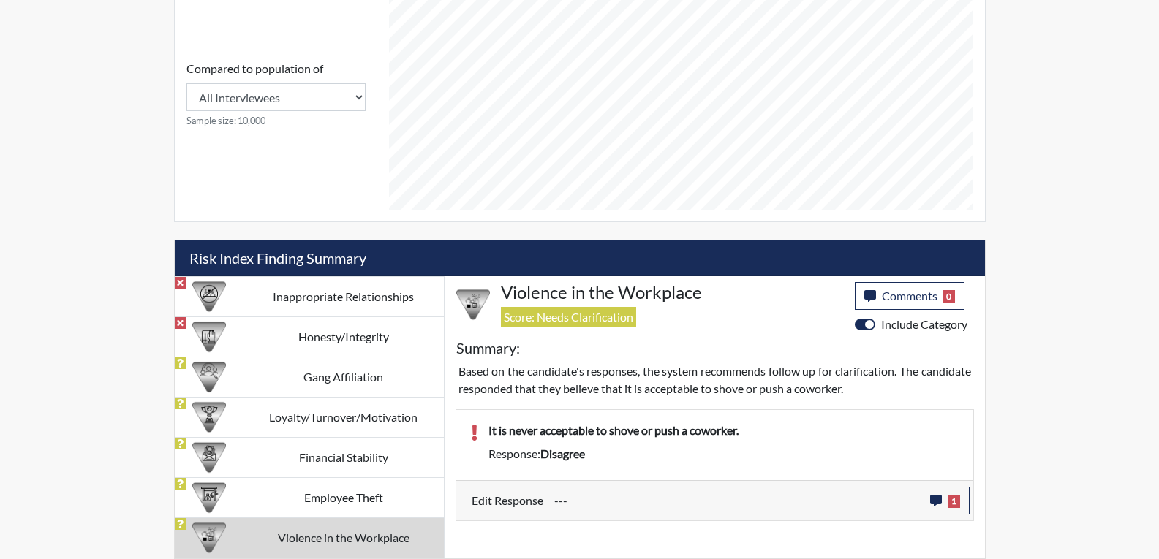
scroll to position [243, 608]
click at [727, 428] on p "It is never acceptable to shove or push a coworker." at bounding box center [723, 431] width 470 height 18
click at [952, 295] on span "0" at bounding box center [949, 296] width 12 height 13
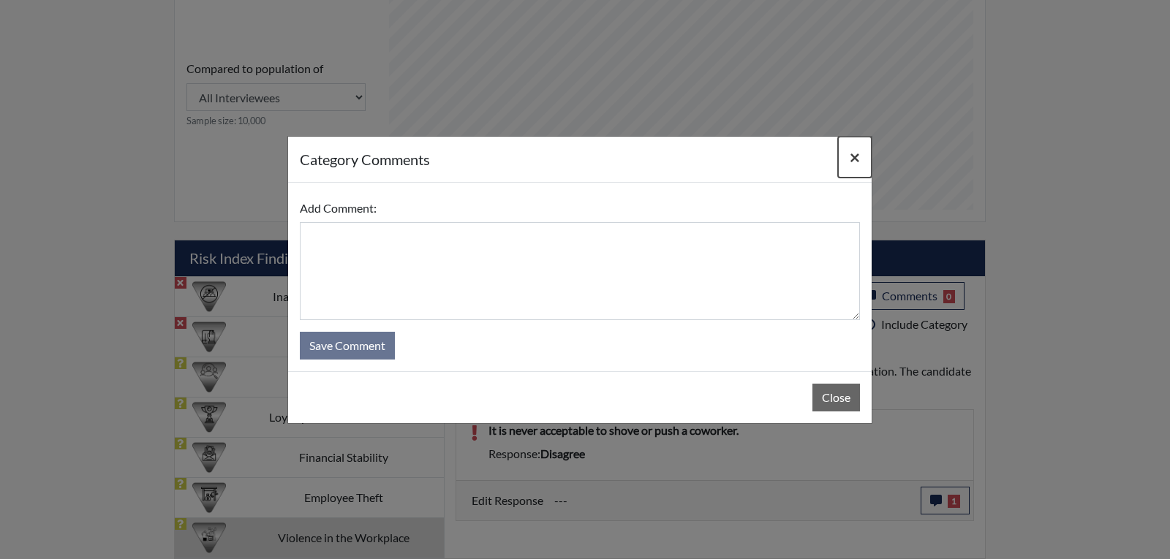
click at [853, 156] on span "×" at bounding box center [855, 156] width 10 height 21
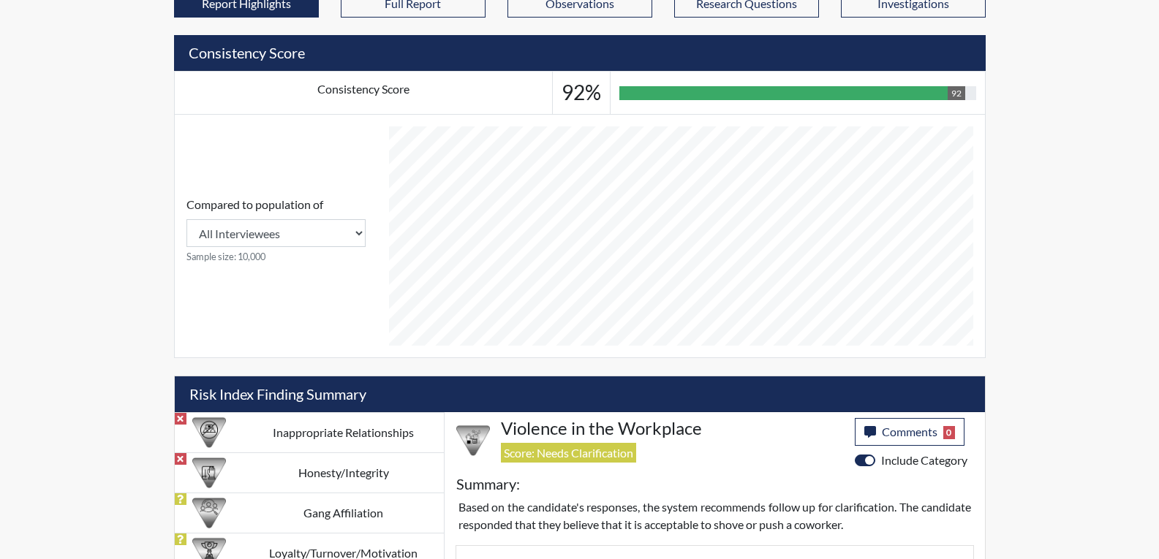
scroll to position [645, 0]
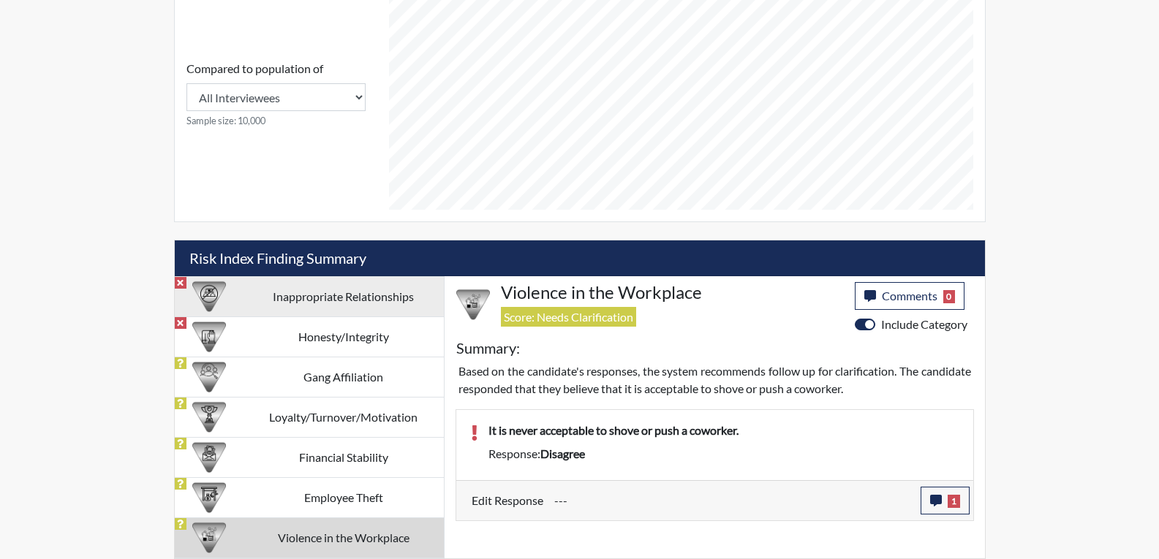
click at [371, 292] on td "Inappropriate Relationships" at bounding box center [343, 296] width 200 height 40
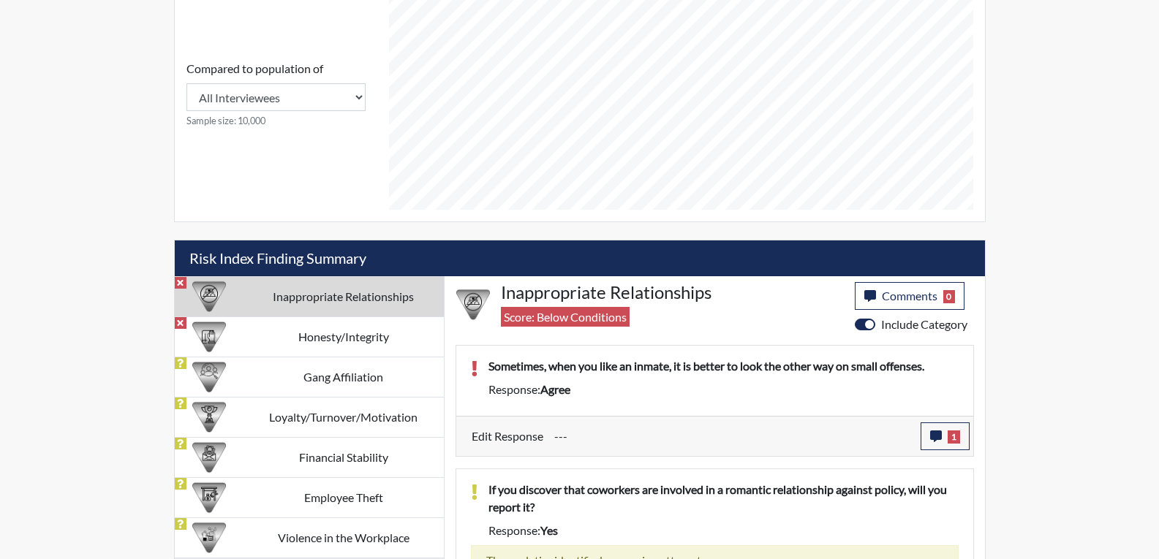
scroll to position [715, 0]
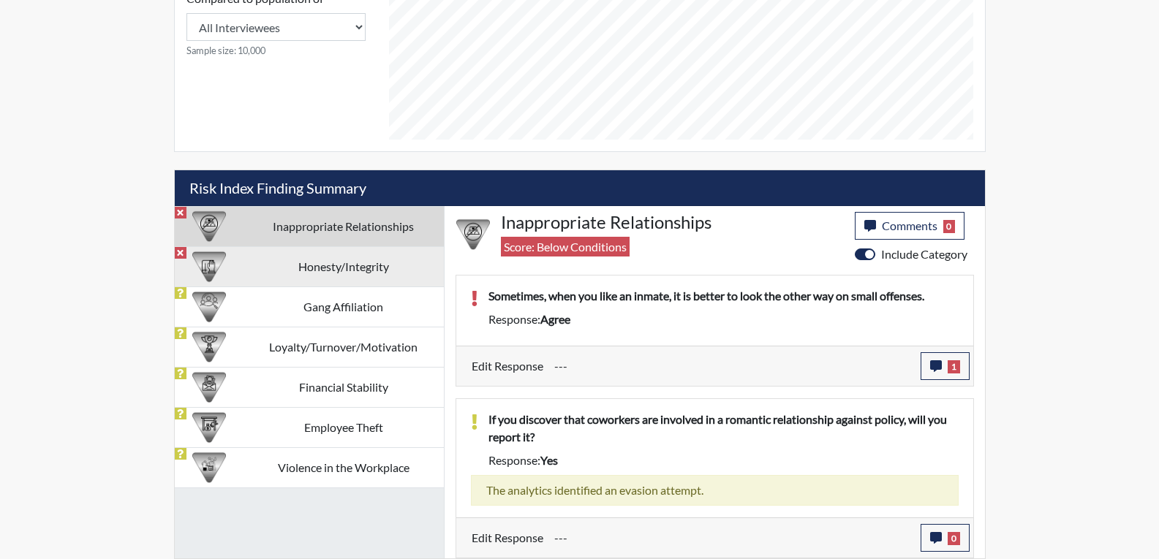
click at [349, 270] on td "Honesty/Integrity" at bounding box center [343, 266] width 200 height 40
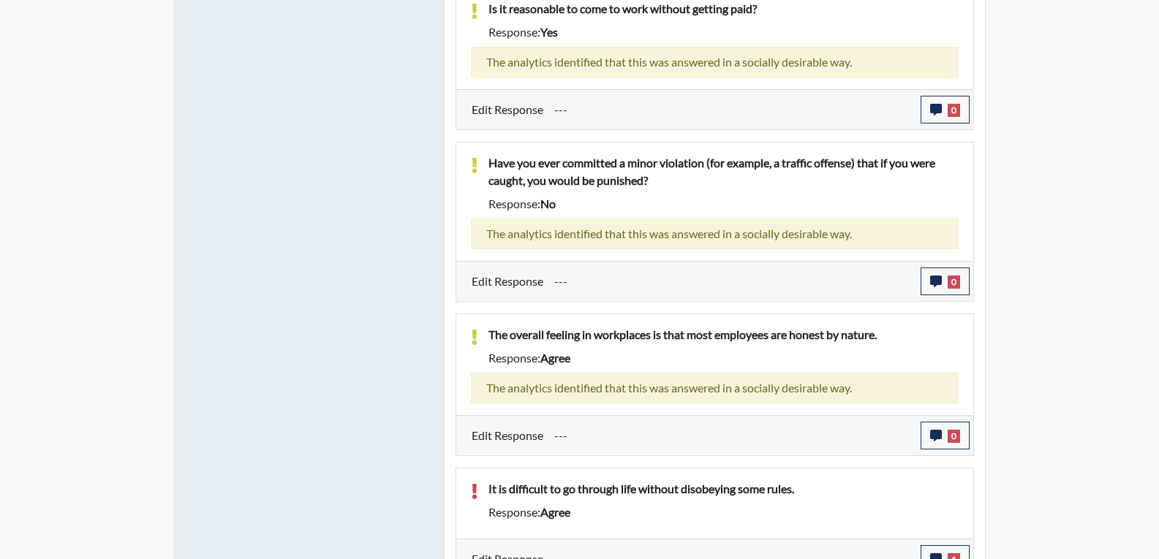
scroll to position [1507, 0]
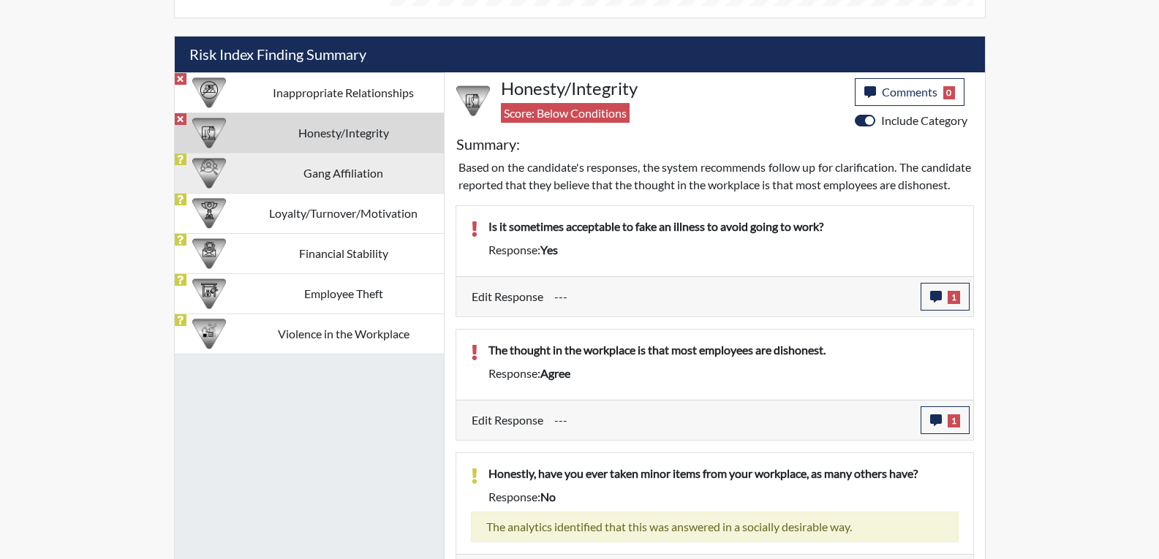
click at [355, 180] on td "Gang Affiliation" at bounding box center [343, 173] width 200 height 40
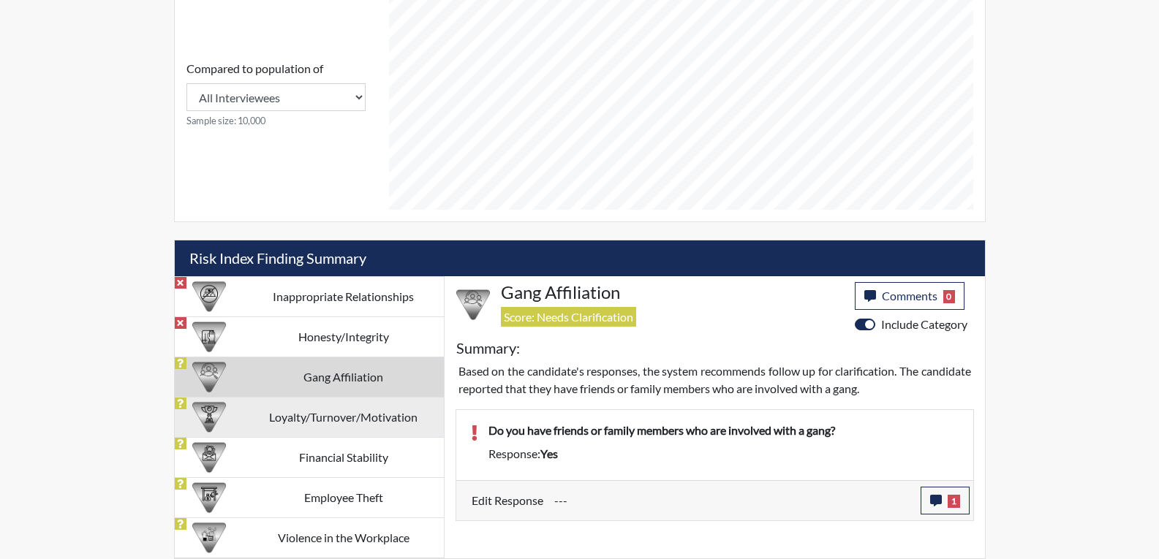
click at [327, 422] on td "Loyalty/Turnover/Motivation" at bounding box center [343, 417] width 200 height 40
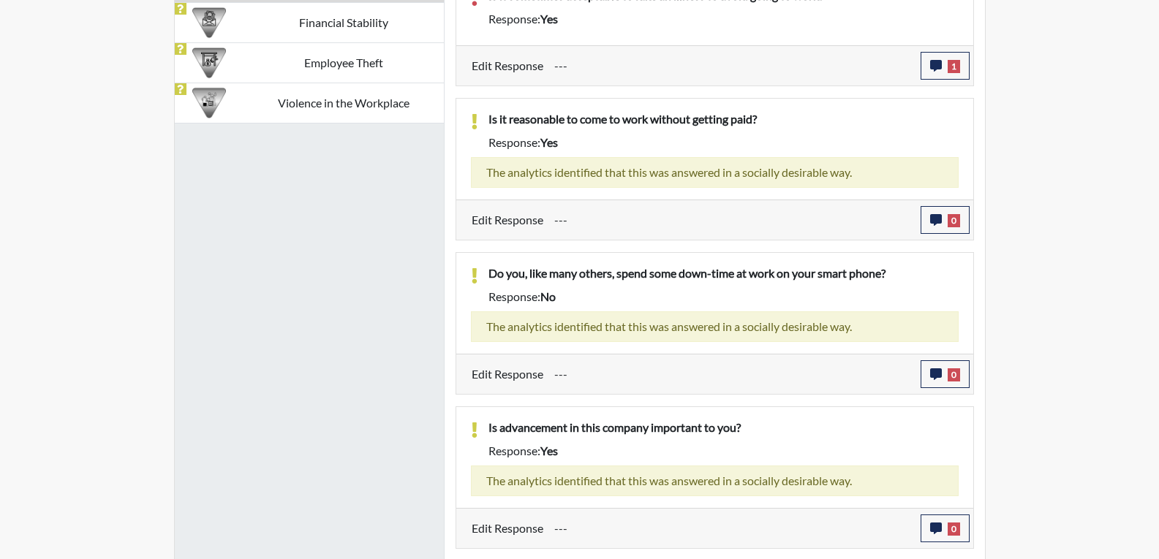
scroll to position [902, 0]
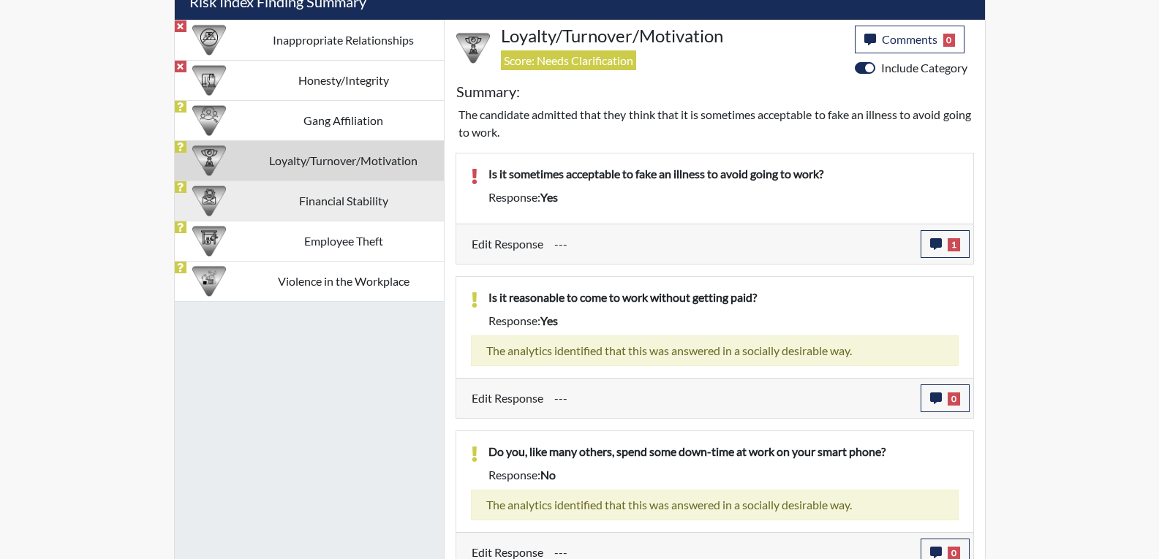
click at [383, 204] on td "Financial Stability" at bounding box center [343, 201] width 200 height 40
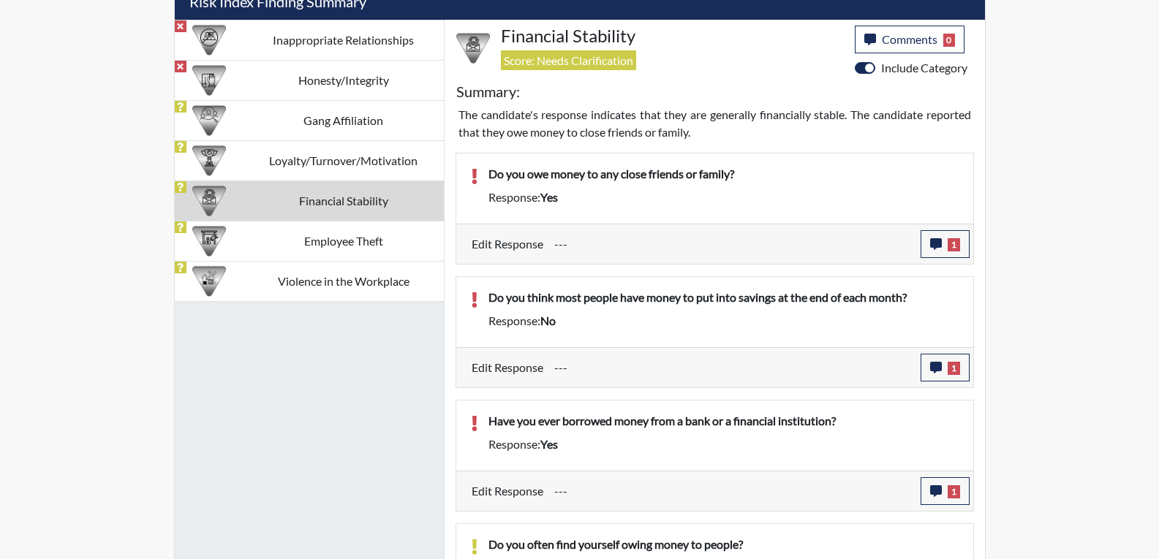
scroll to position [975, 0]
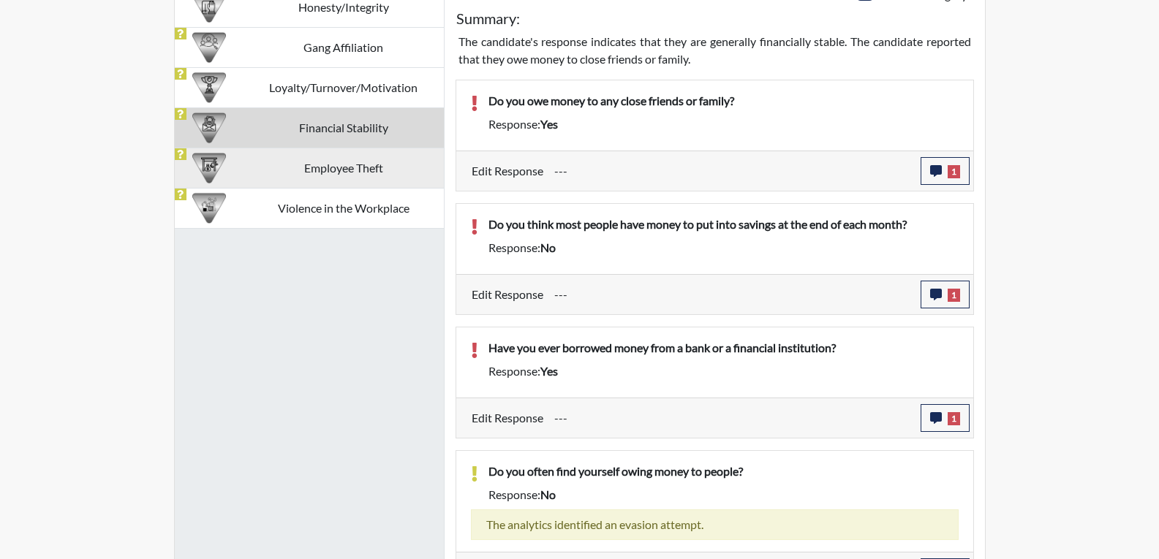
click at [407, 163] on td "Employee Theft" at bounding box center [343, 168] width 200 height 40
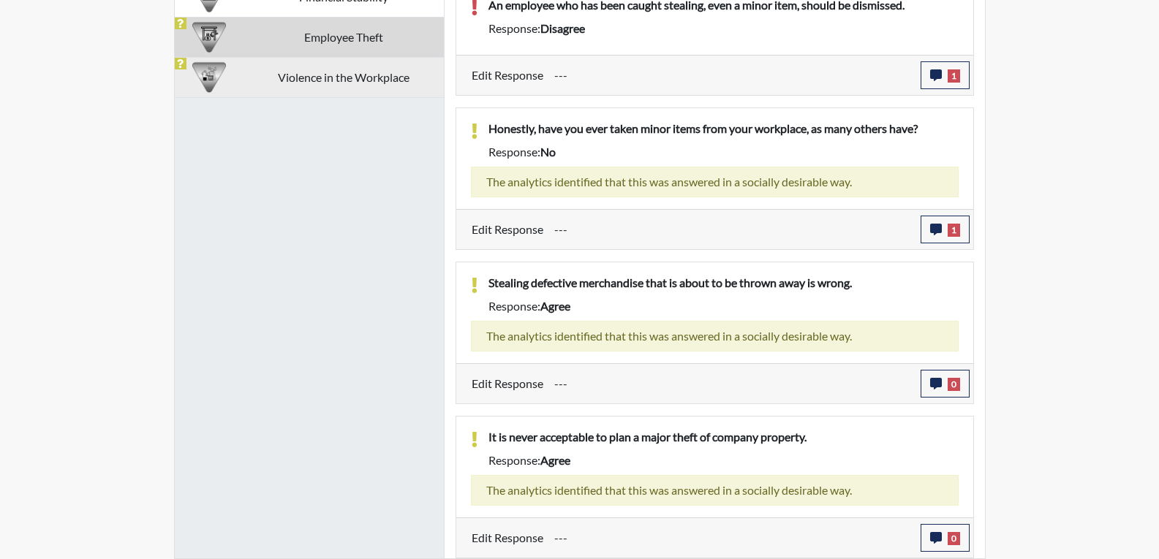
click at [314, 83] on td "Violence in the Workplace" at bounding box center [343, 77] width 200 height 40
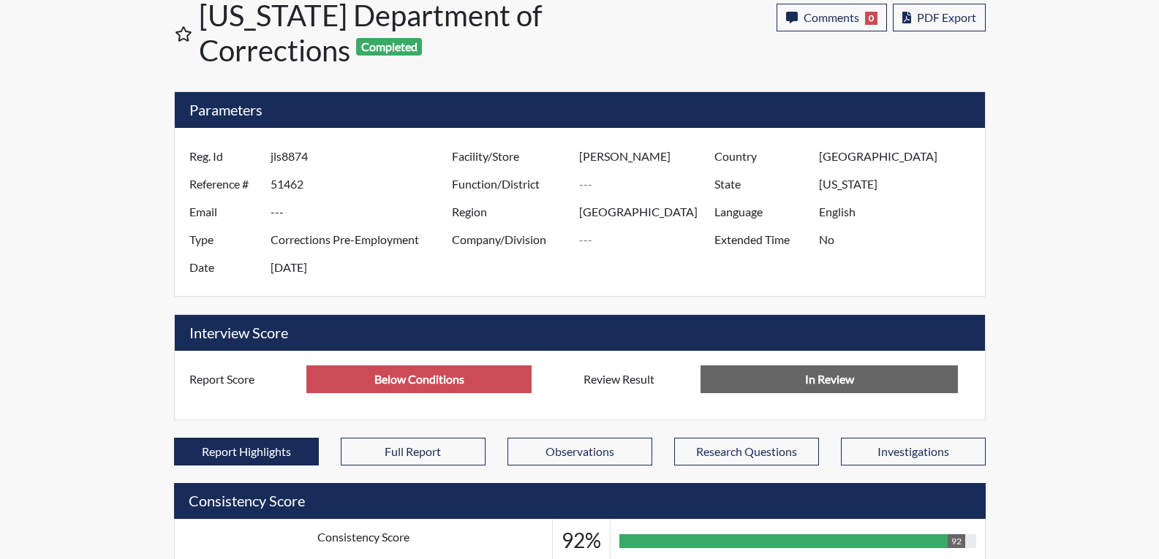
scroll to position [0, 0]
